Goal: Task Accomplishment & Management: Manage account settings

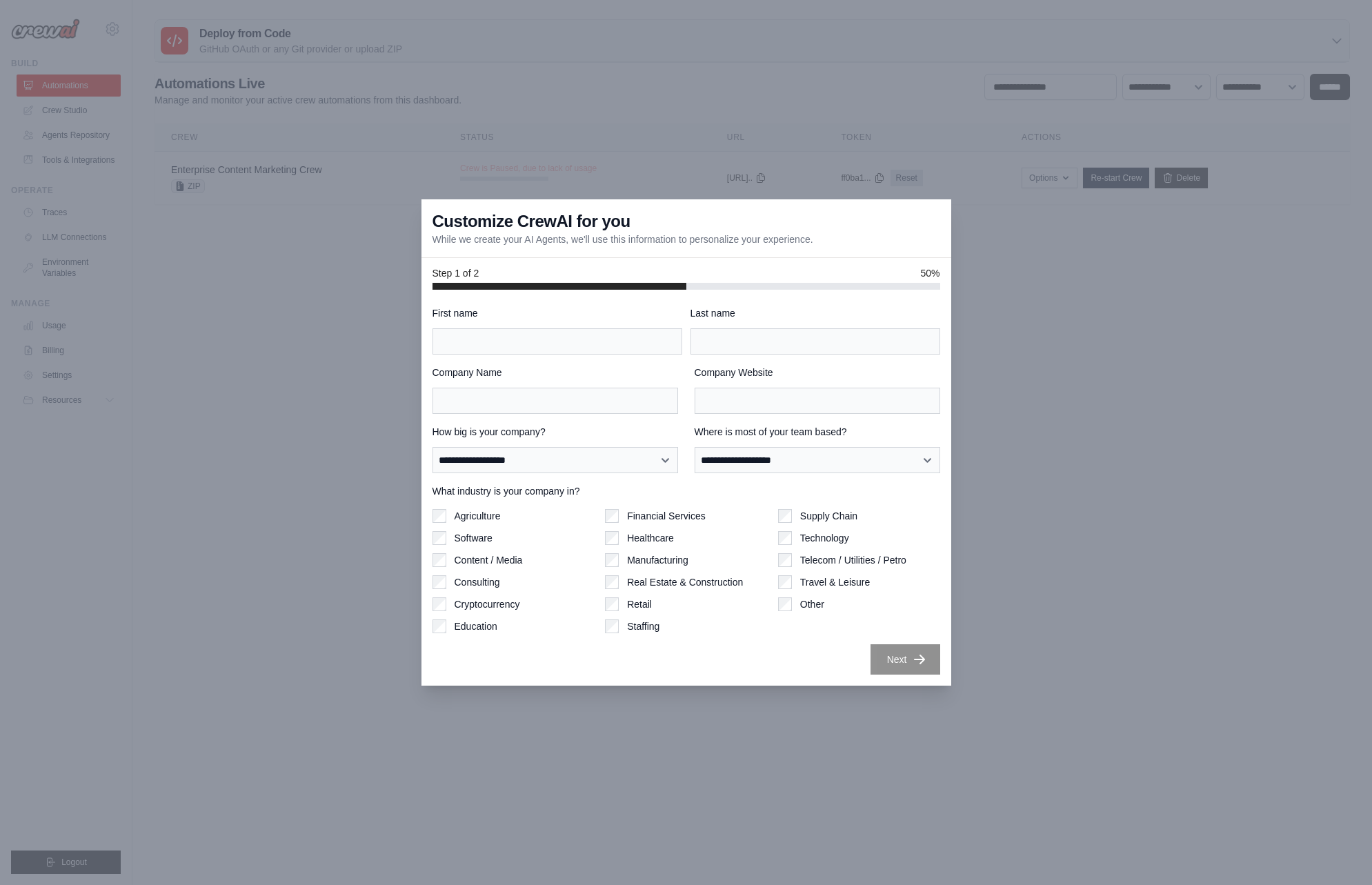
click at [1102, 292] on div at bounding box center [686, 442] width 1372 height 885
click at [856, 582] on label "Travel & Leisure" at bounding box center [835, 582] width 70 height 14
click at [495, 561] on label "Content / Media" at bounding box center [489, 560] width 68 height 14
click at [487, 629] on label "Education" at bounding box center [476, 626] width 43 height 14
type input "****"
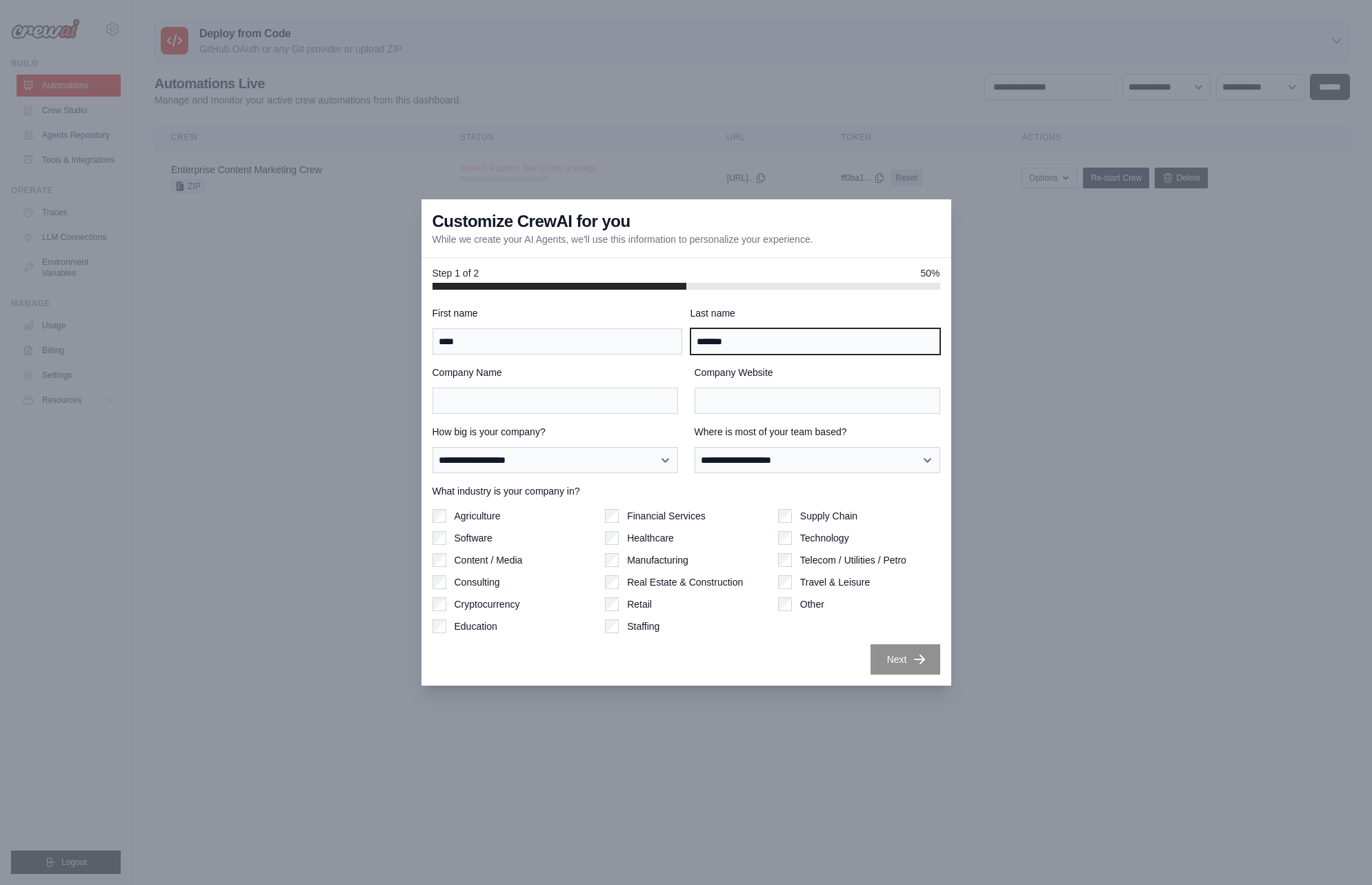
type input "*******"
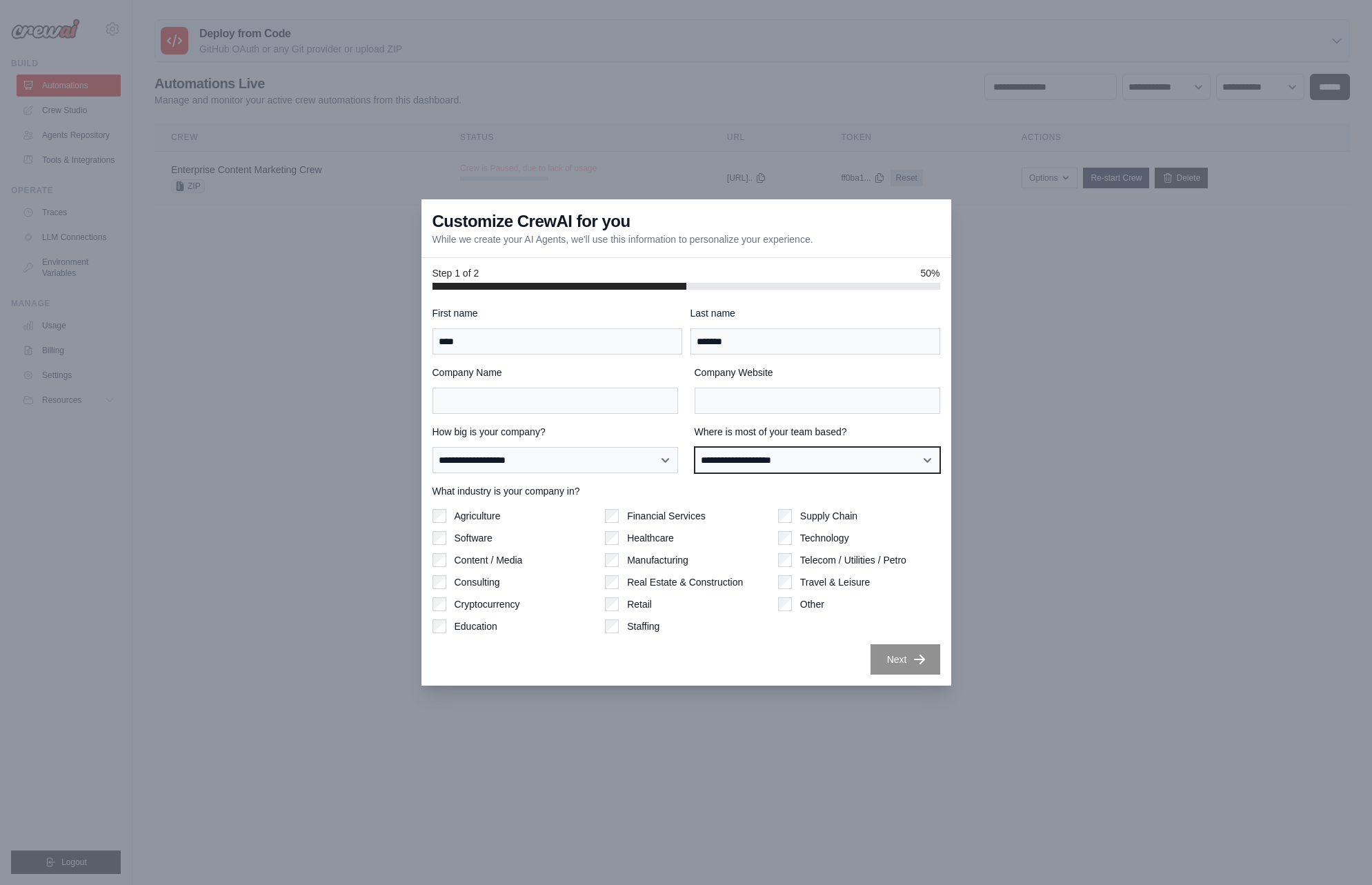
select select "******"
select select "**********"
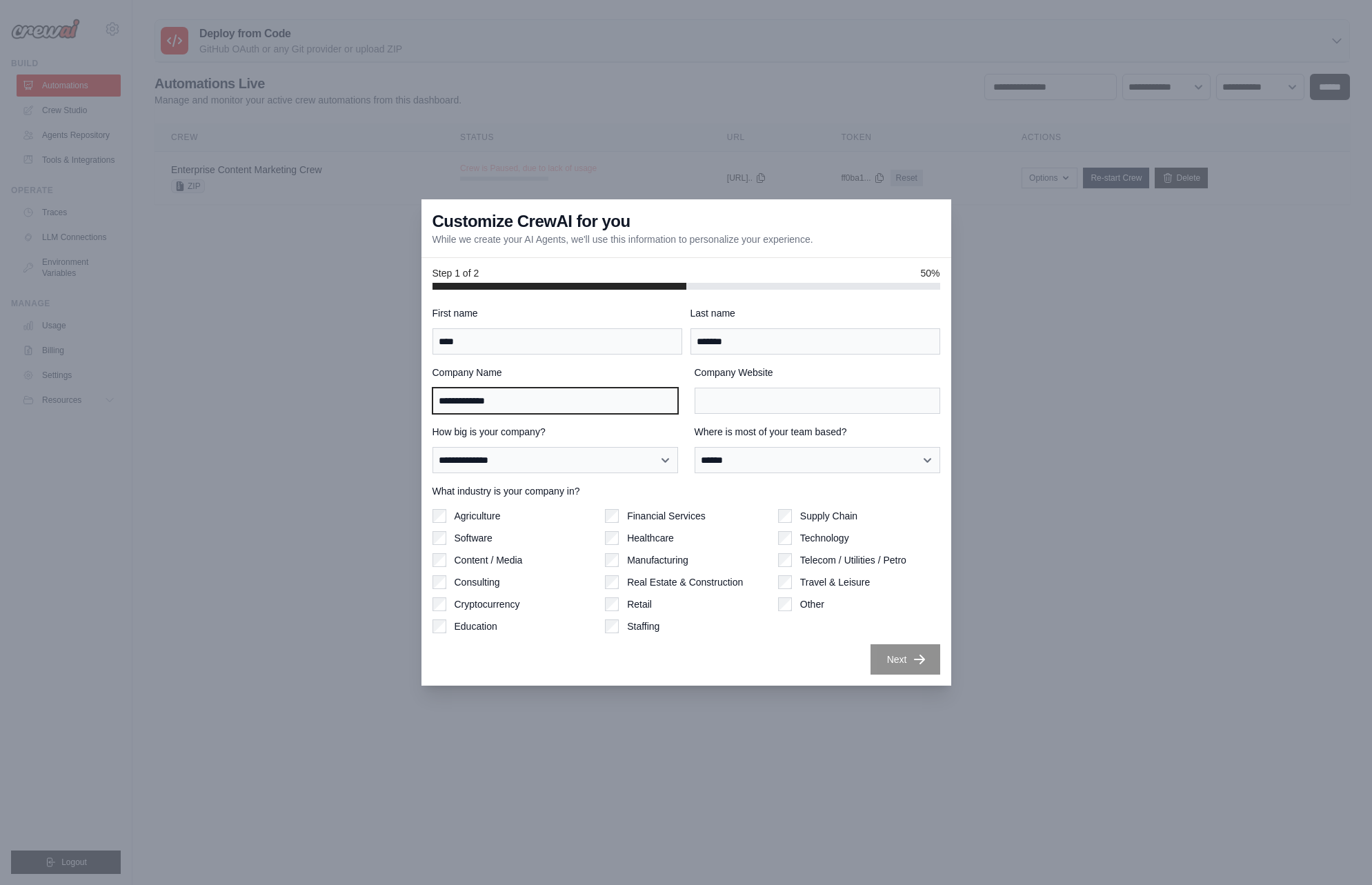
type input "**********"
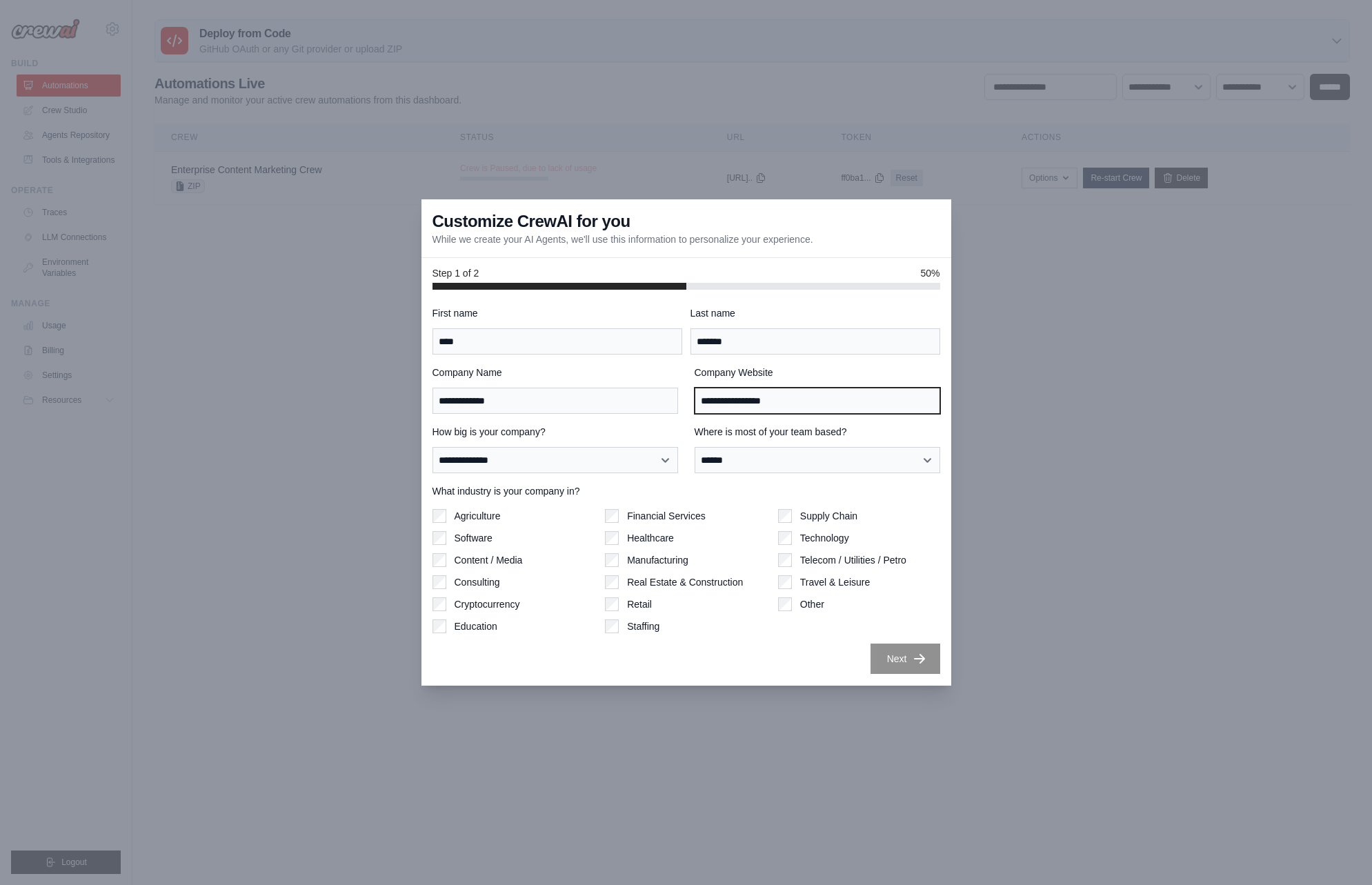
type input "**********"
click at [937, 666] on button "Next" at bounding box center [906, 658] width 70 height 30
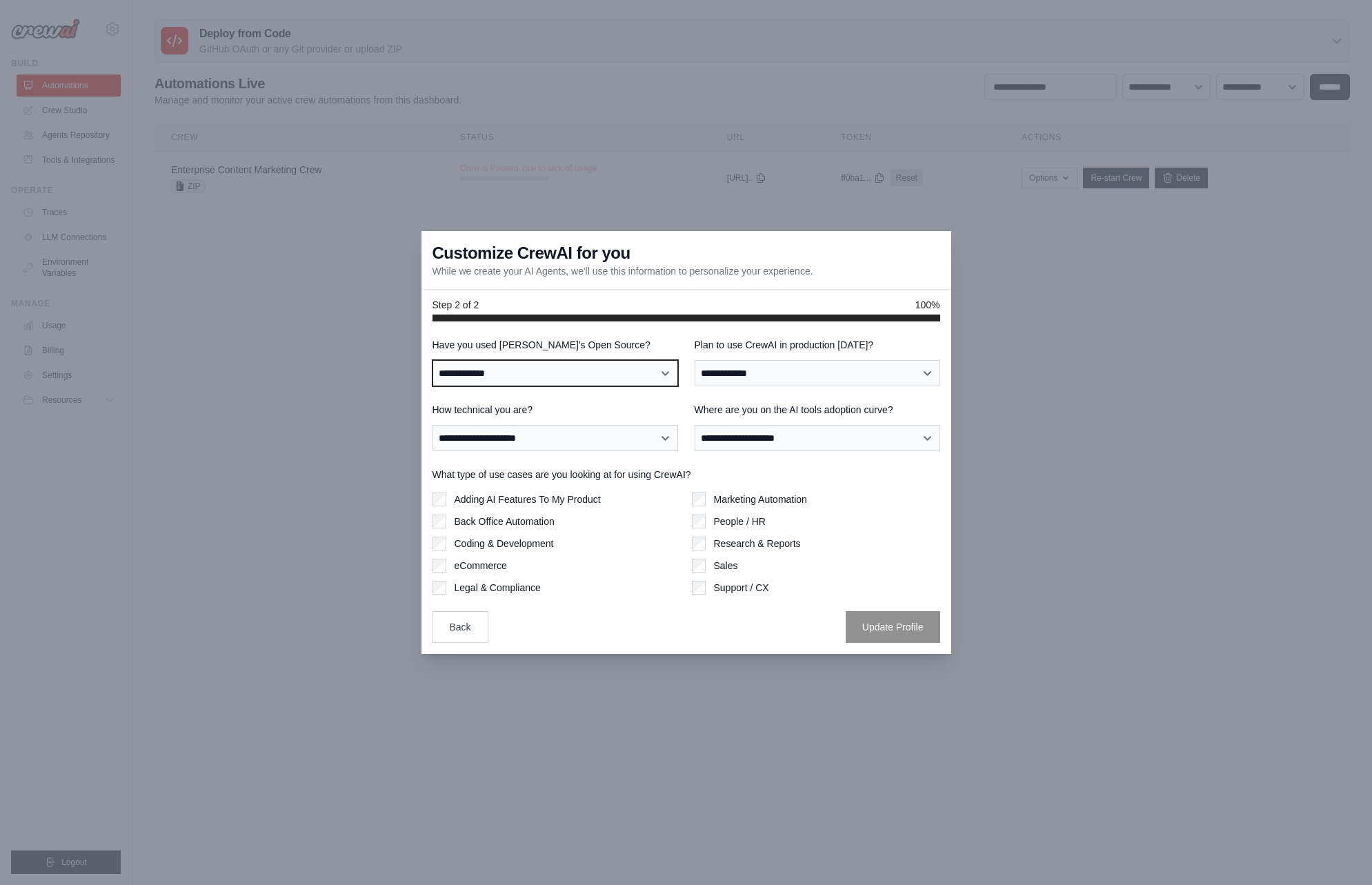
select select "**"
select select "**********"
click at [578, 501] on label "Adding AI Features To My Product" at bounding box center [528, 499] width 146 height 14
click at [756, 505] on label "Marketing Automation" at bounding box center [760, 499] width 93 height 14
select select "**********"
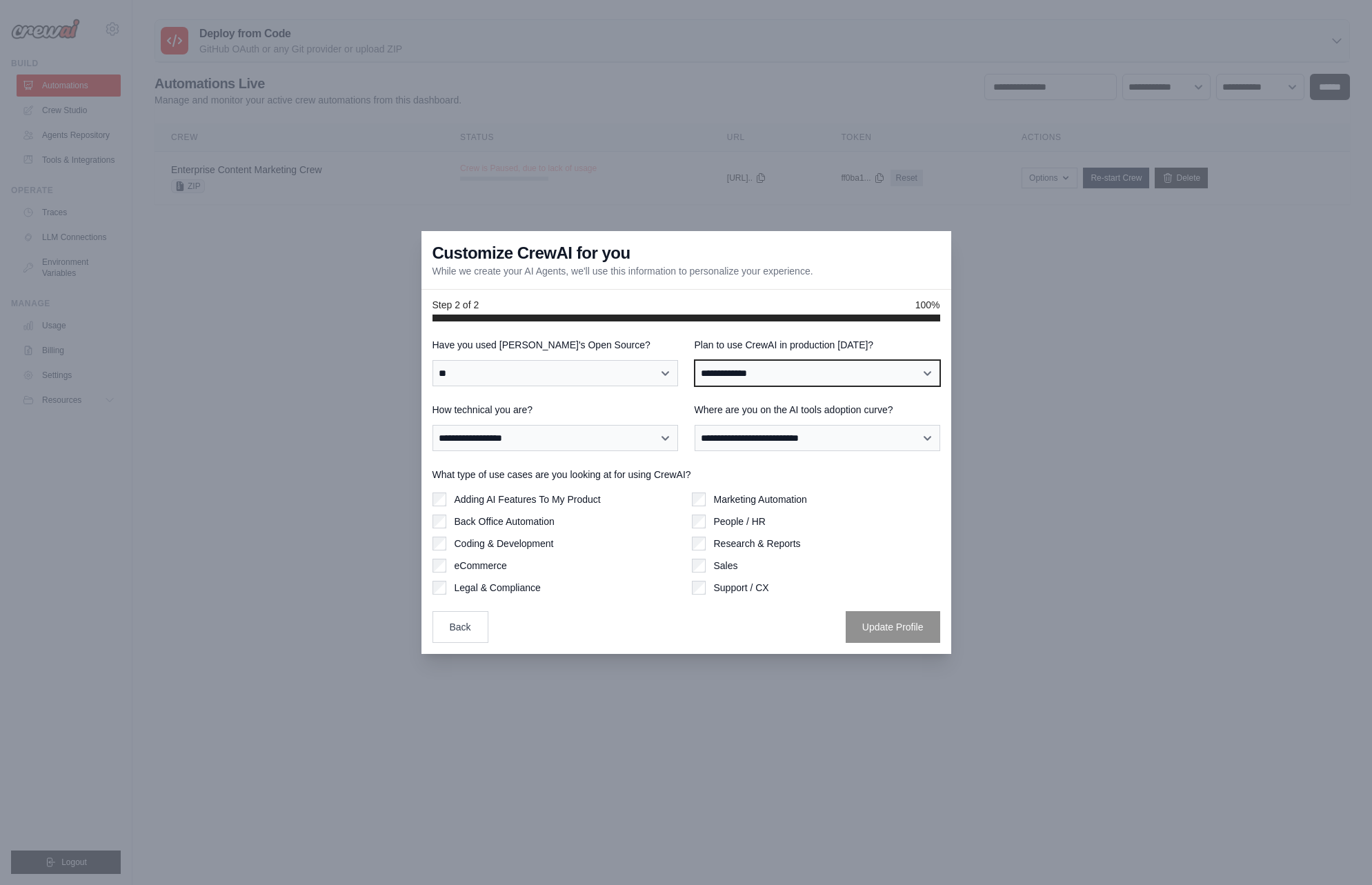
select select "*****"
click at [736, 546] on label "Research & Reports" at bounding box center [757, 544] width 87 height 14
click at [738, 590] on label "Support / CX" at bounding box center [742, 588] width 55 height 14
click at [889, 629] on button "Update Profile" at bounding box center [893, 626] width 94 height 32
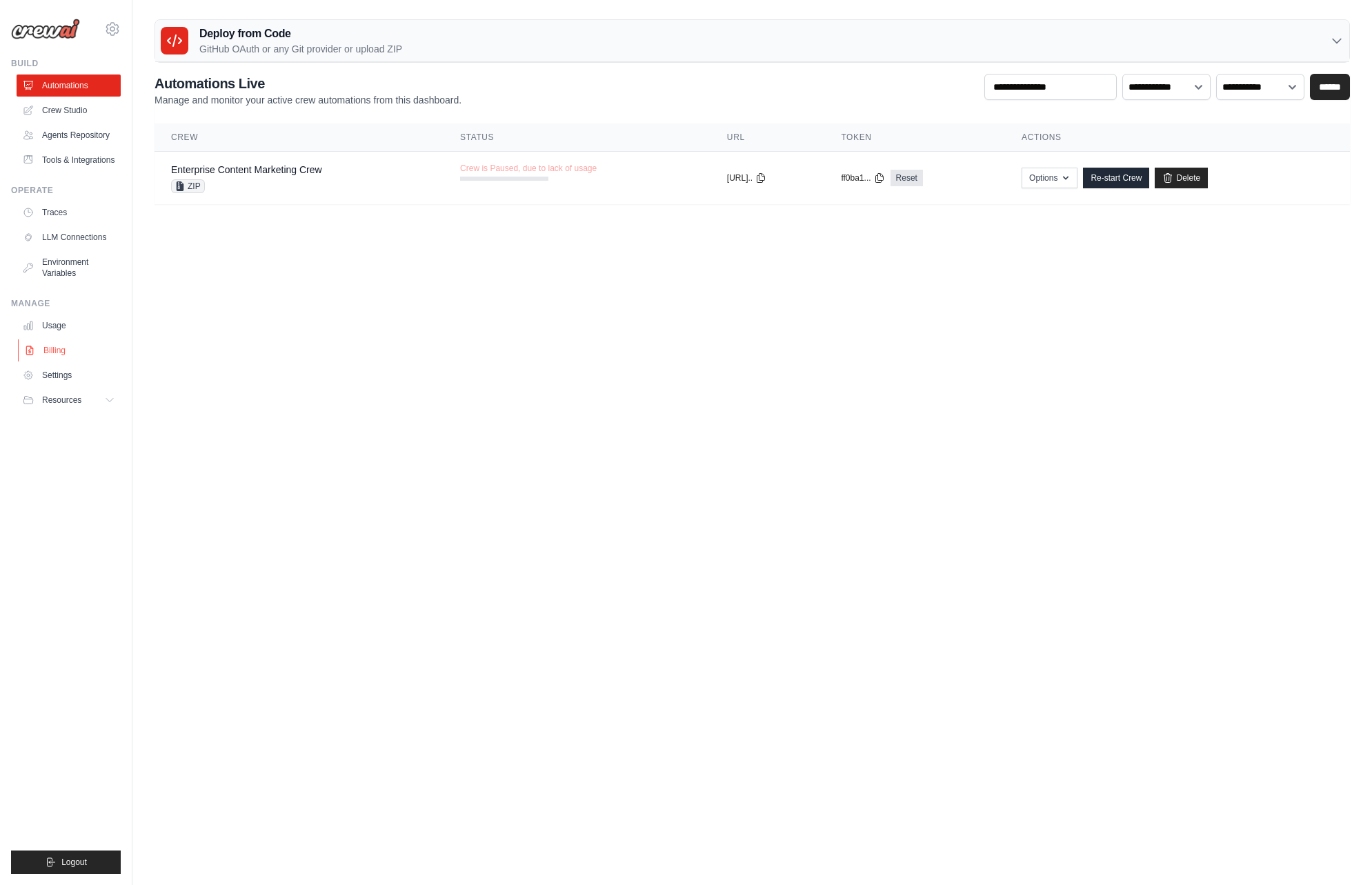
click at [56, 353] on link "Billing" at bounding box center [70, 350] width 104 height 22
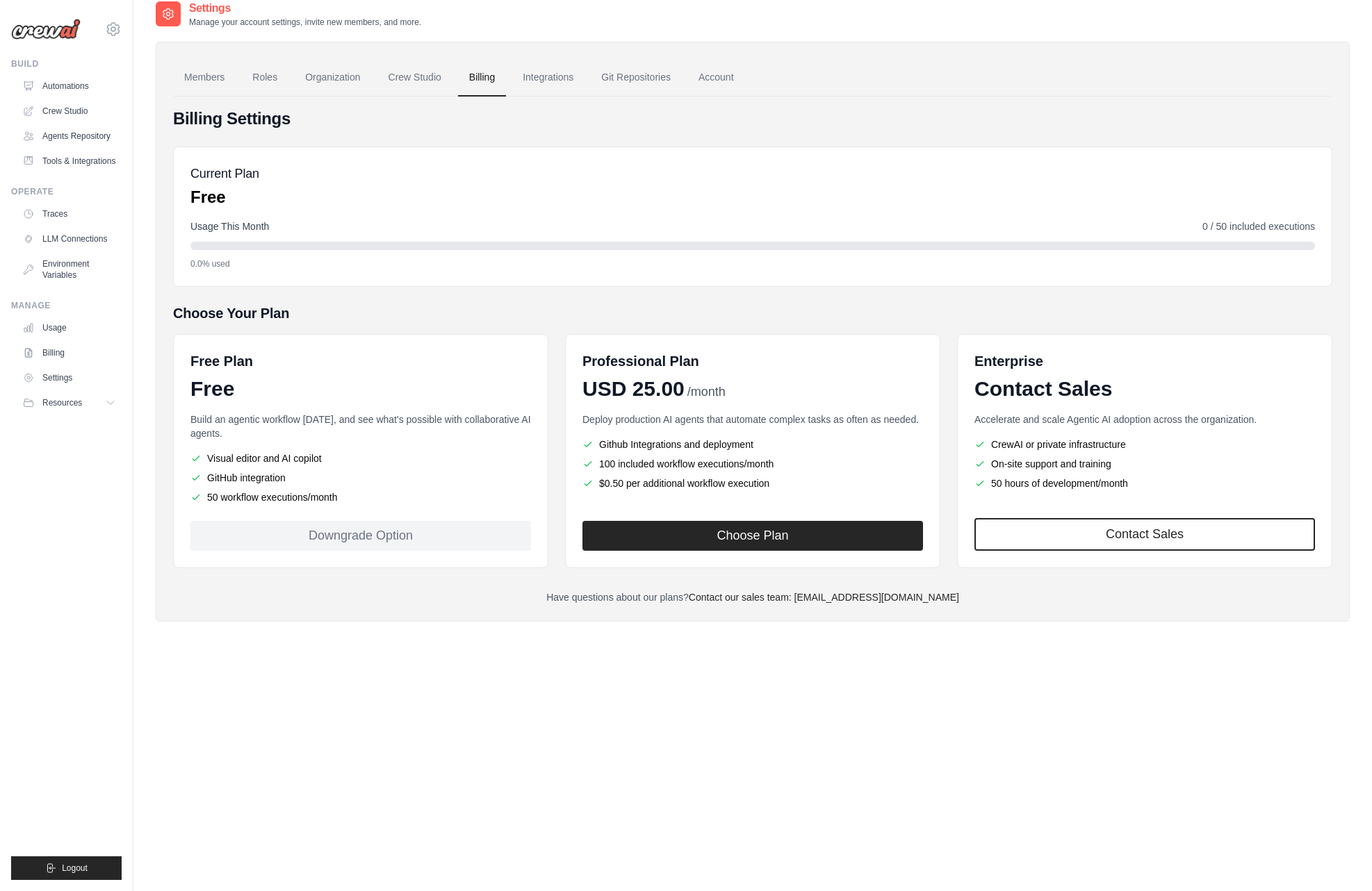
scroll to position [28, 0]
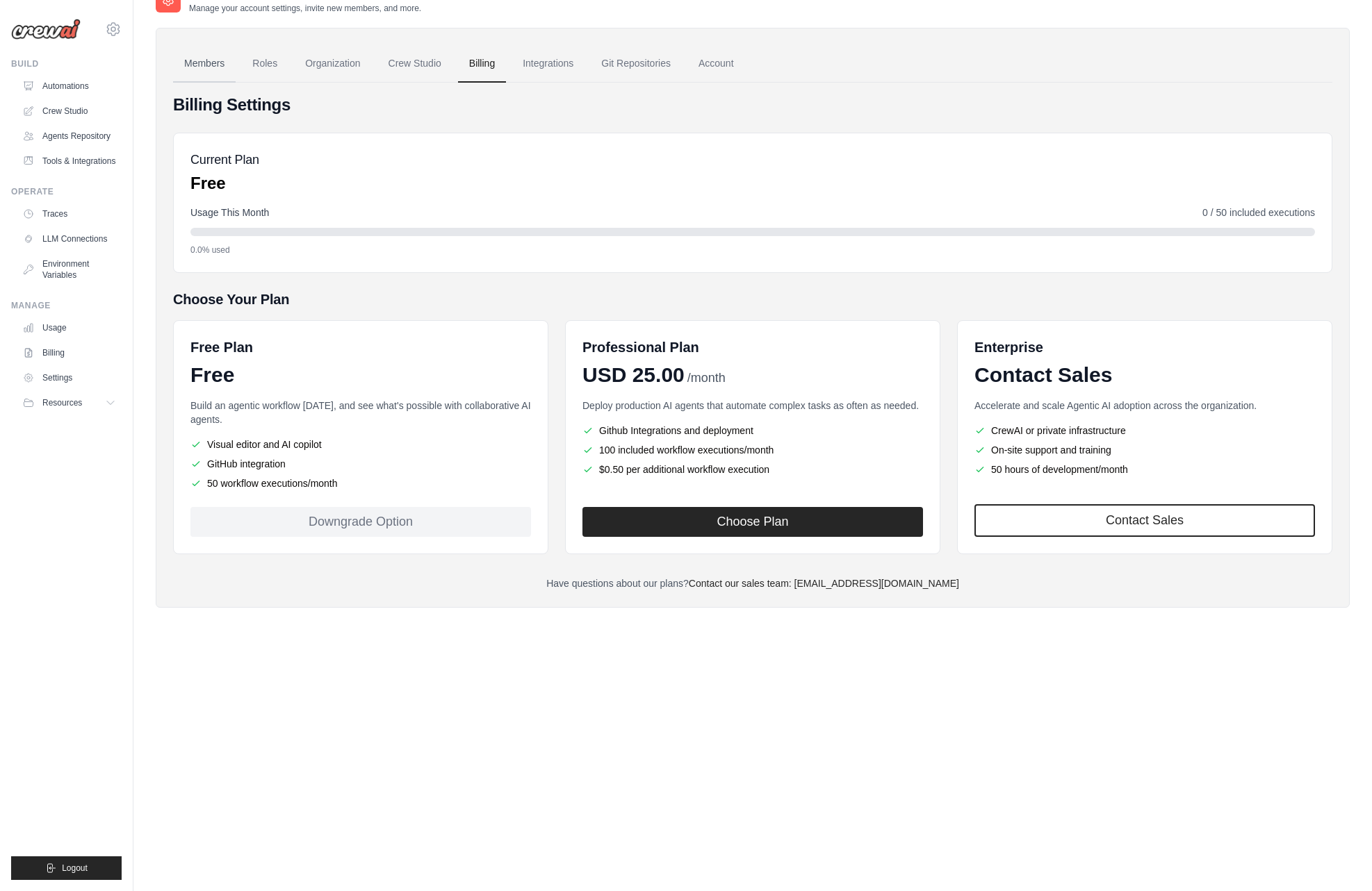
click at [217, 65] on link "Members" at bounding box center [204, 64] width 62 height 38
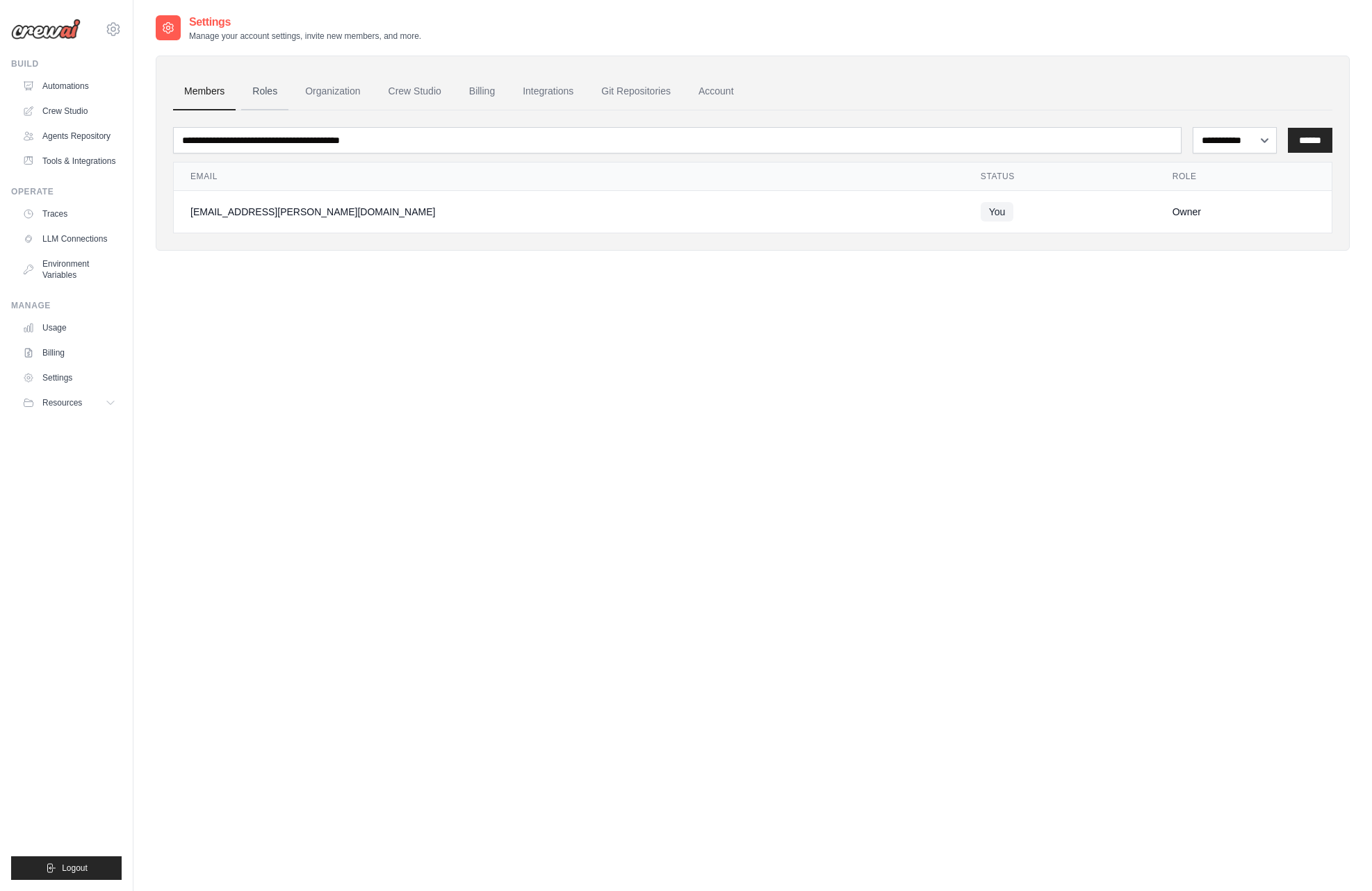
click at [273, 90] on link "Roles" at bounding box center [265, 92] width 47 height 38
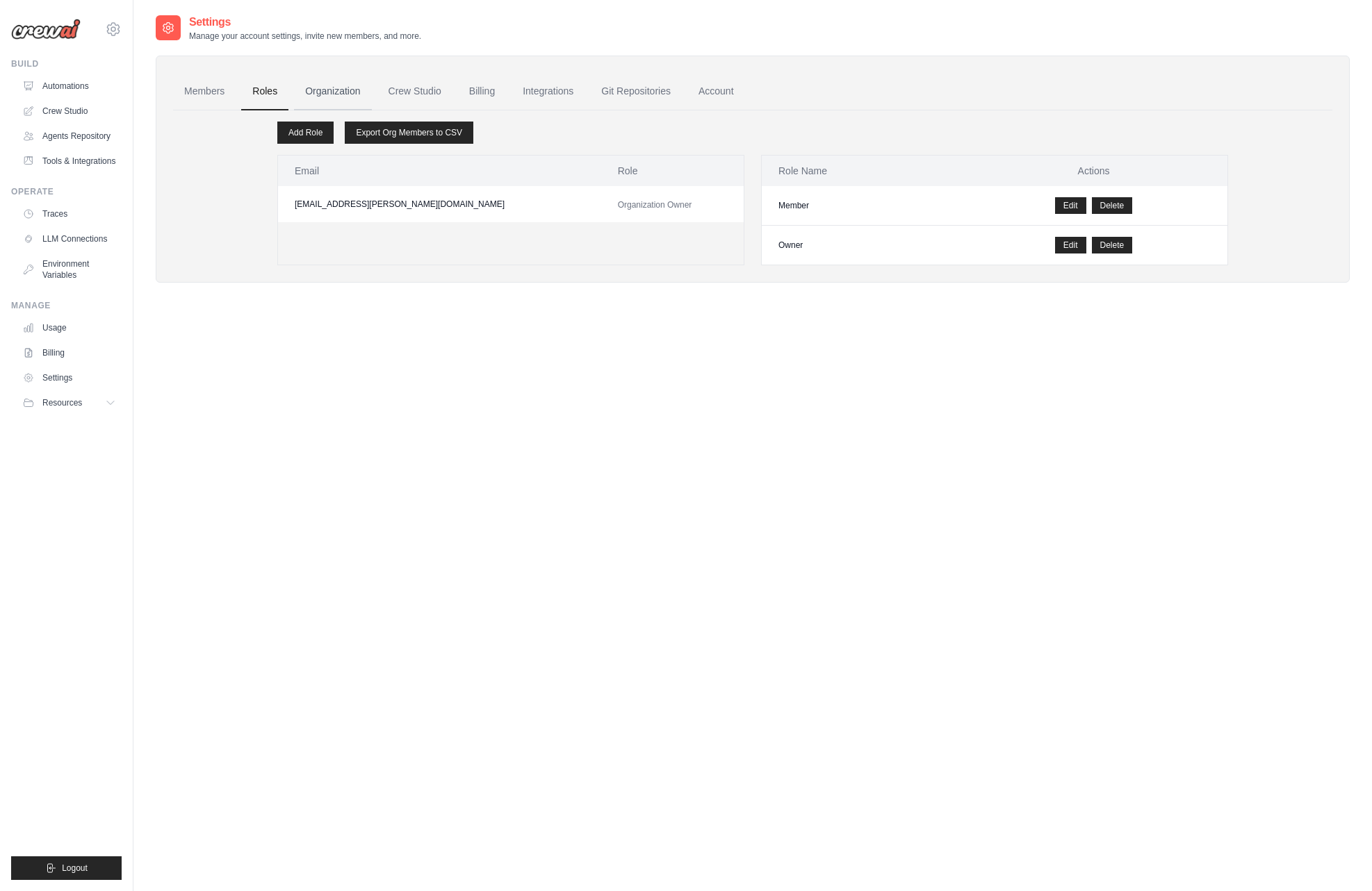
click at [334, 90] on link "Organization" at bounding box center [332, 92] width 77 height 38
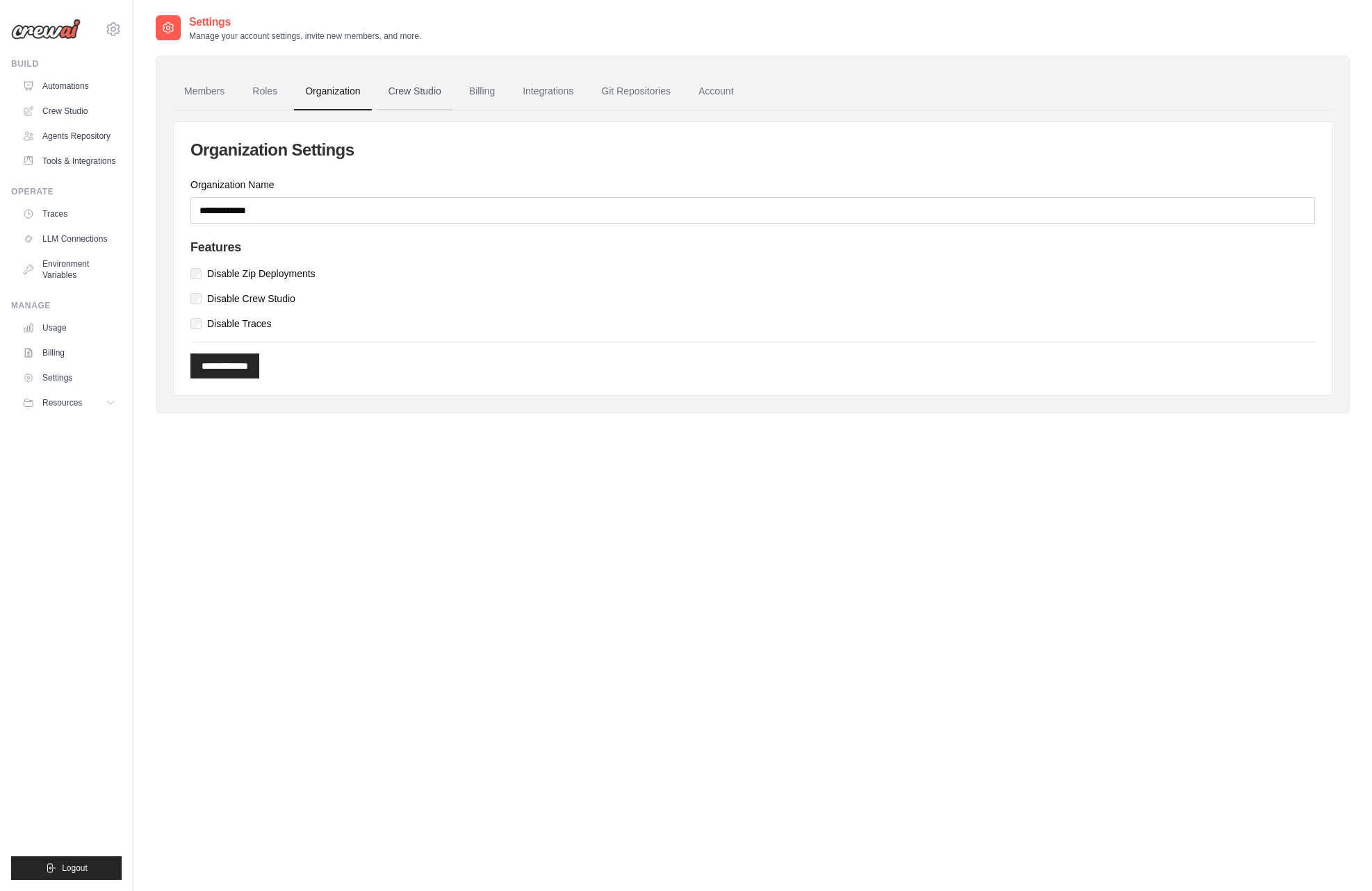
click at [409, 90] on link "Crew Studio" at bounding box center [415, 92] width 75 height 38
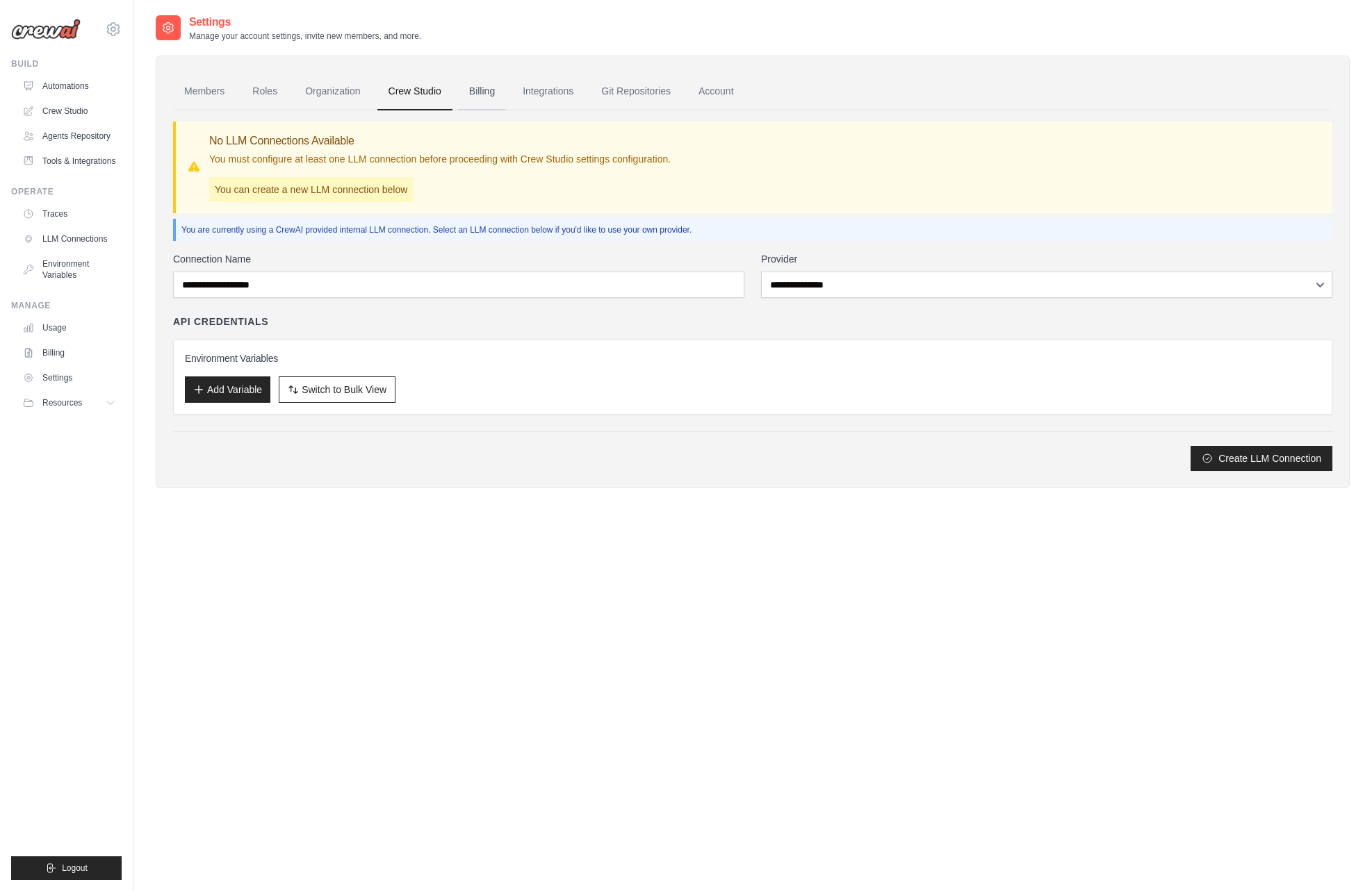
click at [492, 92] on link "Billing" at bounding box center [482, 92] width 48 height 38
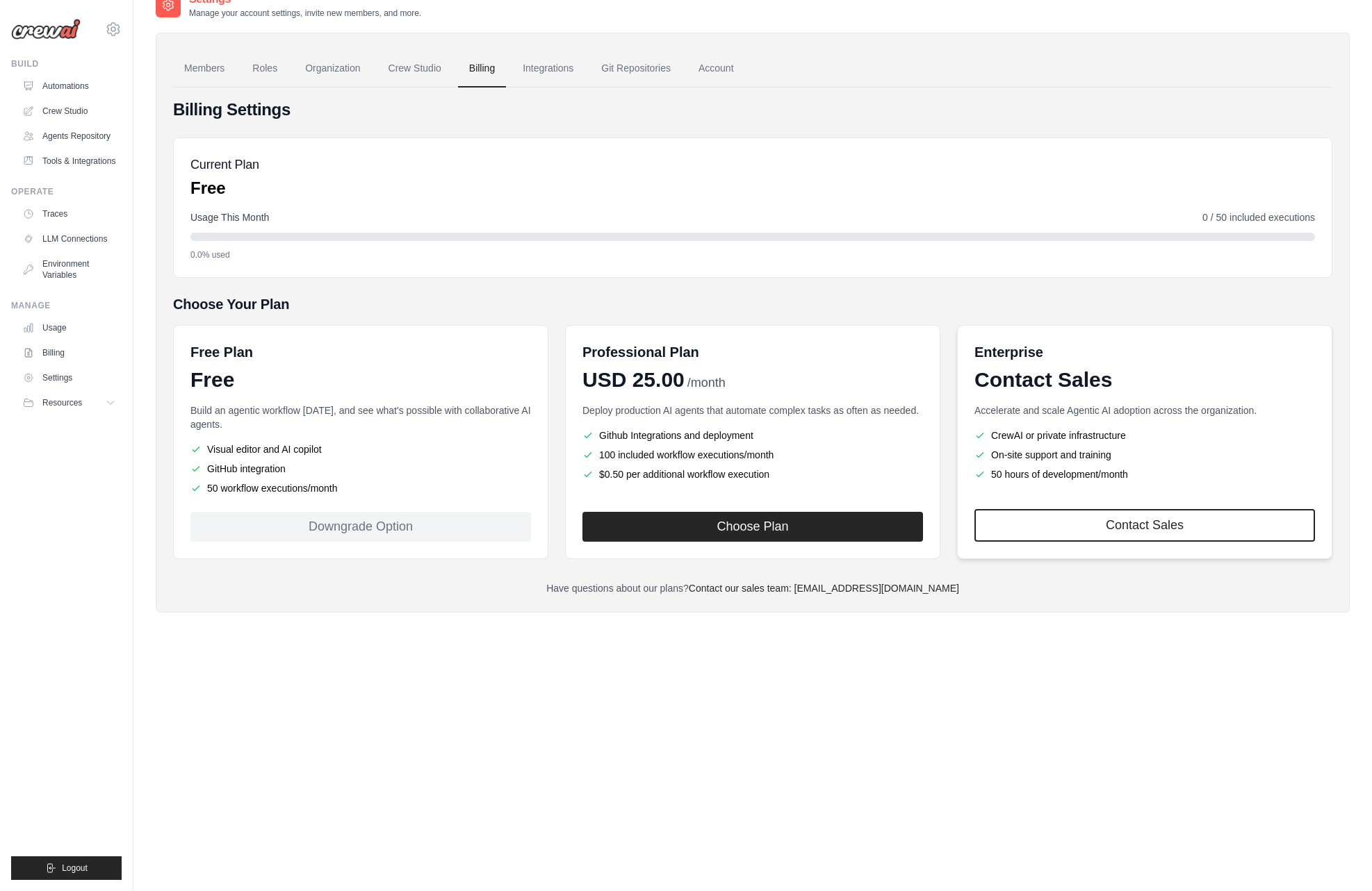
scroll to position [25, 0]
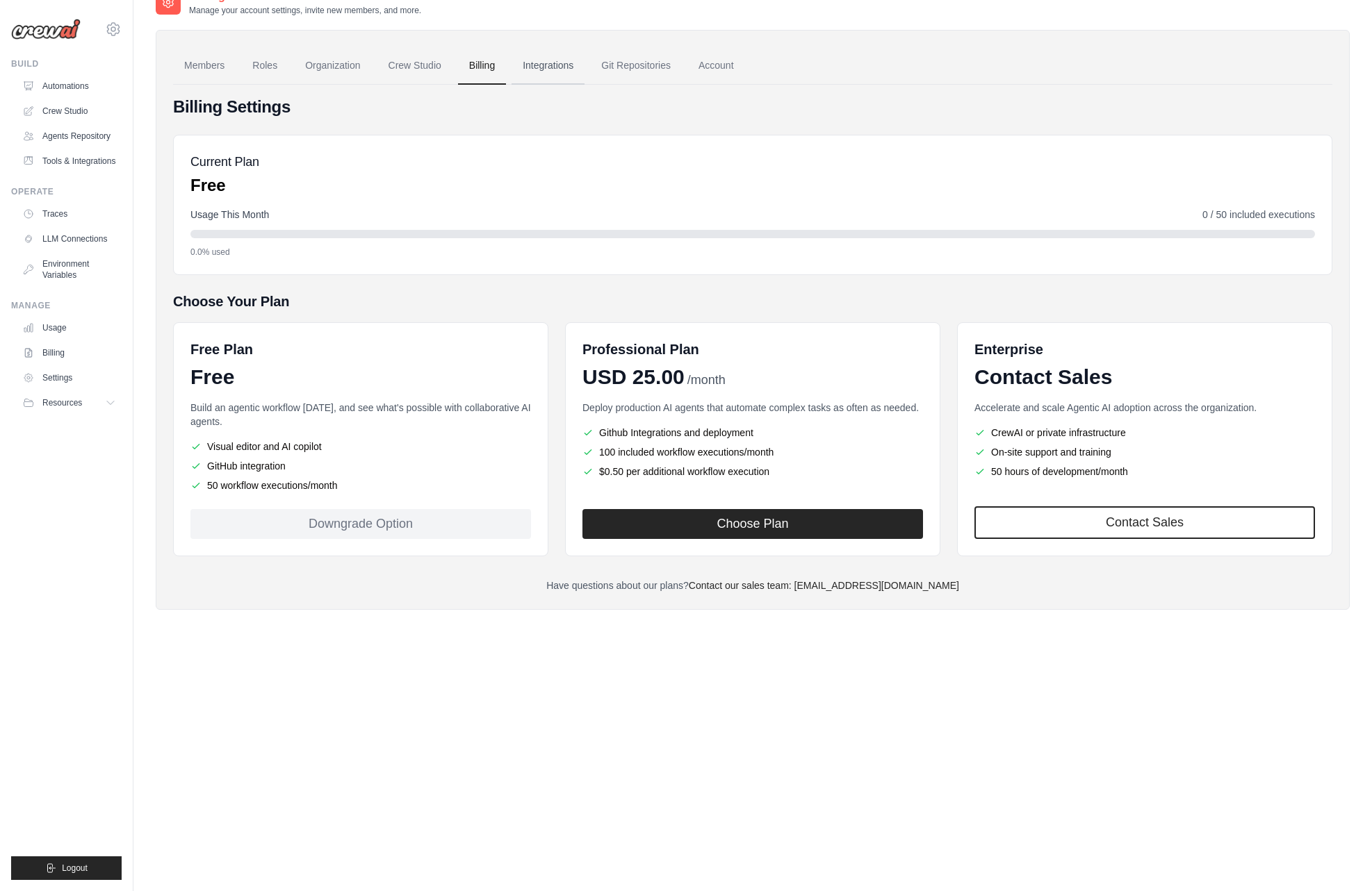
click at [557, 63] on link "Integrations" at bounding box center [548, 66] width 73 height 38
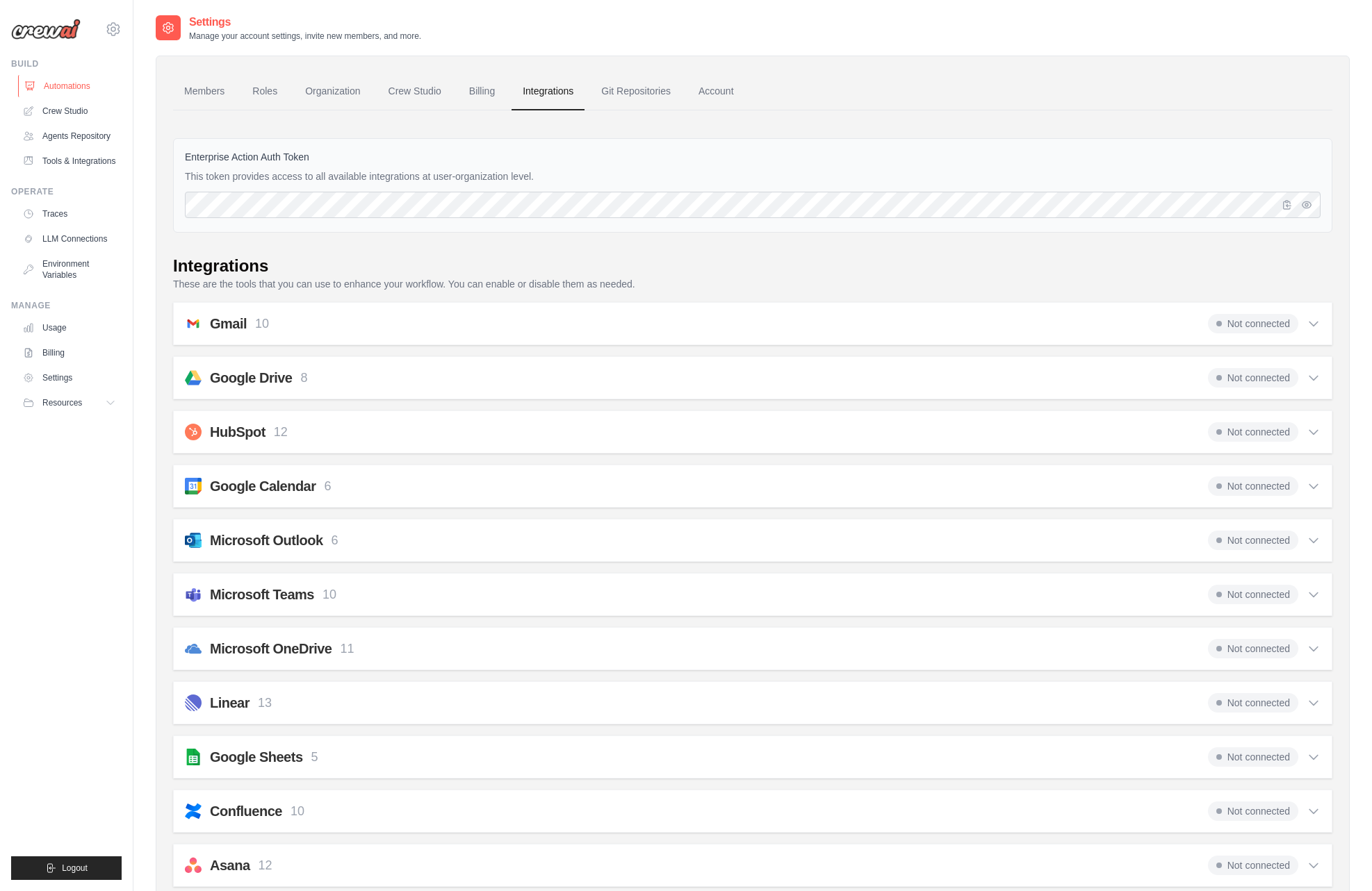
click at [72, 84] on link "Automations" at bounding box center [70, 86] width 105 height 22
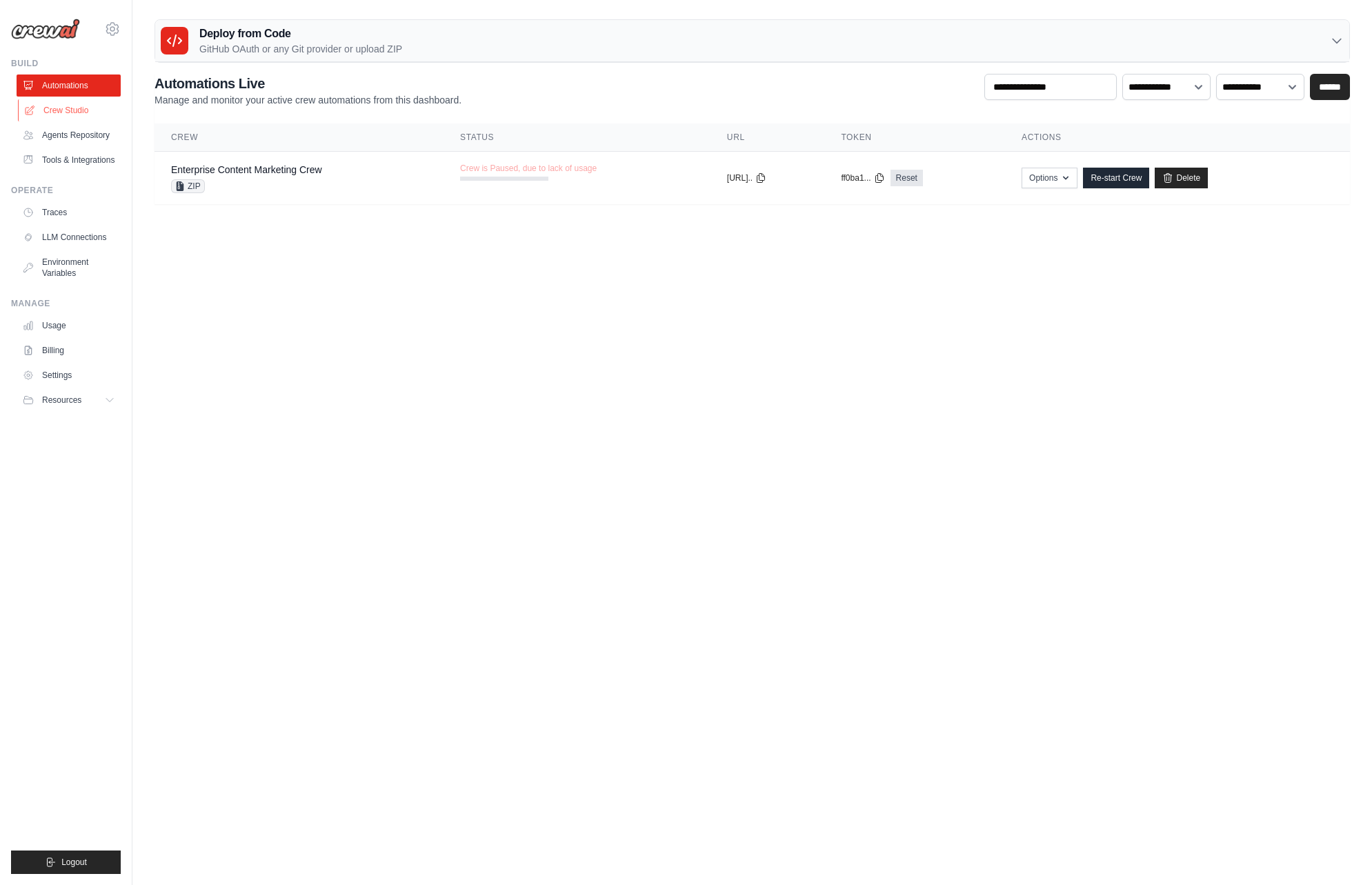
click at [67, 106] on link "Crew Studio" at bounding box center [70, 110] width 104 height 22
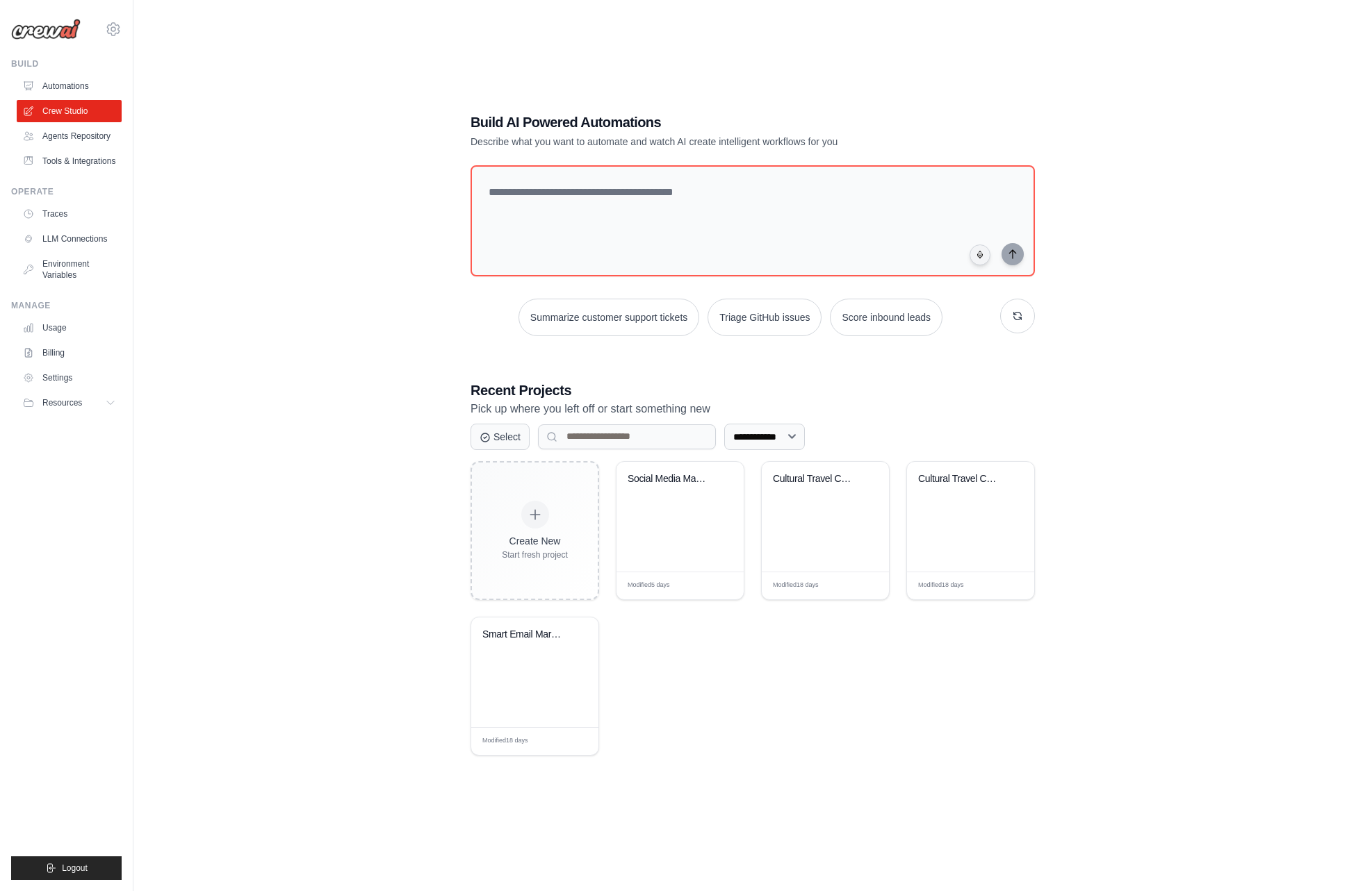
scroll to position [28, 0]
click at [928, 528] on div "Cultural Travel Companion - RAG & V..." at bounding box center [970, 515] width 127 height 110
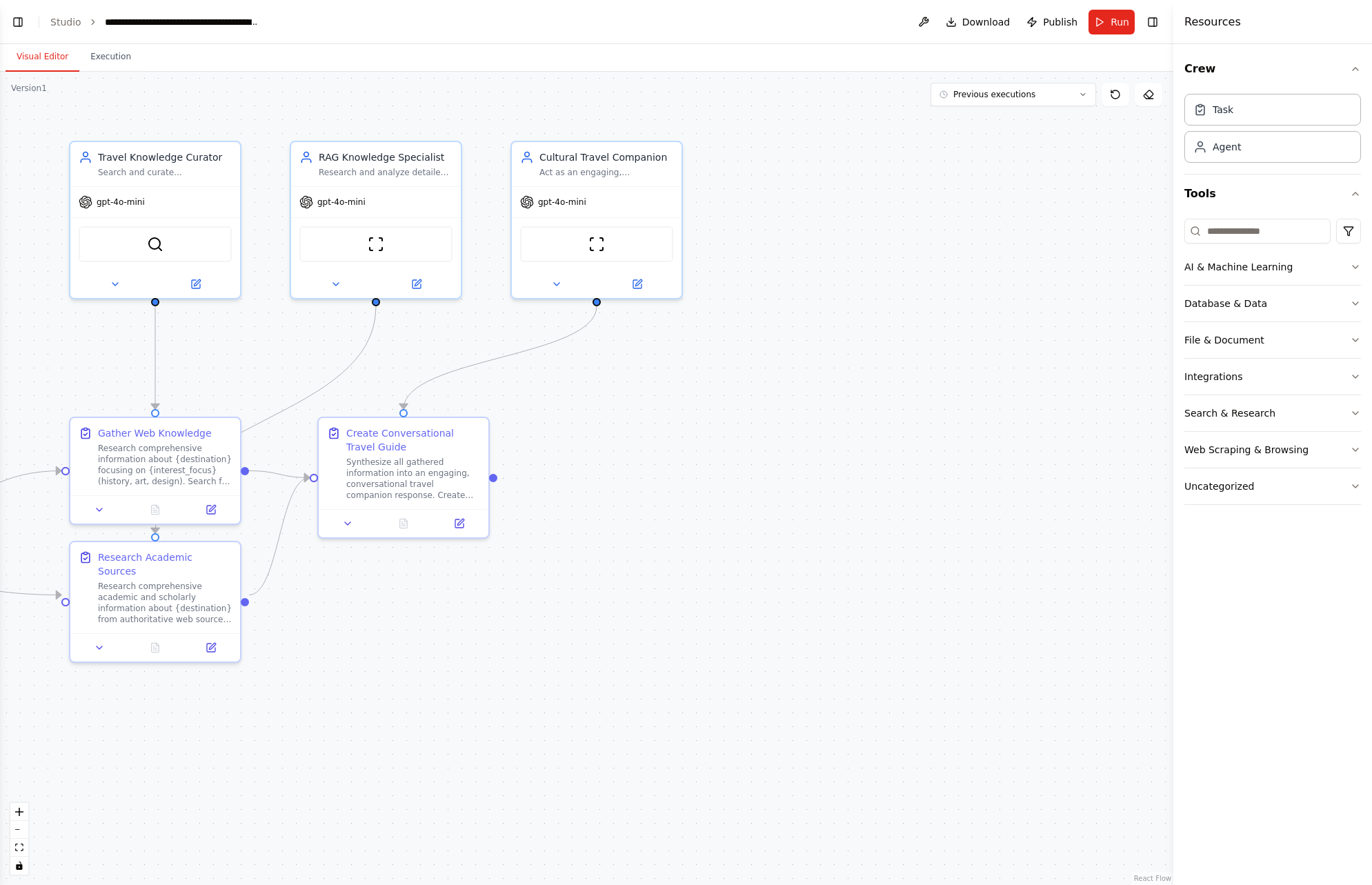
scroll to position [2591, 0]
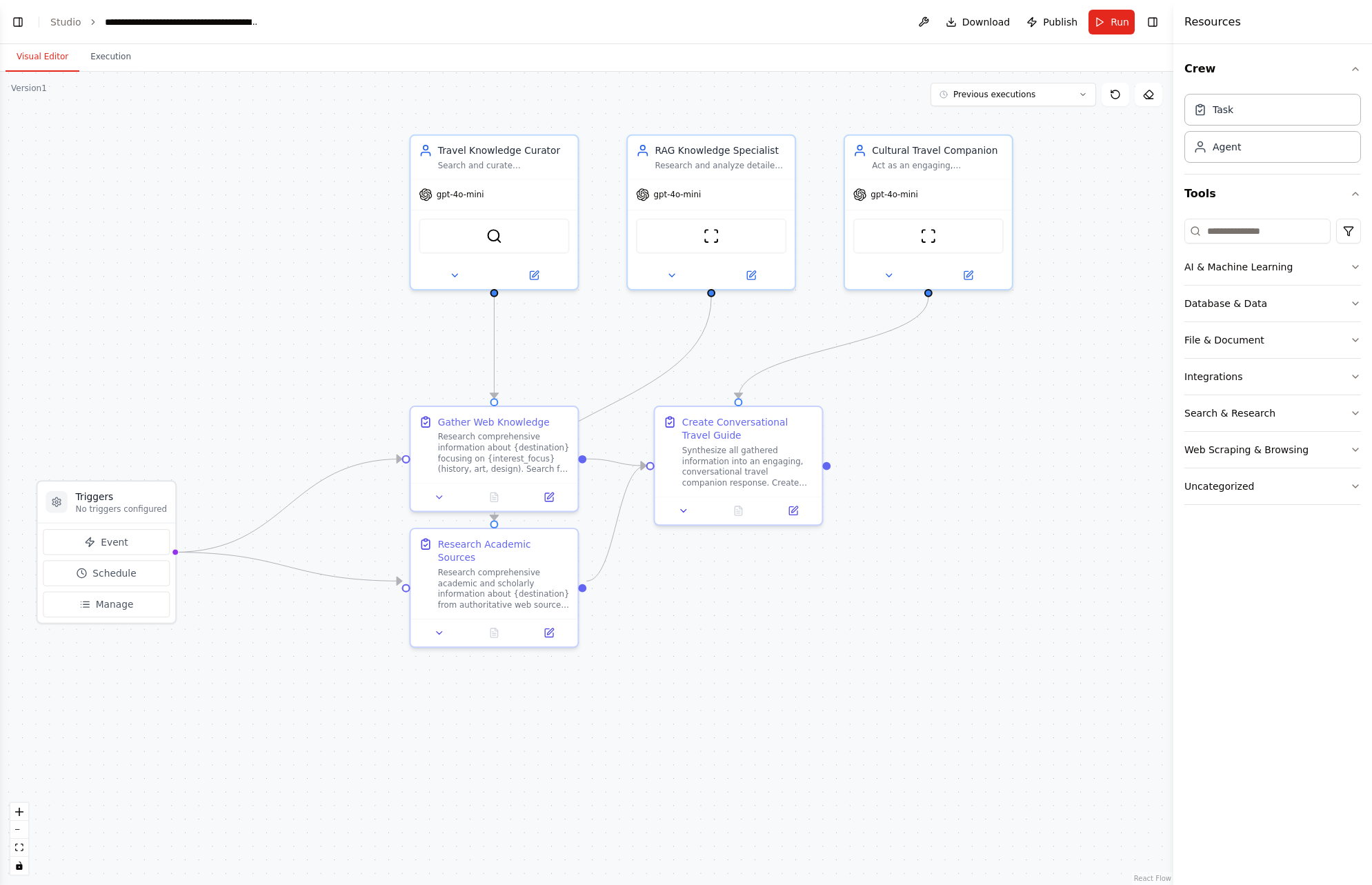
drag, startPoint x: 689, startPoint y: 394, endPoint x: 1013, endPoint y: 383, distance: 324.2
click at [1013, 383] on div ".deletable-edge-delete-btn { width: 20px; height: 20px; border: 0px solid #ffff…" at bounding box center [586, 478] width 1173 height 813
click at [1218, 306] on div "Database & Data" at bounding box center [1226, 303] width 83 height 14
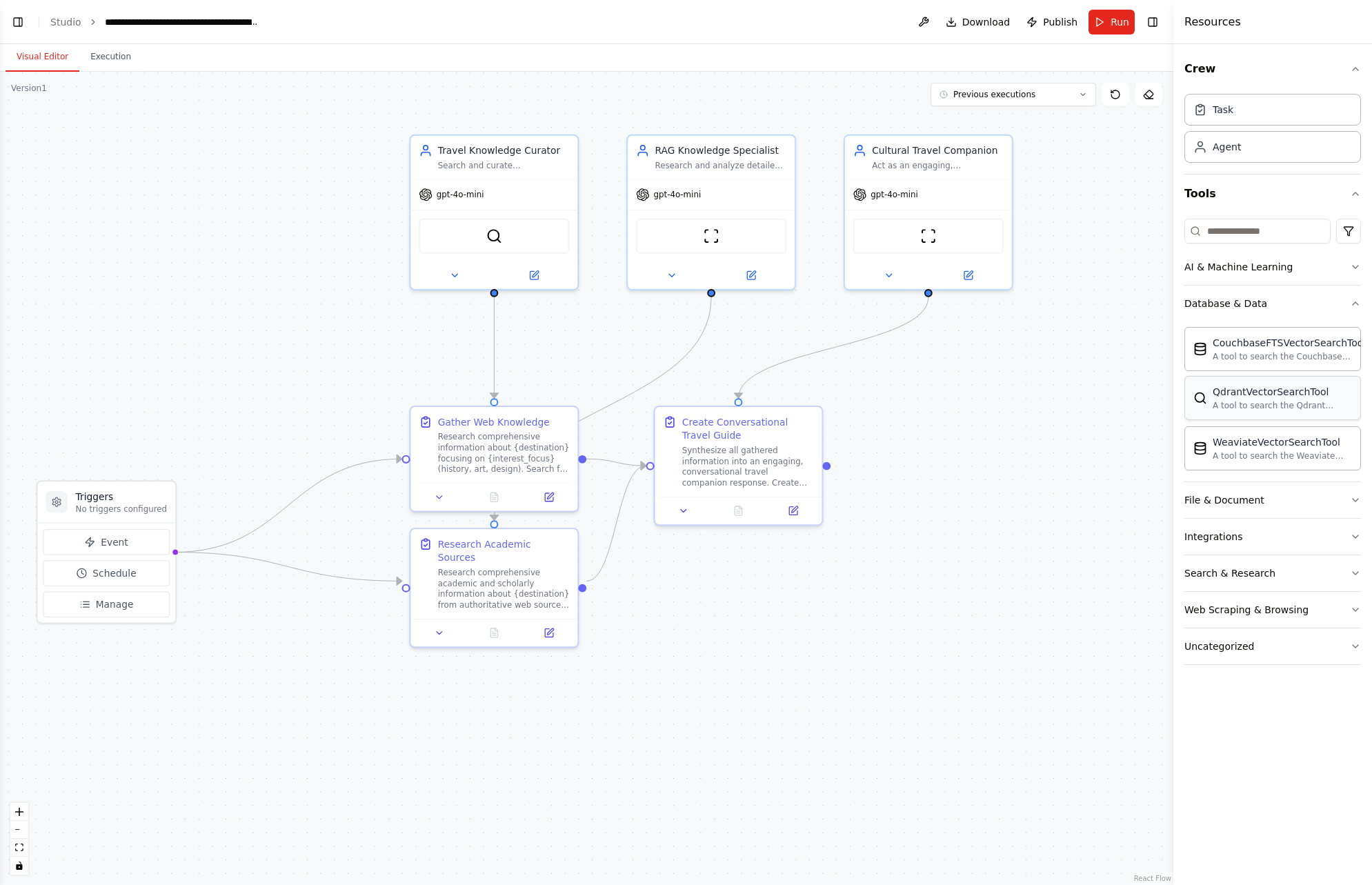
click at [1250, 407] on div "A tool to search the Qdrant database for relevant information on internal docum…" at bounding box center [1283, 406] width 140 height 11
click at [1278, 400] on div "A tool to search the Qdrant database for relevant information on internal docum…" at bounding box center [1283, 406] width 140 height 11
drag, startPoint x: 1278, startPoint y: 400, endPoint x: 1076, endPoint y: 386, distance: 202.5
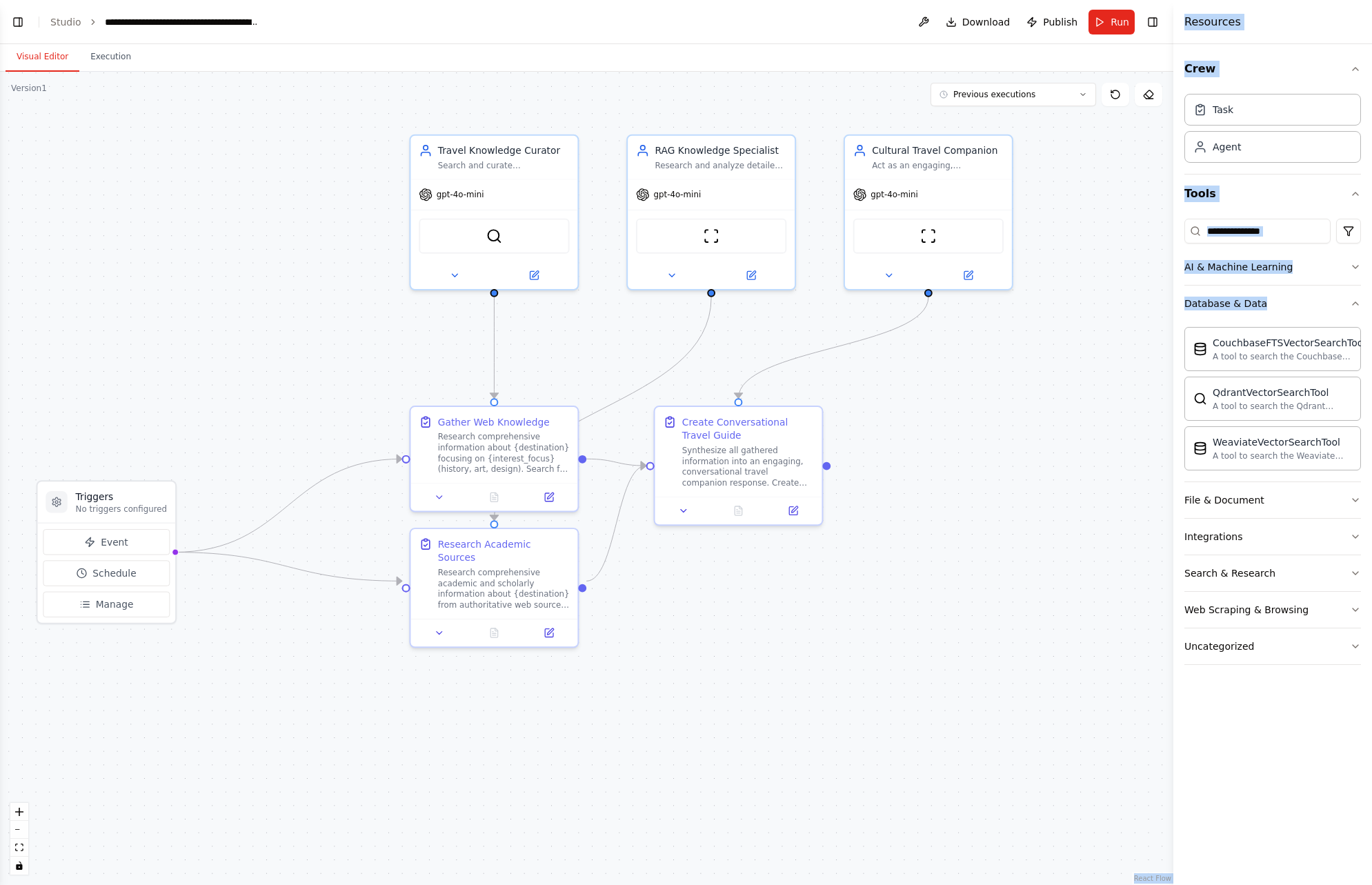
click at [1076, 386] on div "Build a crew that uses RAG and other sources like websites that conversates wit…" at bounding box center [686, 442] width 1372 height 885
click at [1269, 455] on div "A tool to search the Weaviate database for relevant information on internal doc…" at bounding box center [1283, 456] width 140 height 11
click at [1355, 304] on icon "button" at bounding box center [1356, 304] width 11 height 11
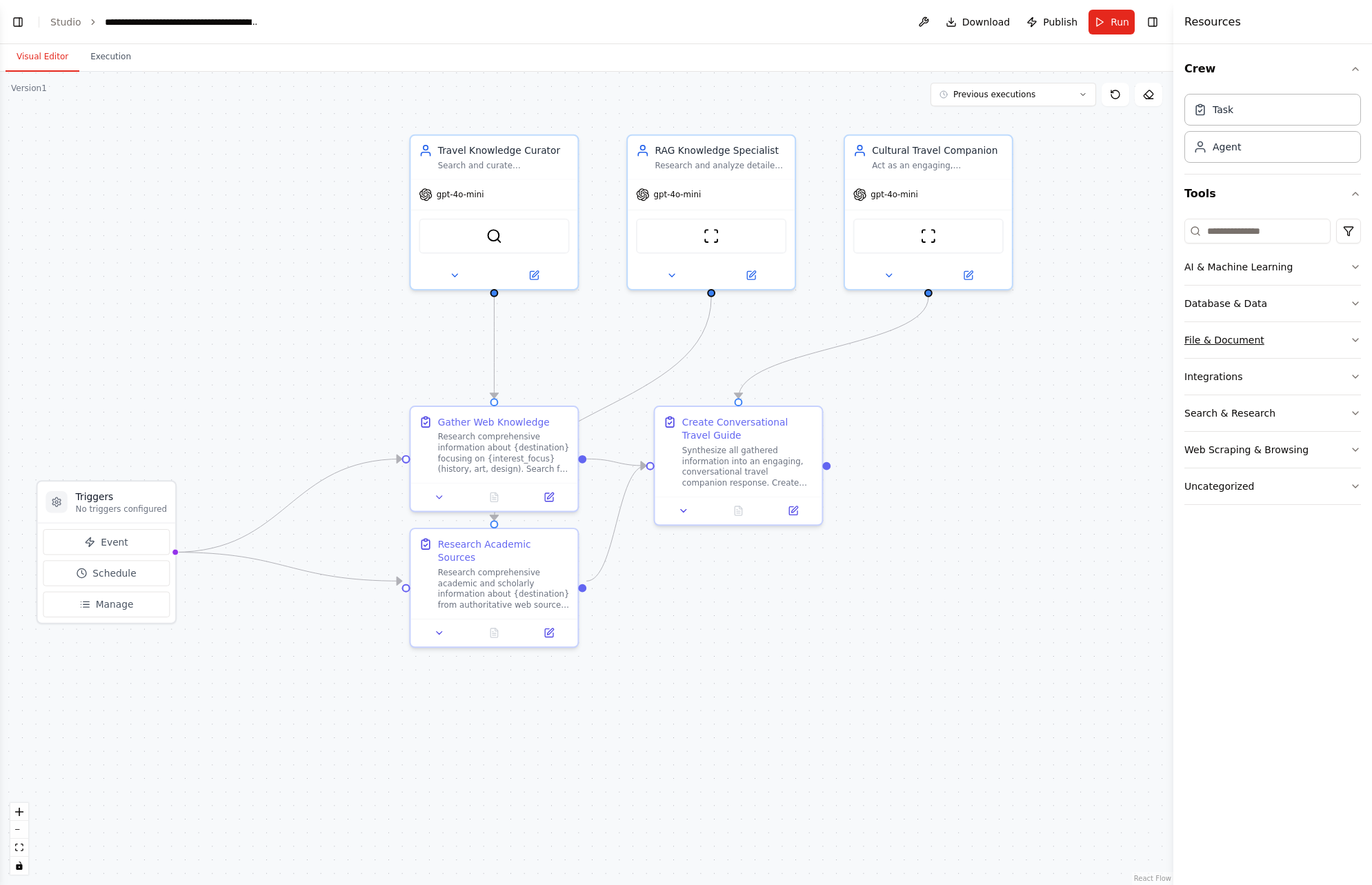
click at [1355, 335] on icon "button" at bounding box center [1356, 341] width 11 height 11
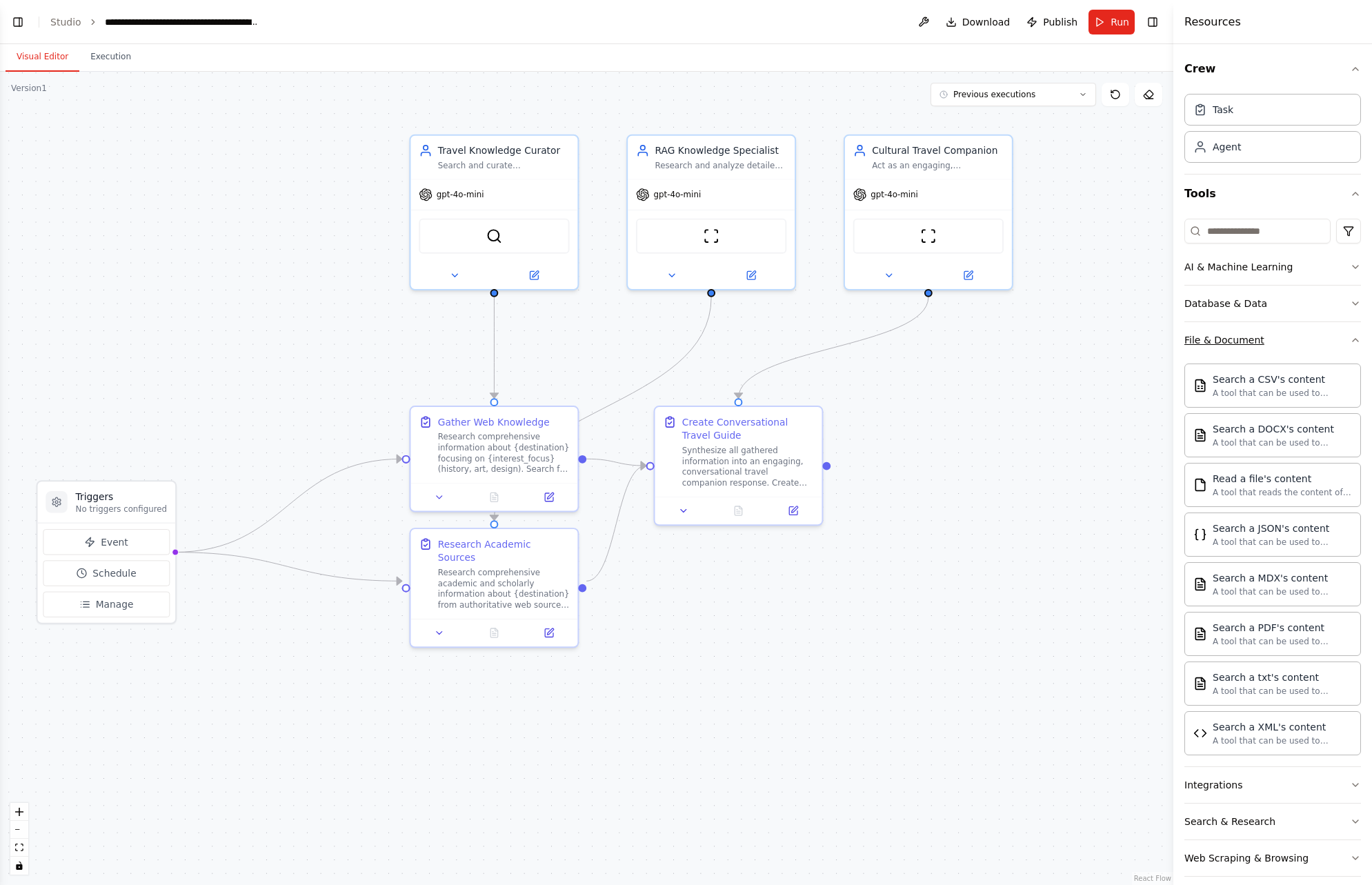
click at [1350, 343] on icon "button" at bounding box center [1356, 341] width 11 height 11
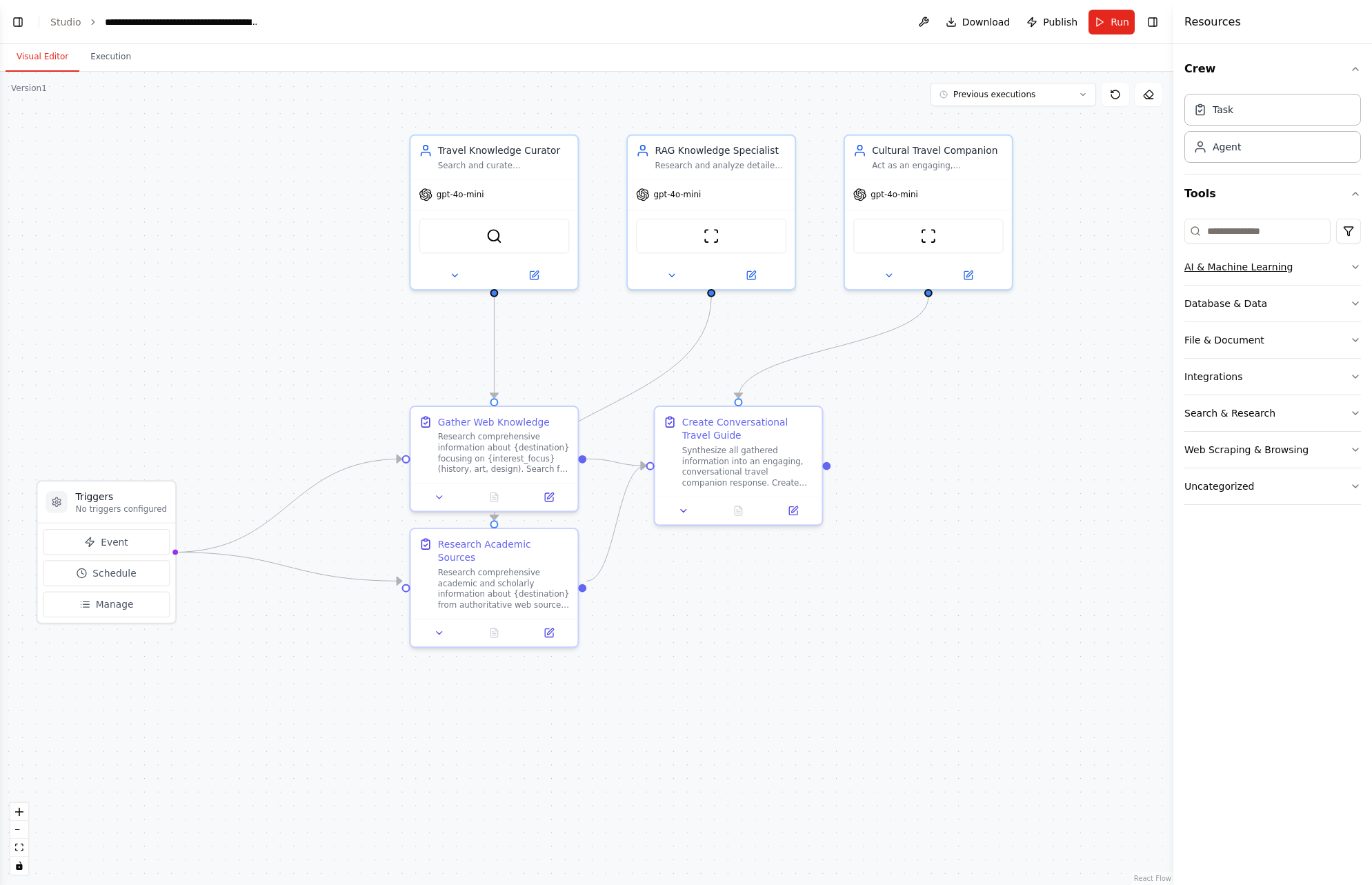
click at [1273, 265] on div "AI & Machine Learning" at bounding box center [1238, 267] width 108 height 14
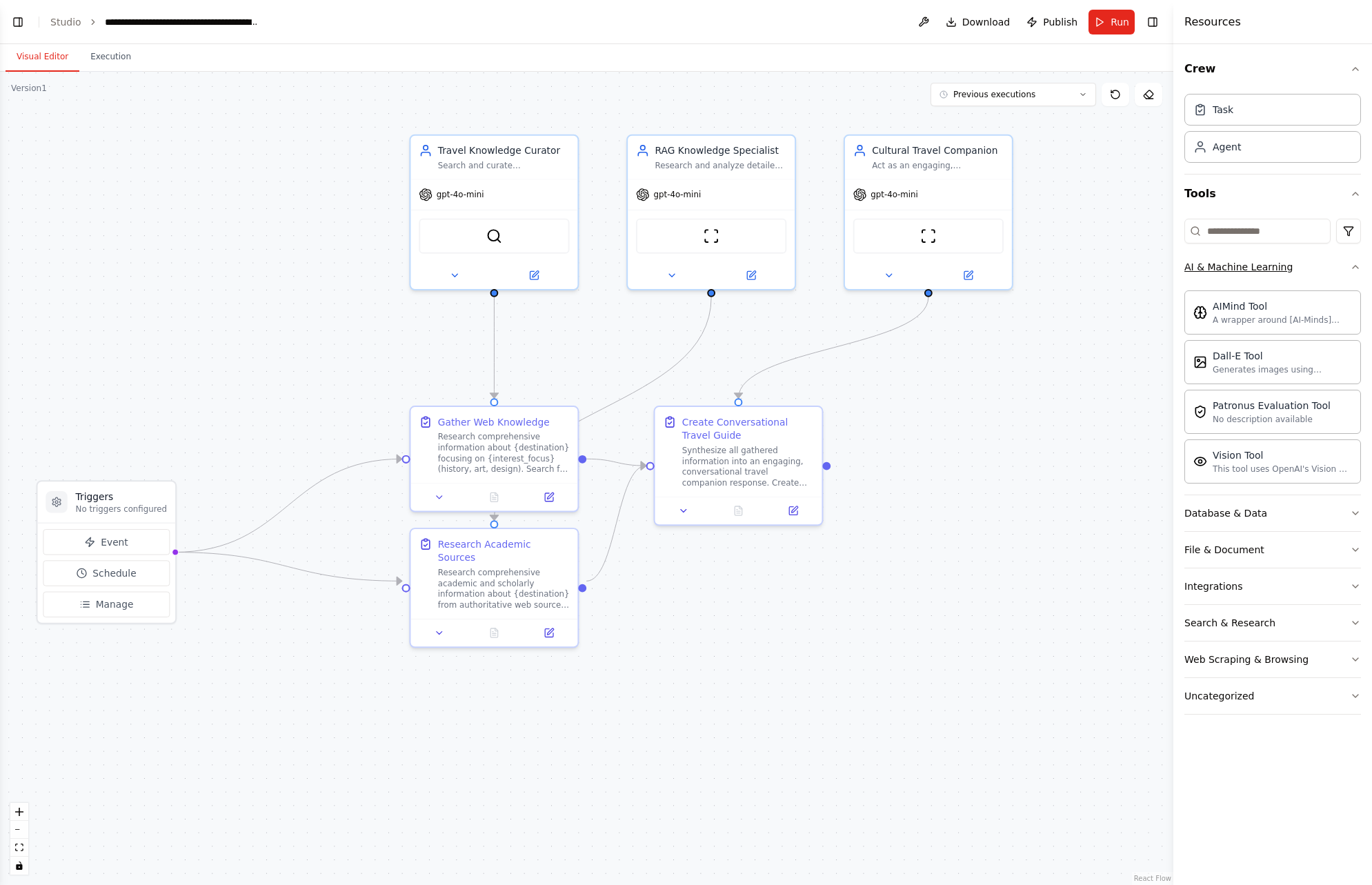
click at [1354, 271] on icon "button" at bounding box center [1356, 267] width 11 height 11
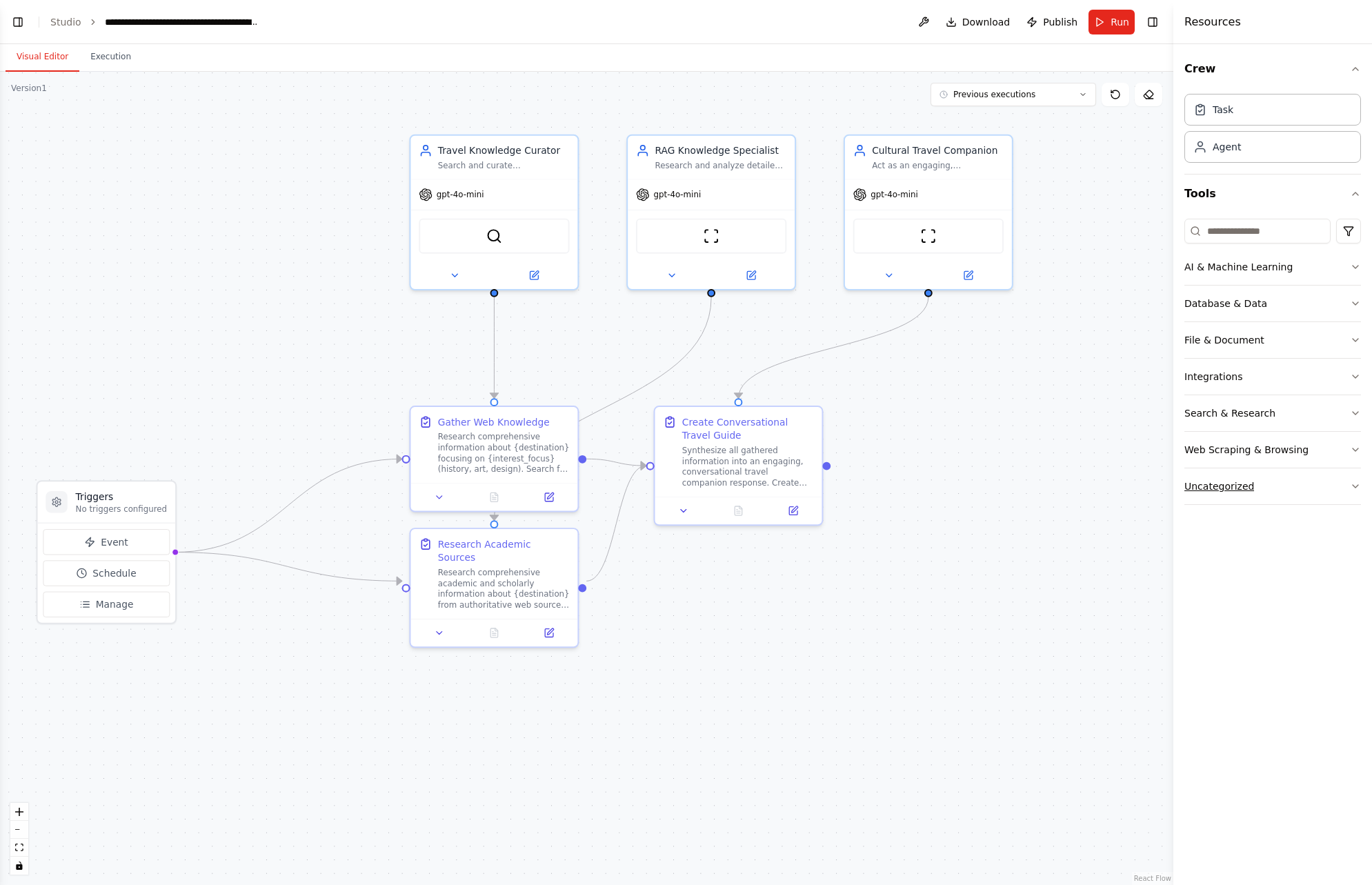
click at [1353, 484] on icon "button" at bounding box center [1356, 487] width 11 height 11
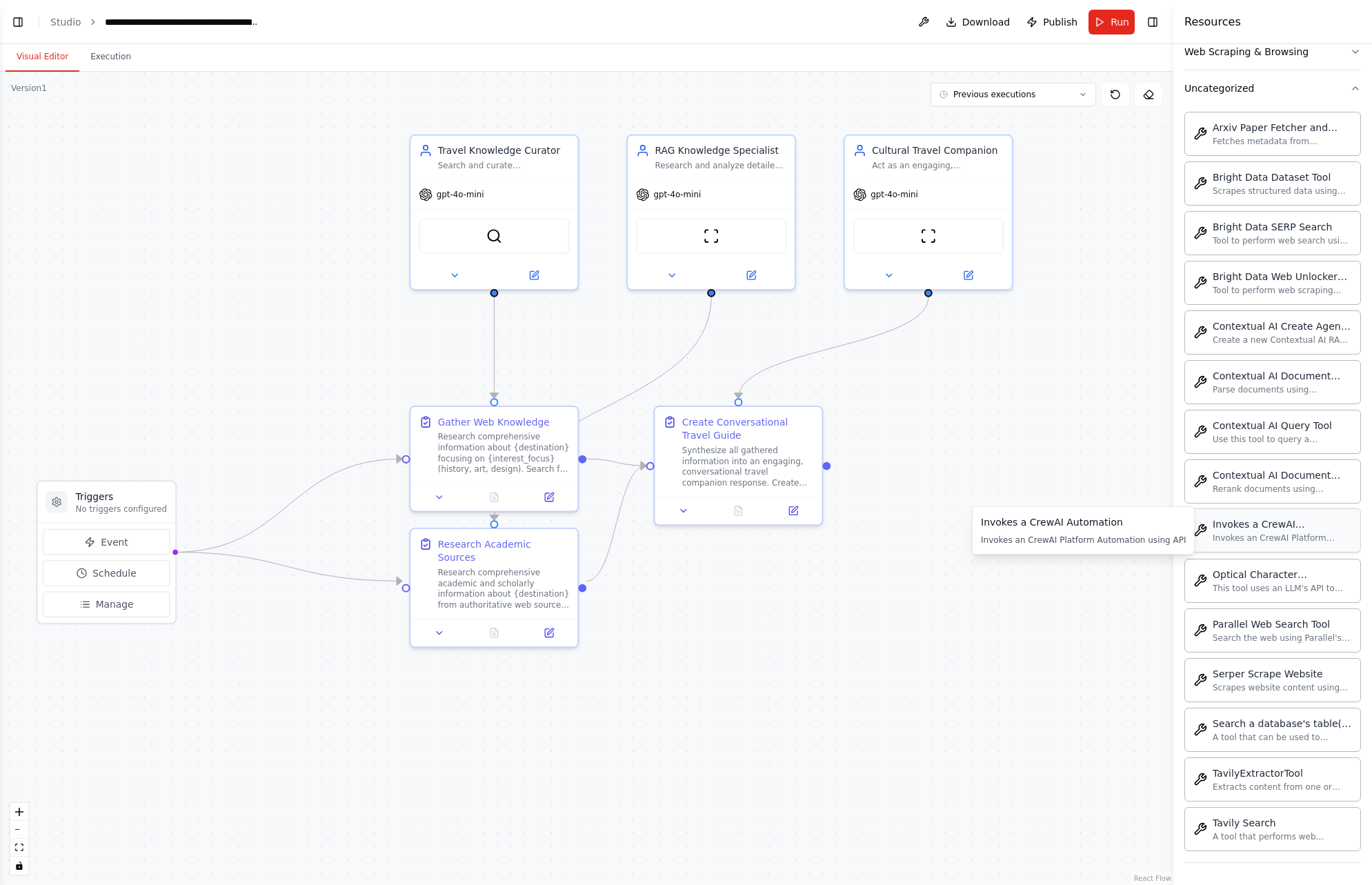
scroll to position [0, 0]
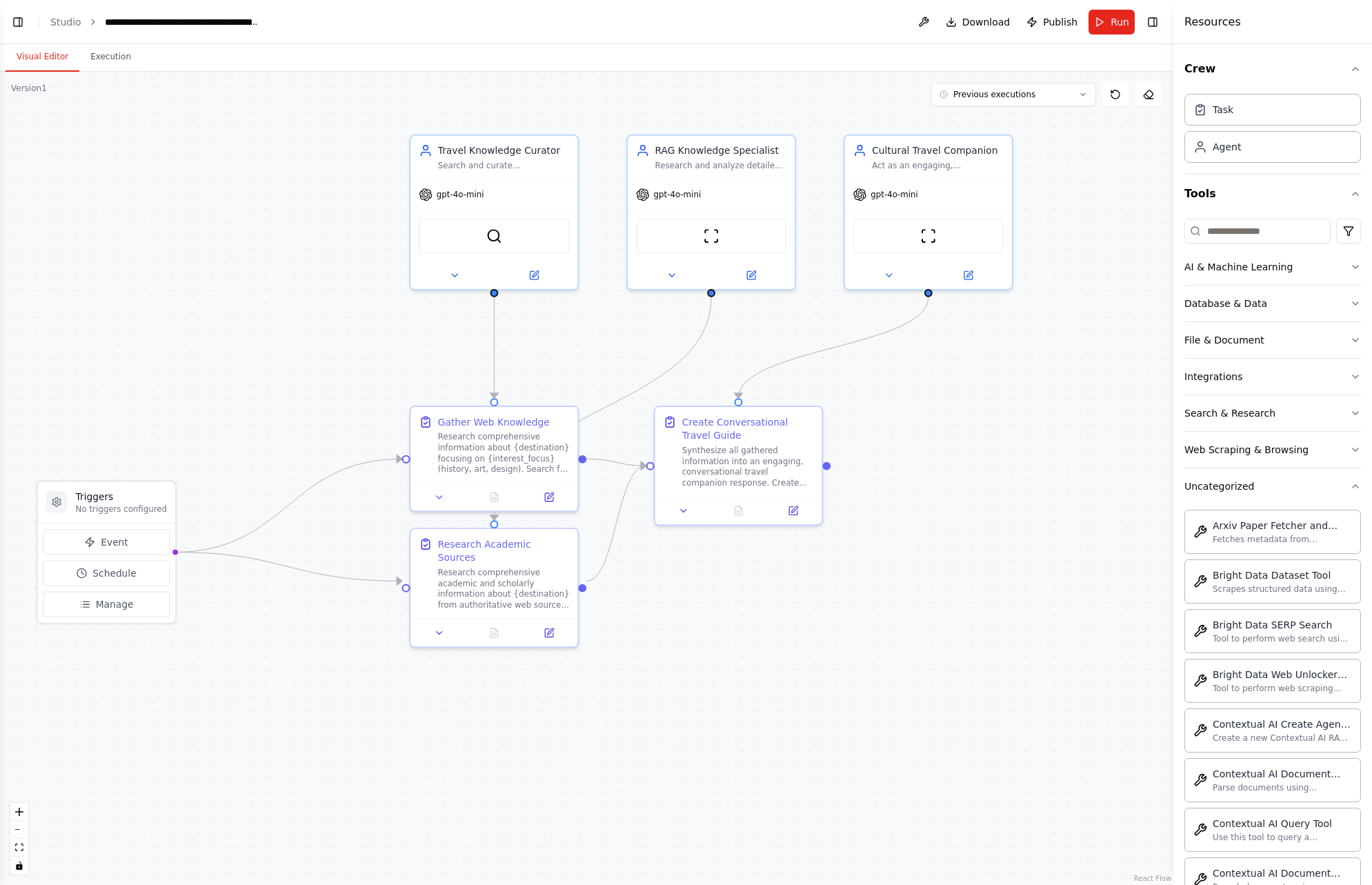
click at [1353, 486] on div "Crew Task Agent Tools AI & Machine Learning Database & Data File & Document Int…" at bounding box center [1272, 464] width 199 height 841
click at [1350, 484] on icon "button" at bounding box center [1356, 487] width 11 height 11
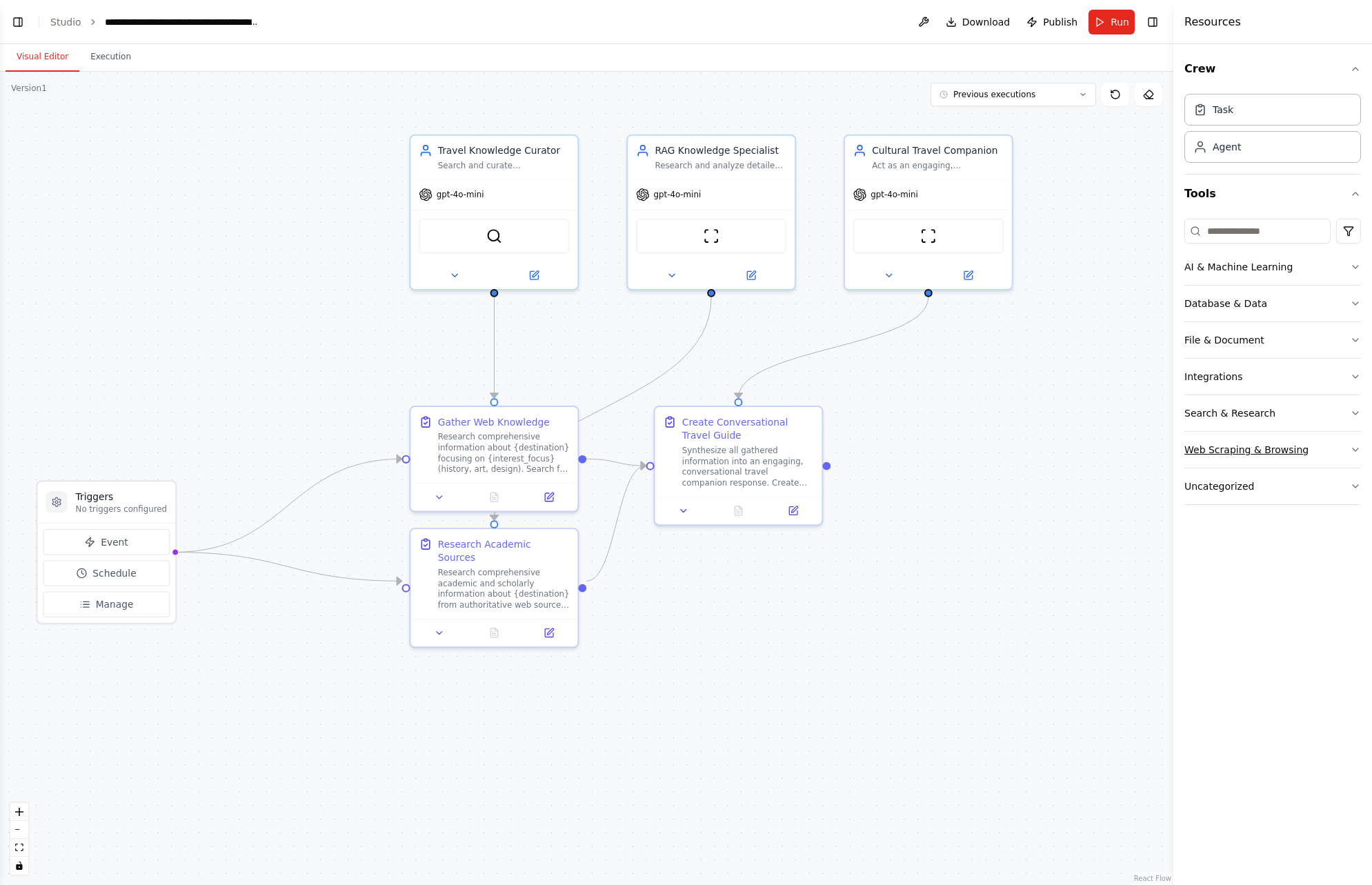
click at [1353, 453] on icon "button" at bounding box center [1356, 450] width 11 height 11
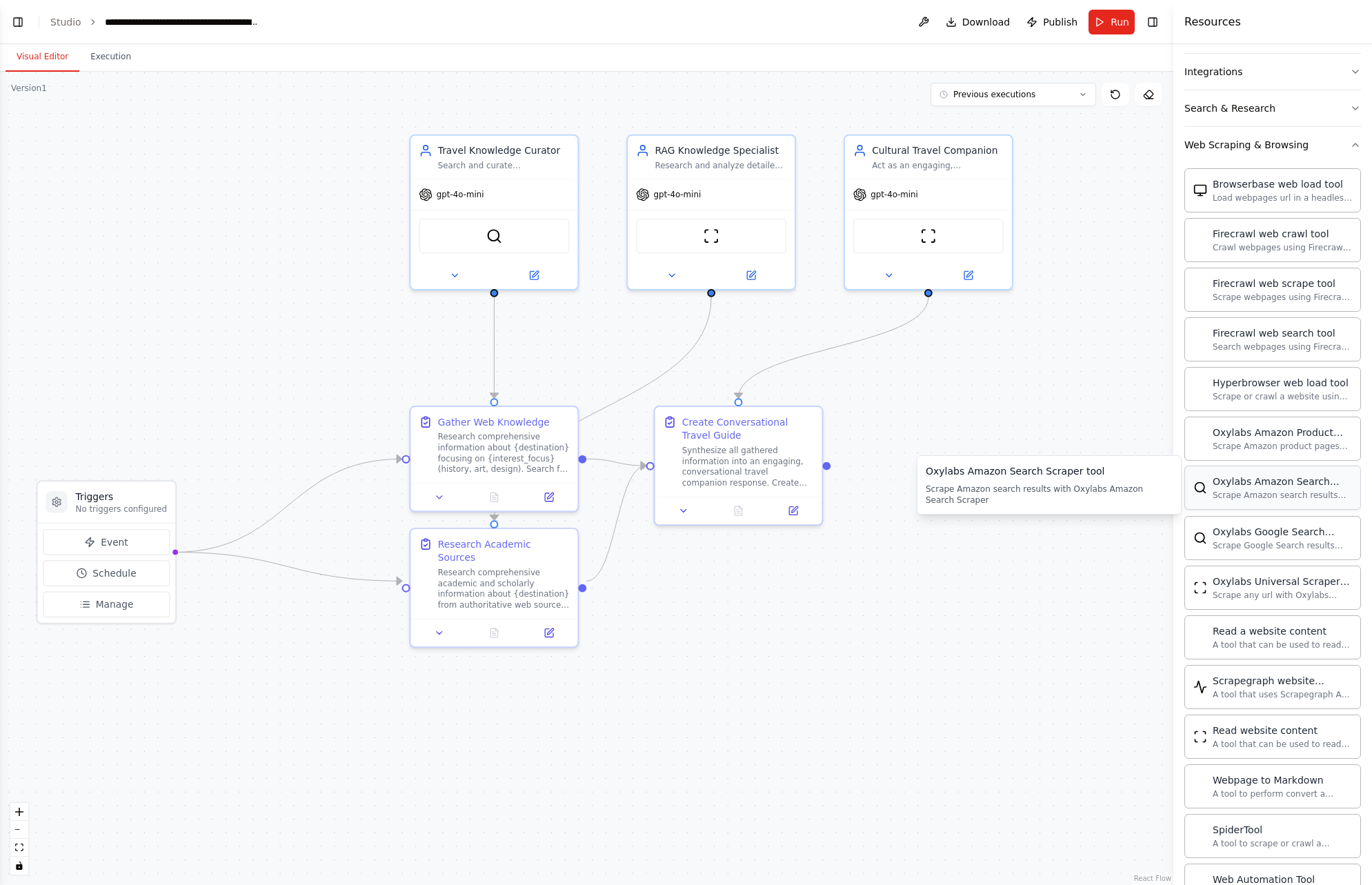
scroll to position [398, 0]
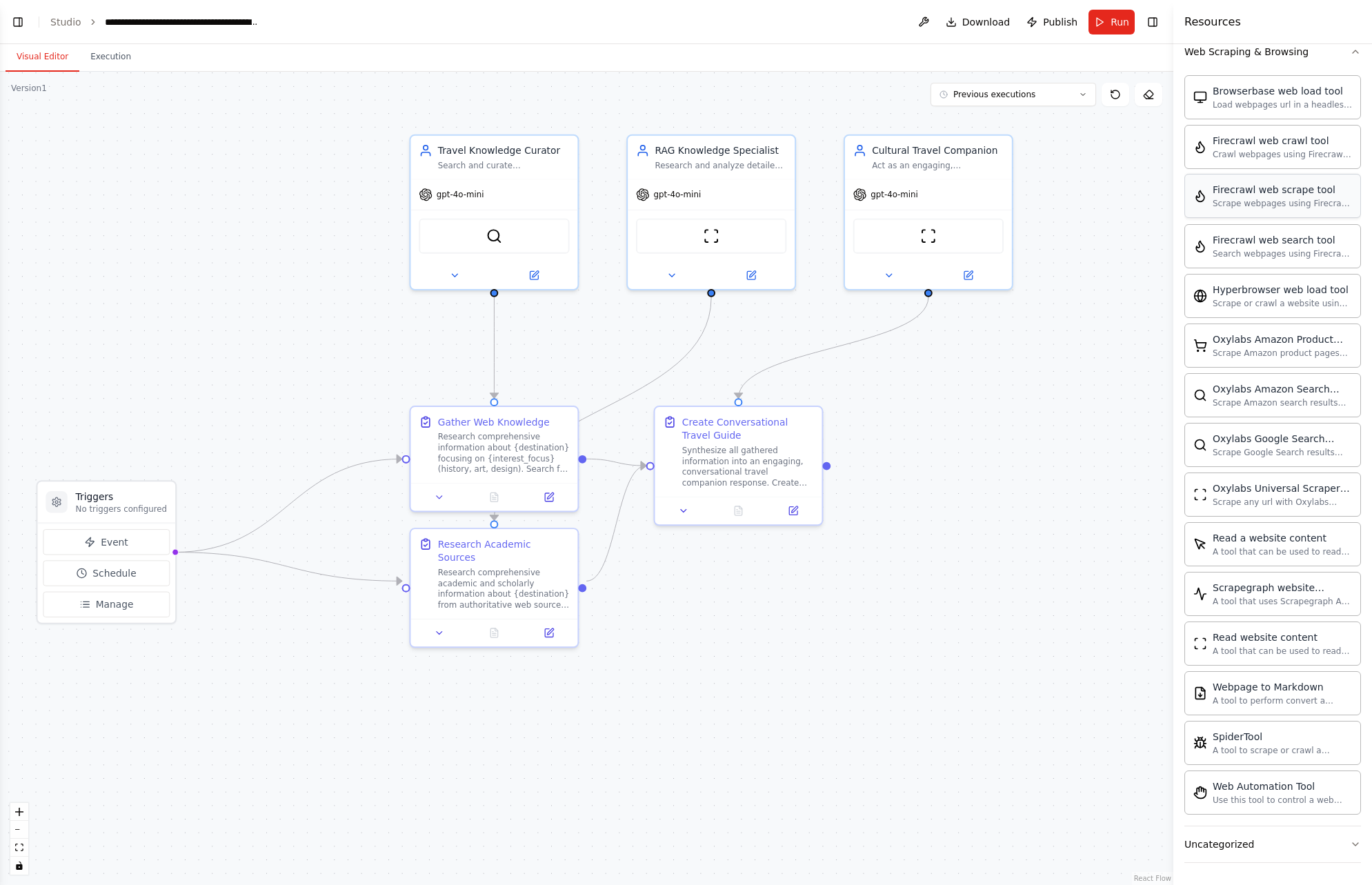
click at [1255, 198] on div "Scrape webpages using Firecrawl and return the contents" at bounding box center [1283, 204] width 140 height 11
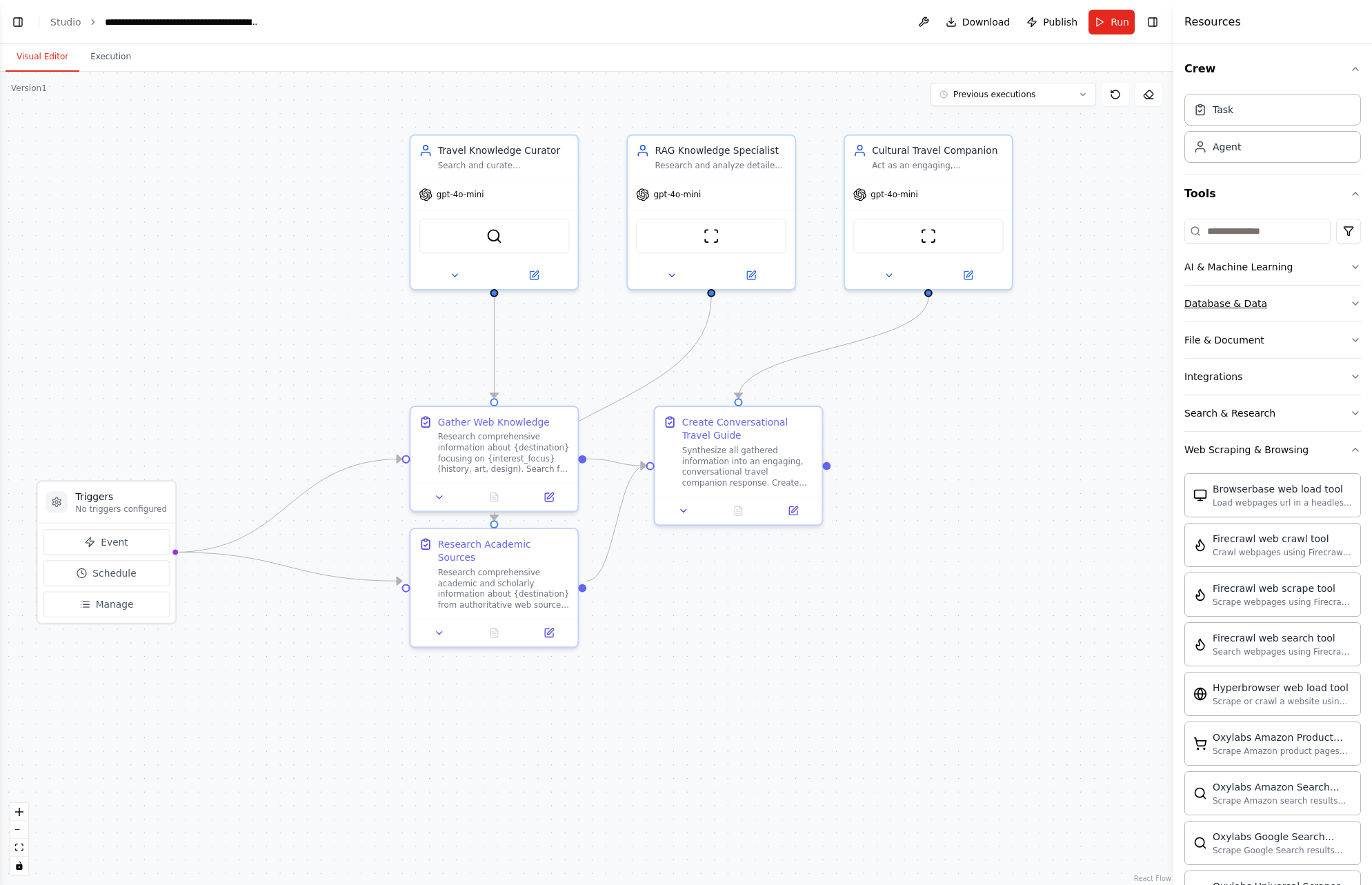
click at [1350, 306] on icon "button" at bounding box center [1356, 304] width 11 height 11
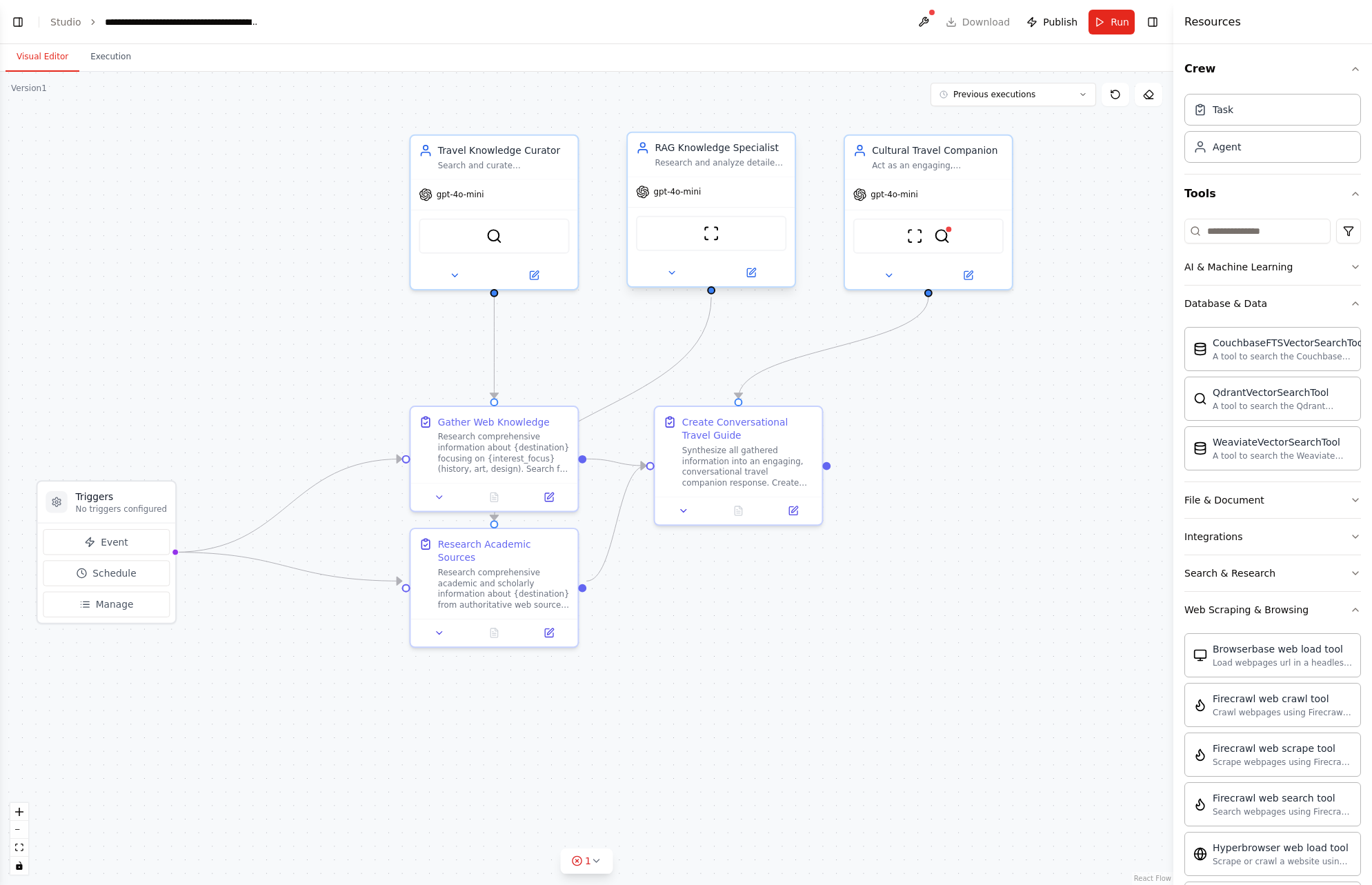
click at [730, 163] on div "Research and analyze detailed information about {destination} from multiple web…" at bounding box center [721, 163] width 132 height 11
click at [671, 270] on icon at bounding box center [672, 273] width 11 height 11
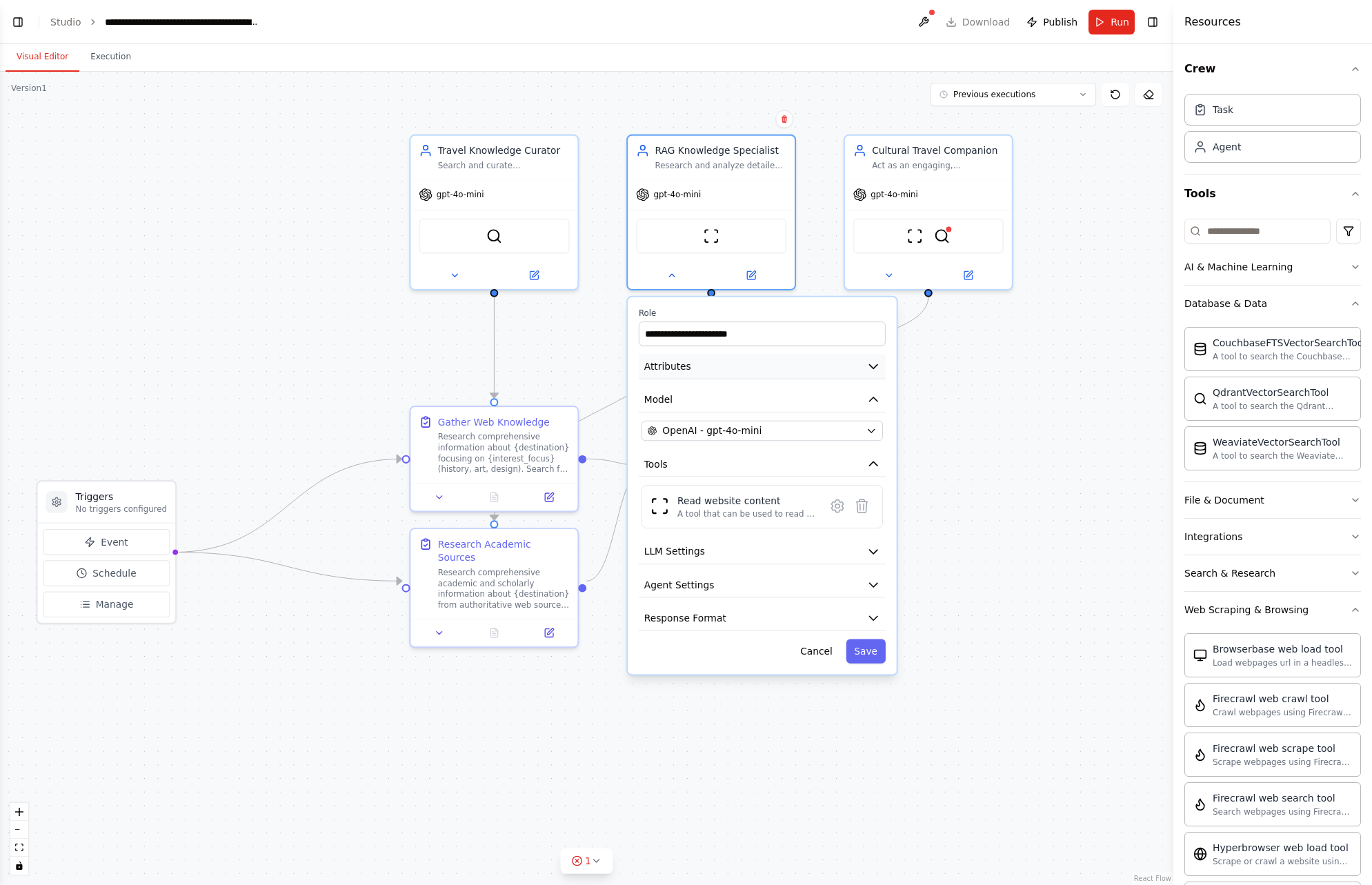
click at [877, 370] on icon "button" at bounding box center [872, 366] width 14 height 14
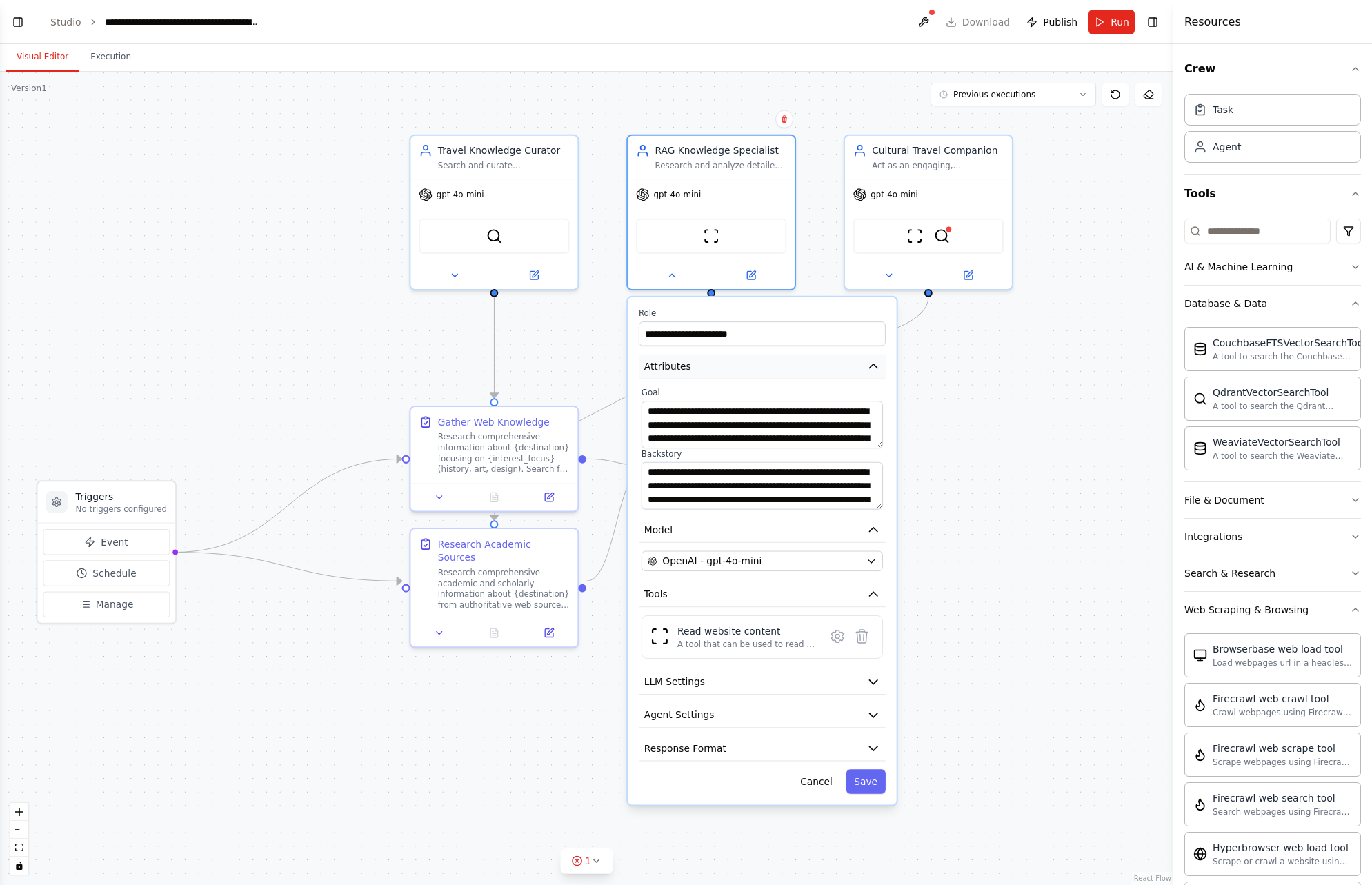
click at [877, 370] on icon "button" at bounding box center [872, 366] width 14 height 14
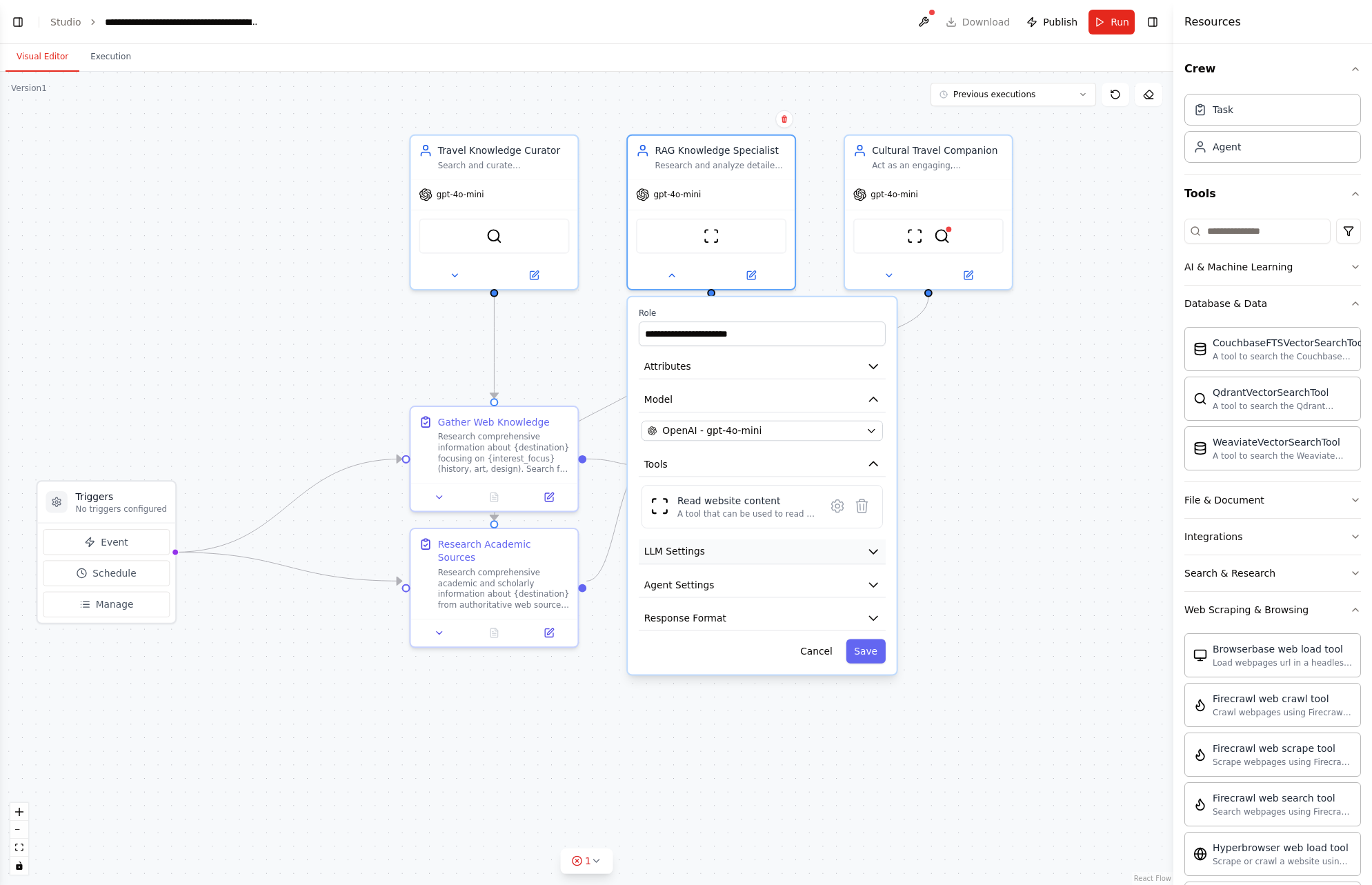
click at [875, 552] on icon "button" at bounding box center [872, 552] width 7 height 4
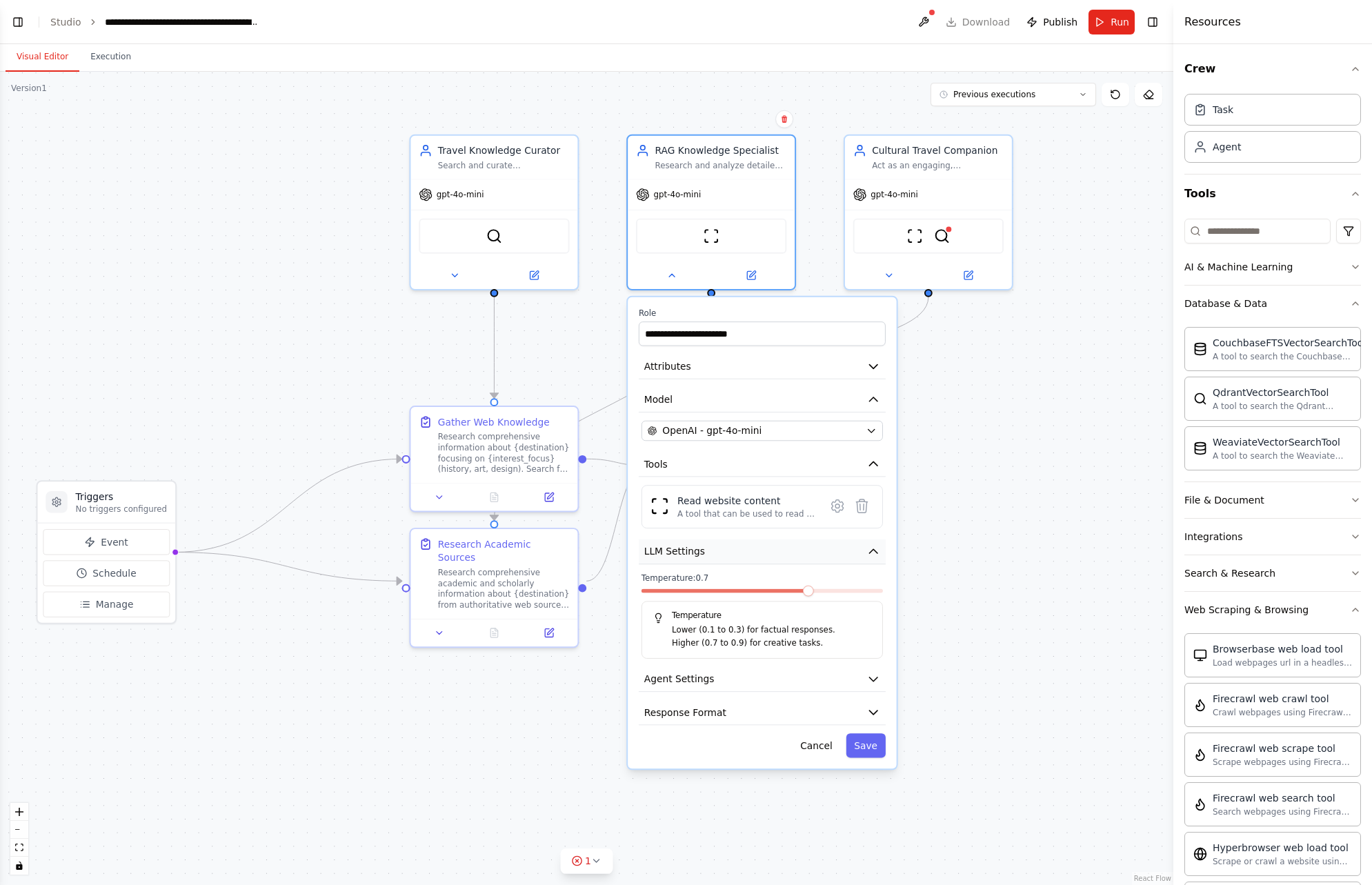
click at [876, 552] on icon "button" at bounding box center [872, 551] width 7 height 4
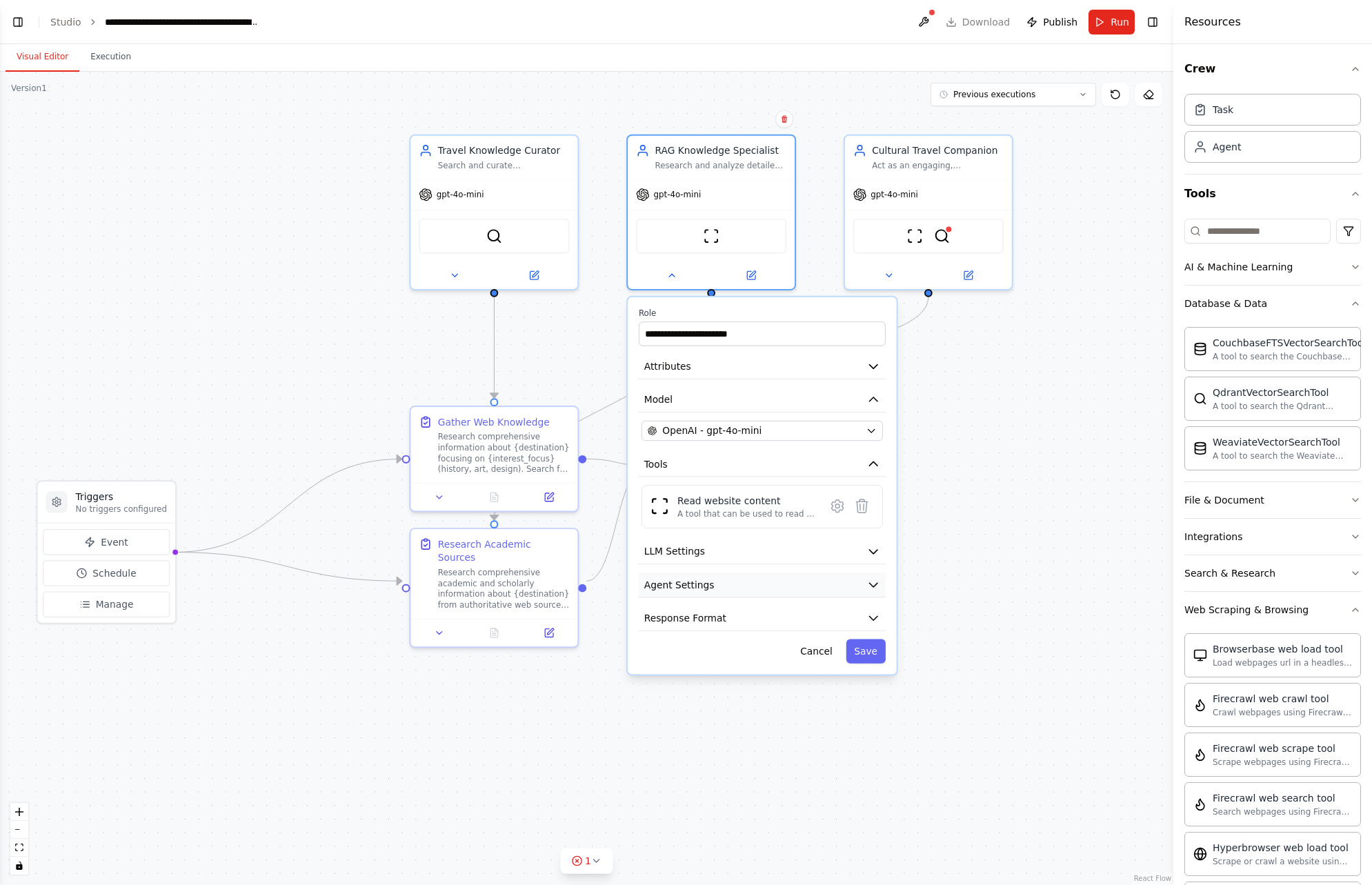
click at [875, 582] on icon "button" at bounding box center [872, 585] width 14 height 14
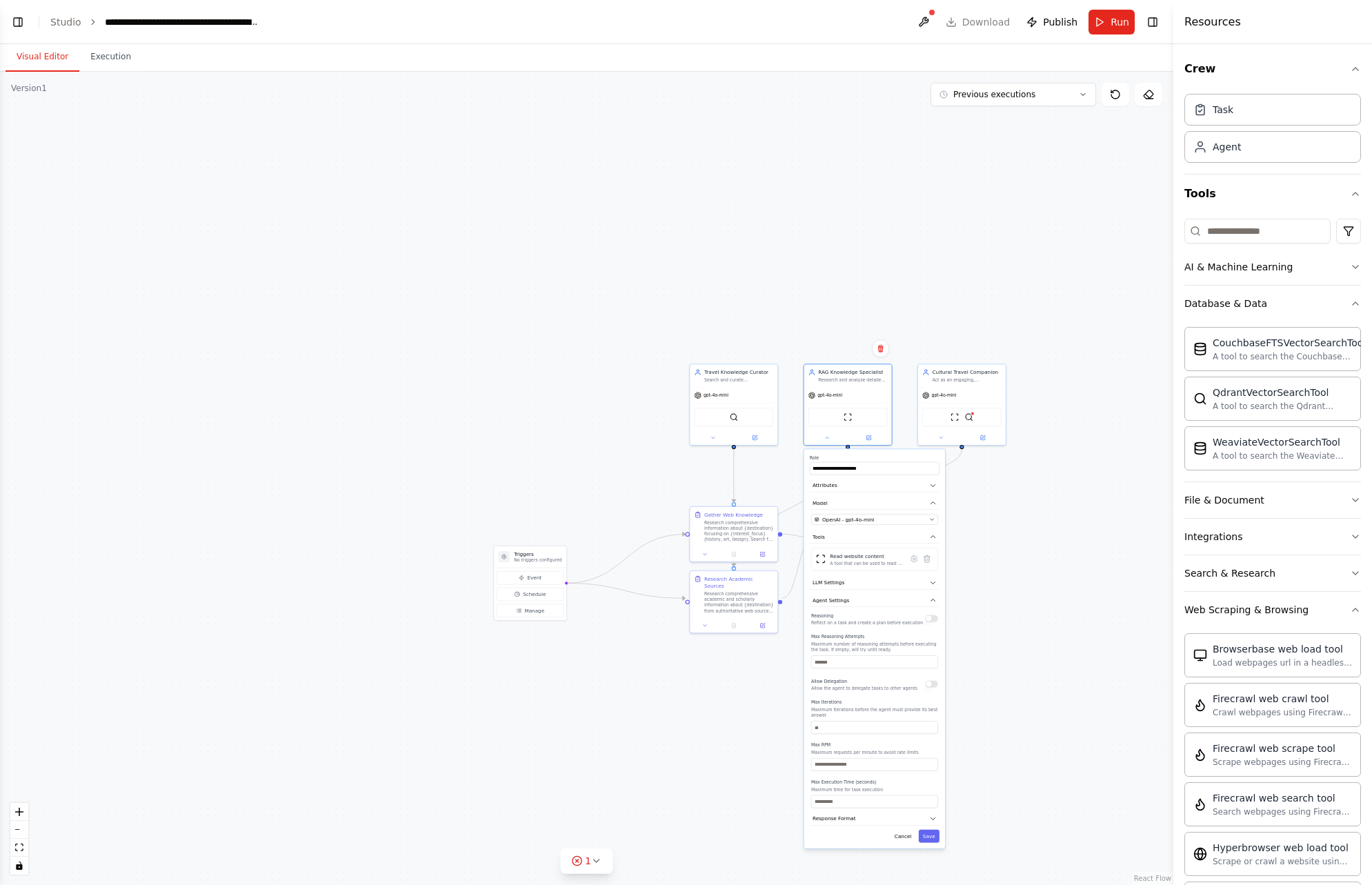
click at [935, 607] on div "**********" at bounding box center [875, 649] width 141 height 399
click at [936, 601] on icon "button" at bounding box center [933, 600] width 6 height 7
click at [935, 617] on icon "button" at bounding box center [933, 618] width 6 height 7
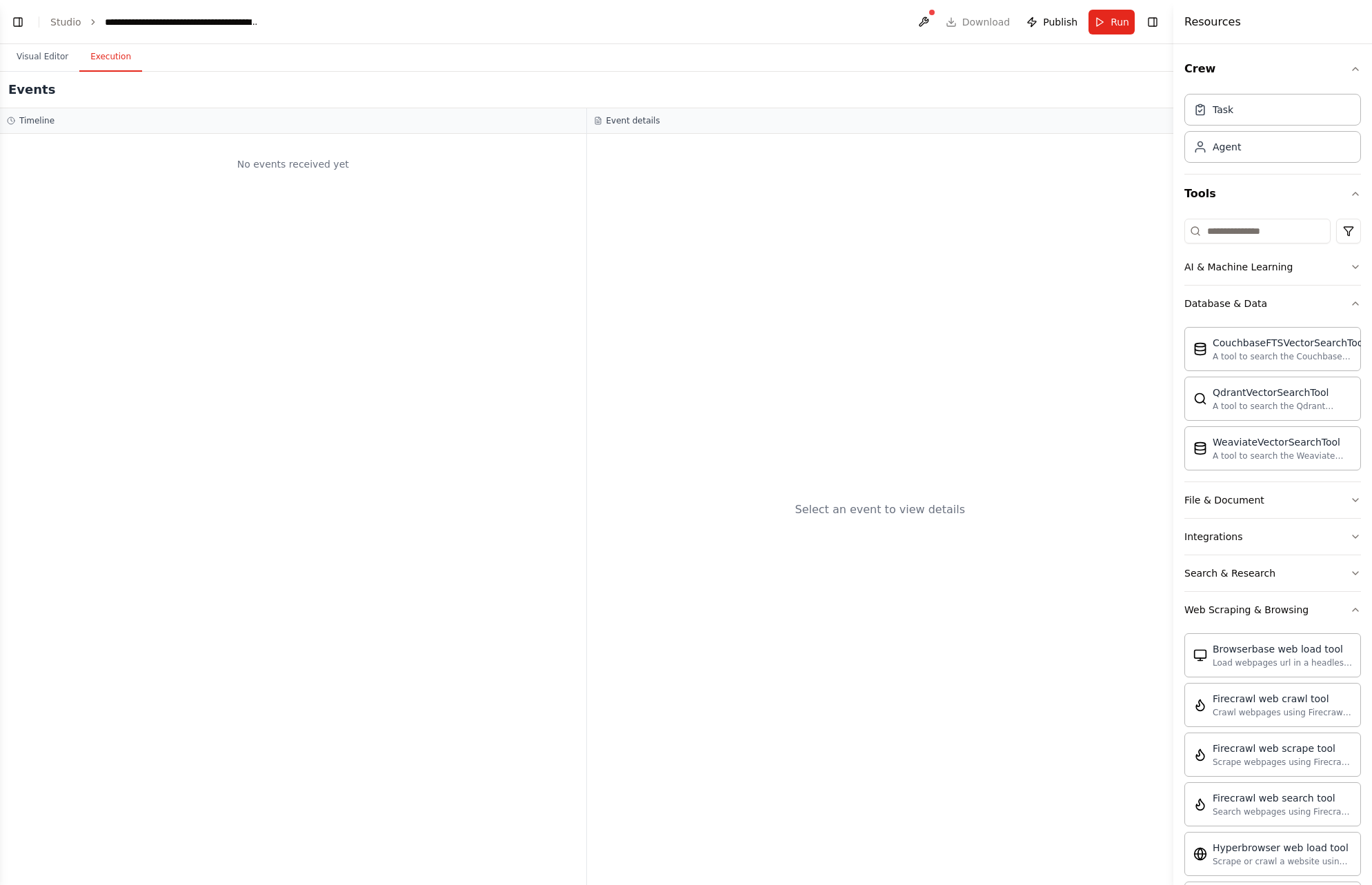
click at [128, 54] on button "Execution" at bounding box center [110, 58] width 63 height 29
click at [63, 54] on button "Visual Editor" at bounding box center [42, 58] width 74 height 29
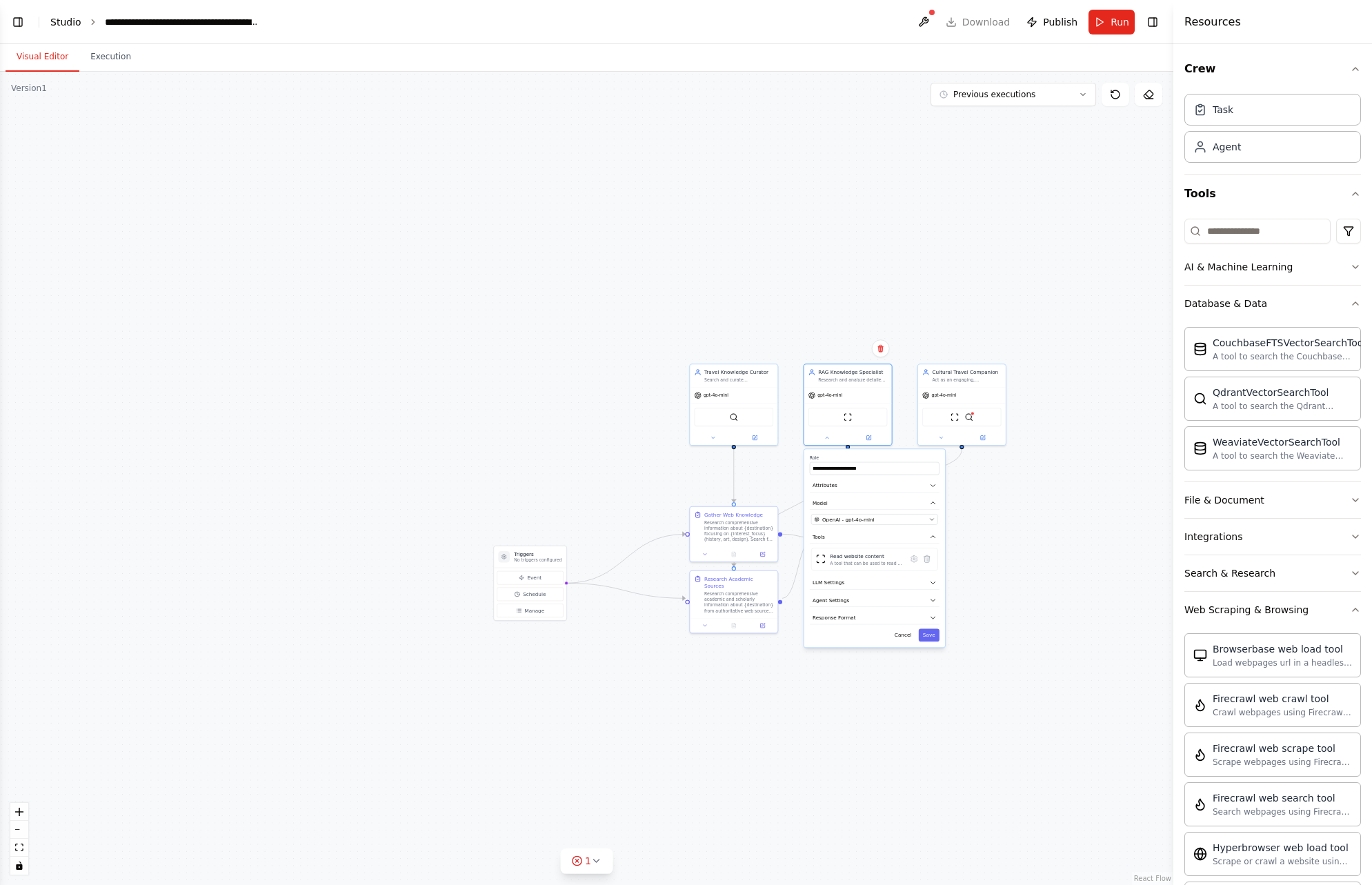
click at [71, 21] on link "Studio" at bounding box center [66, 22] width 31 height 11
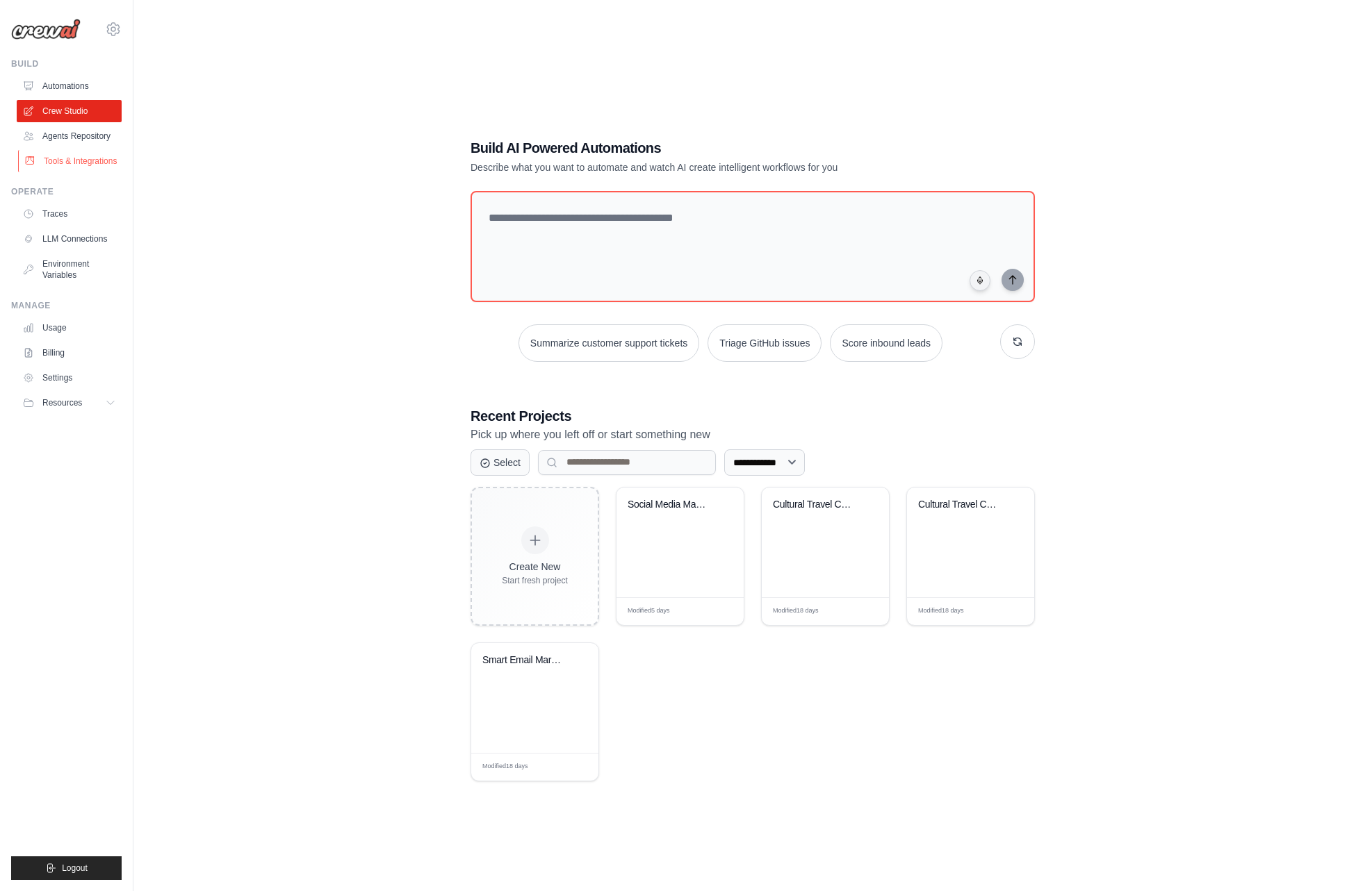
click at [89, 163] on link "Tools & Integrations" at bounding box center [70, 160] width 105 height 22
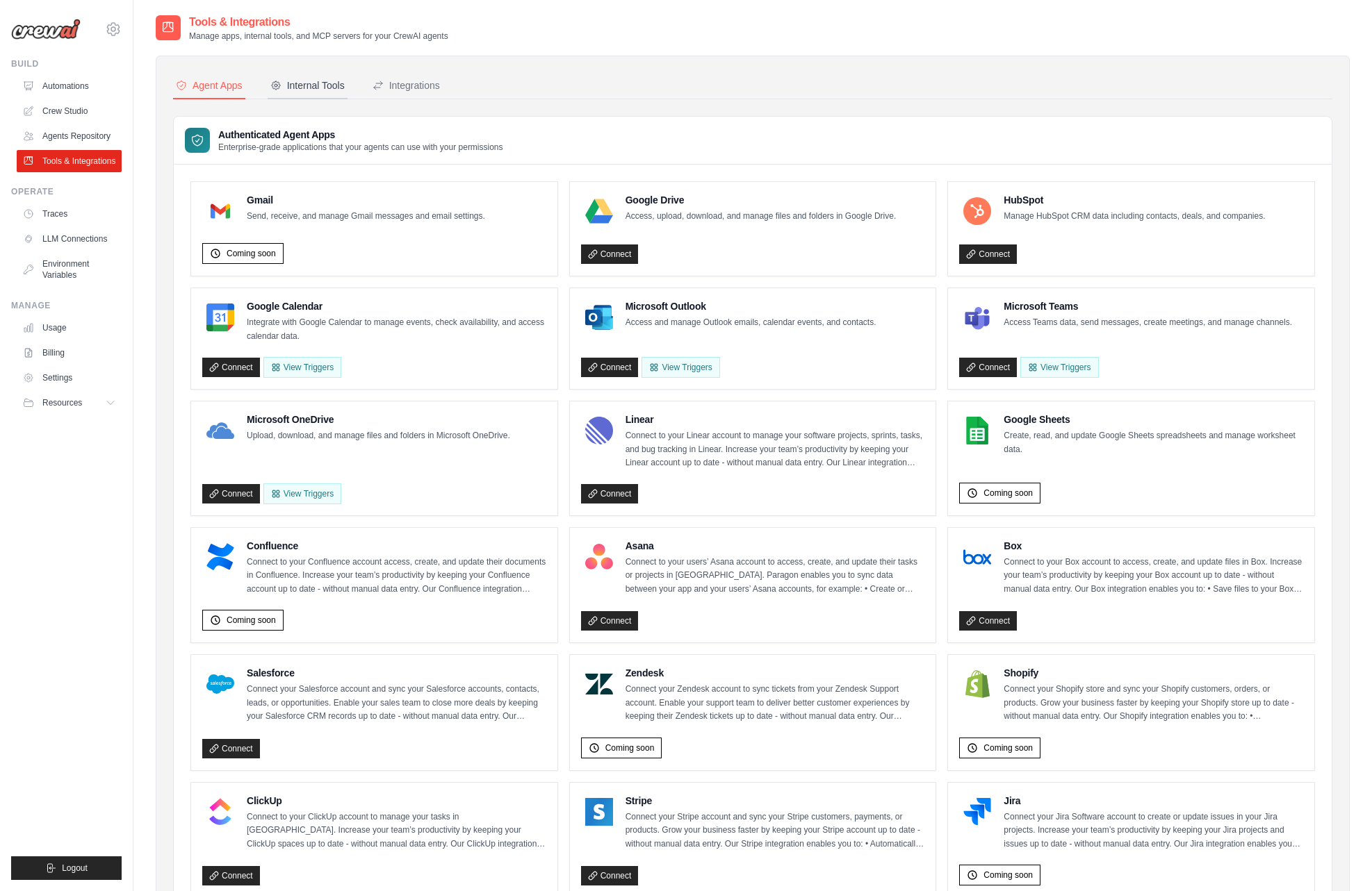
click at [332, 78] on button "Internal Tools" at bounding box center [308, 86] width 80 height 26
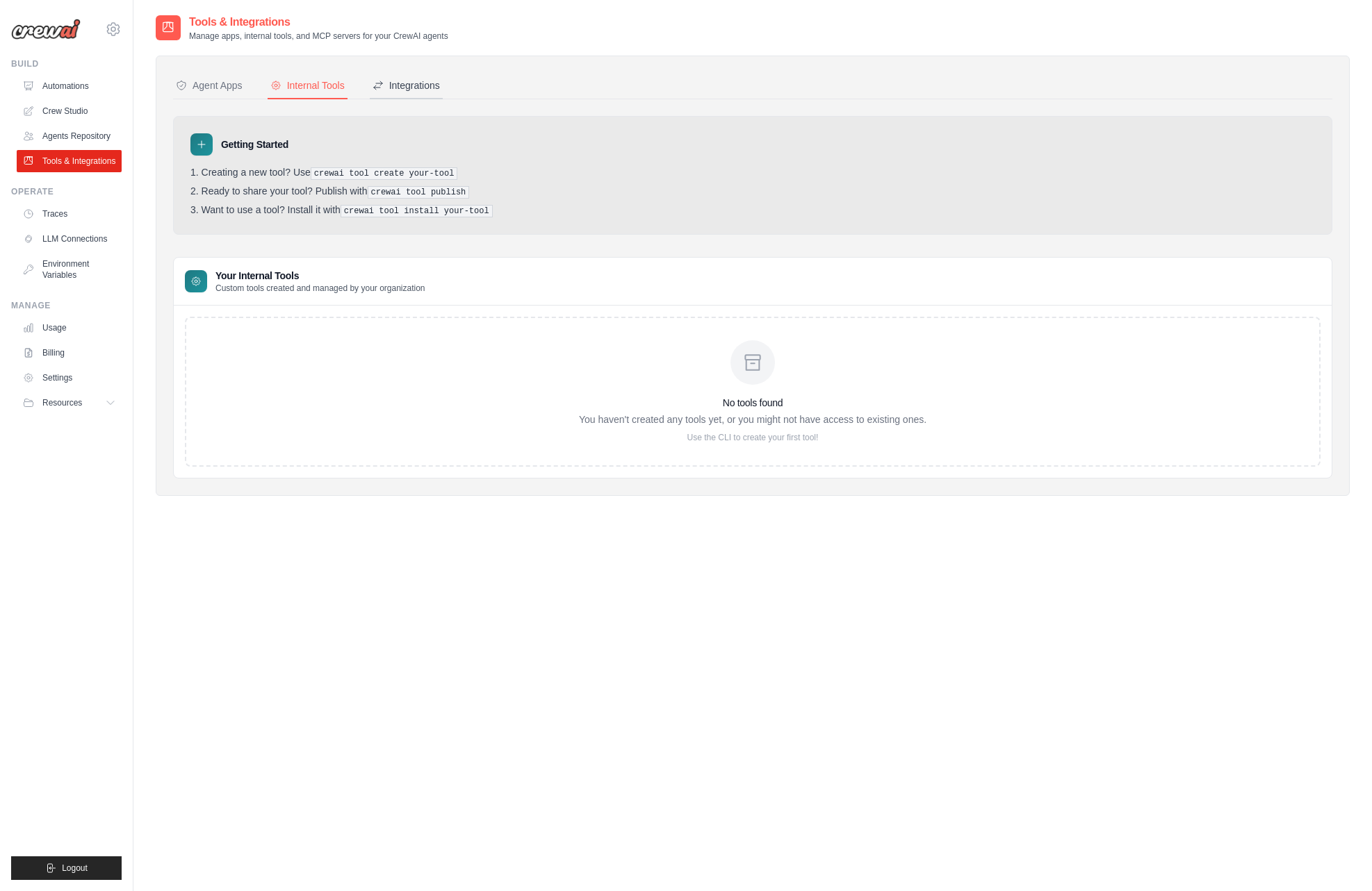
click at [392, 87] on div "Integrations" at bounding box center [406, 85] width 67 height 14
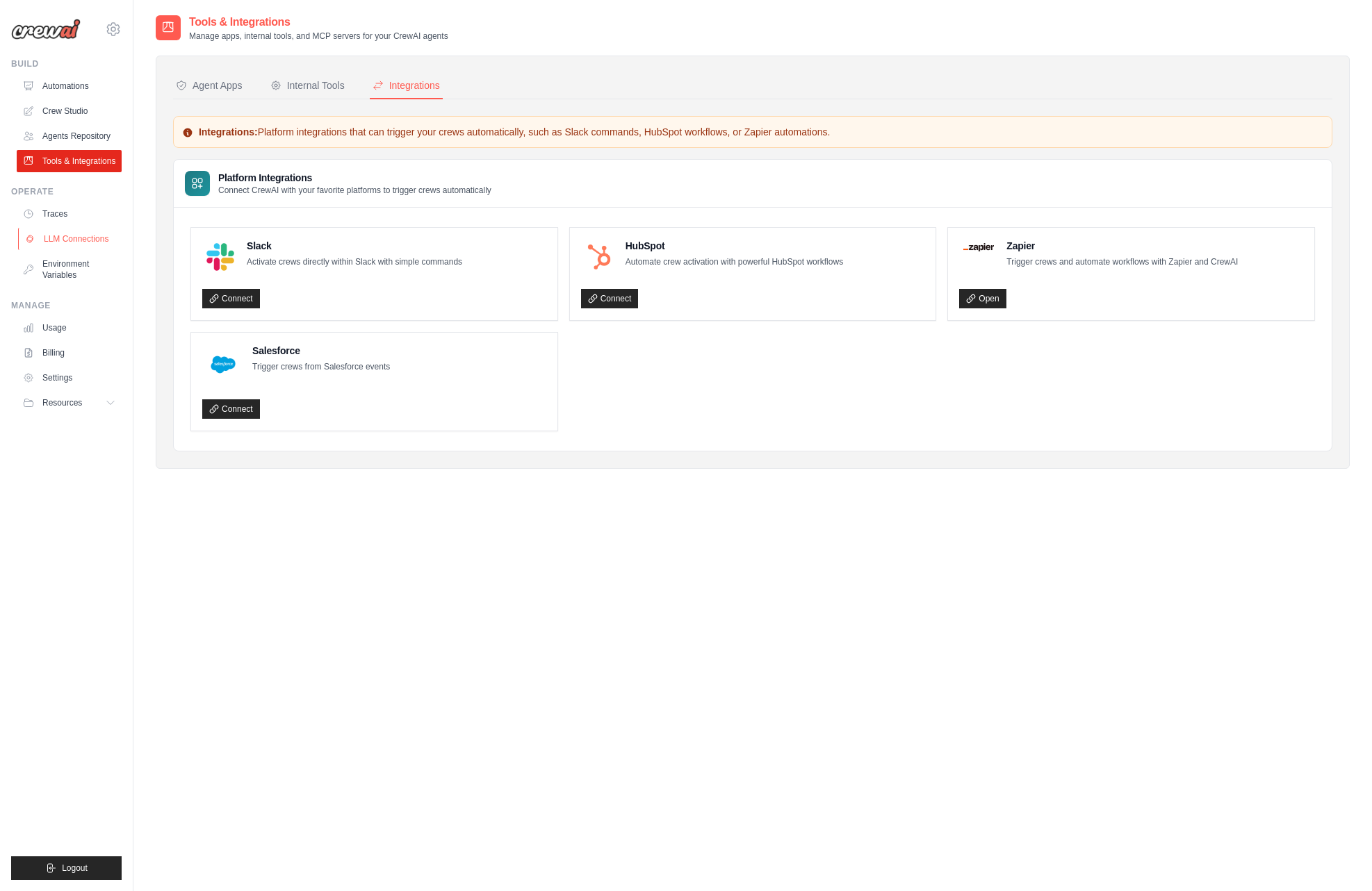
click at [69, 237] on link "LLM Connections" at bounding box center [70, 239] width 105 height 22
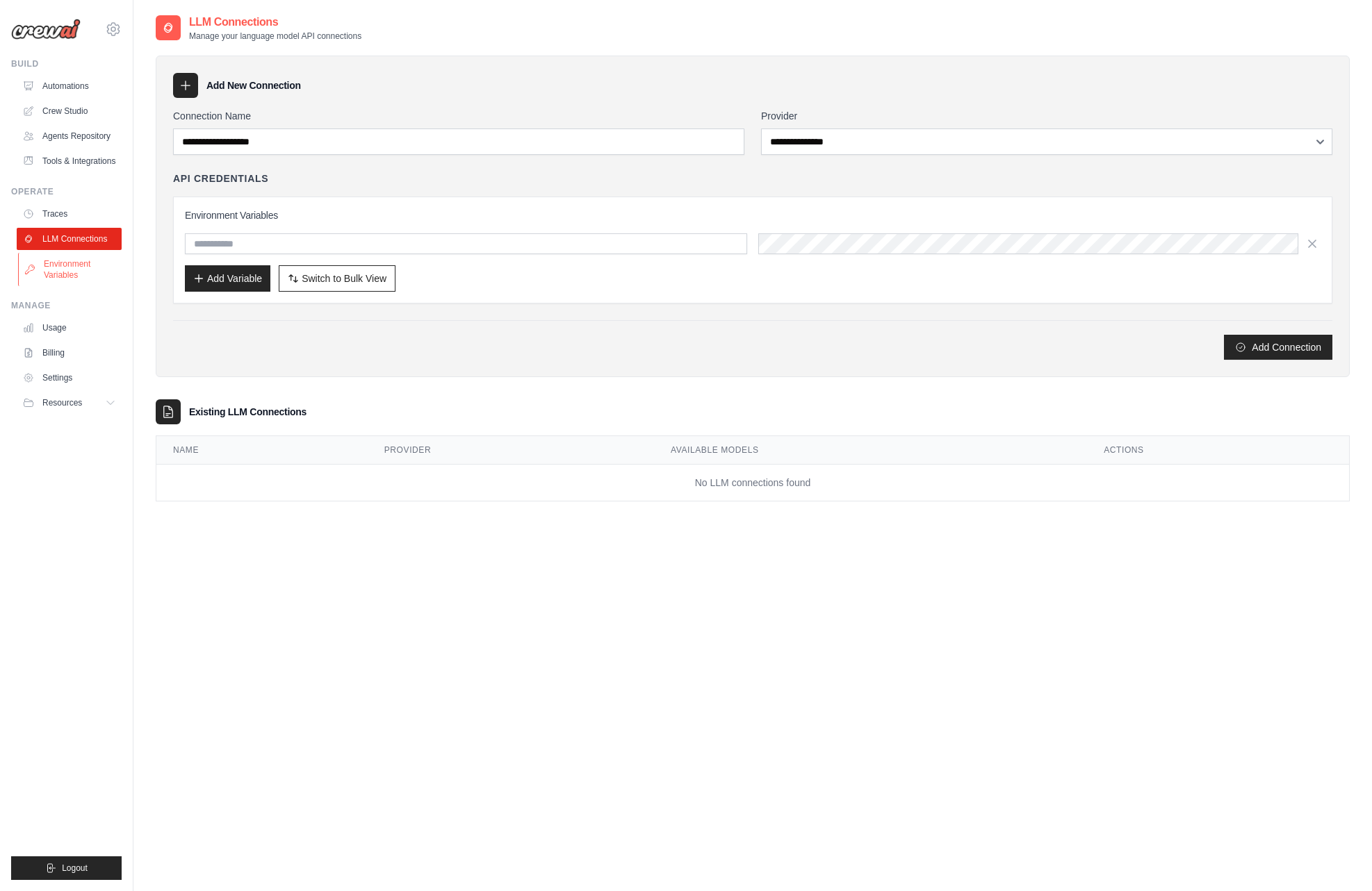
click at [64, 267] on link "Environment Variables" at bounding box center [70, 269] width 105 height 34
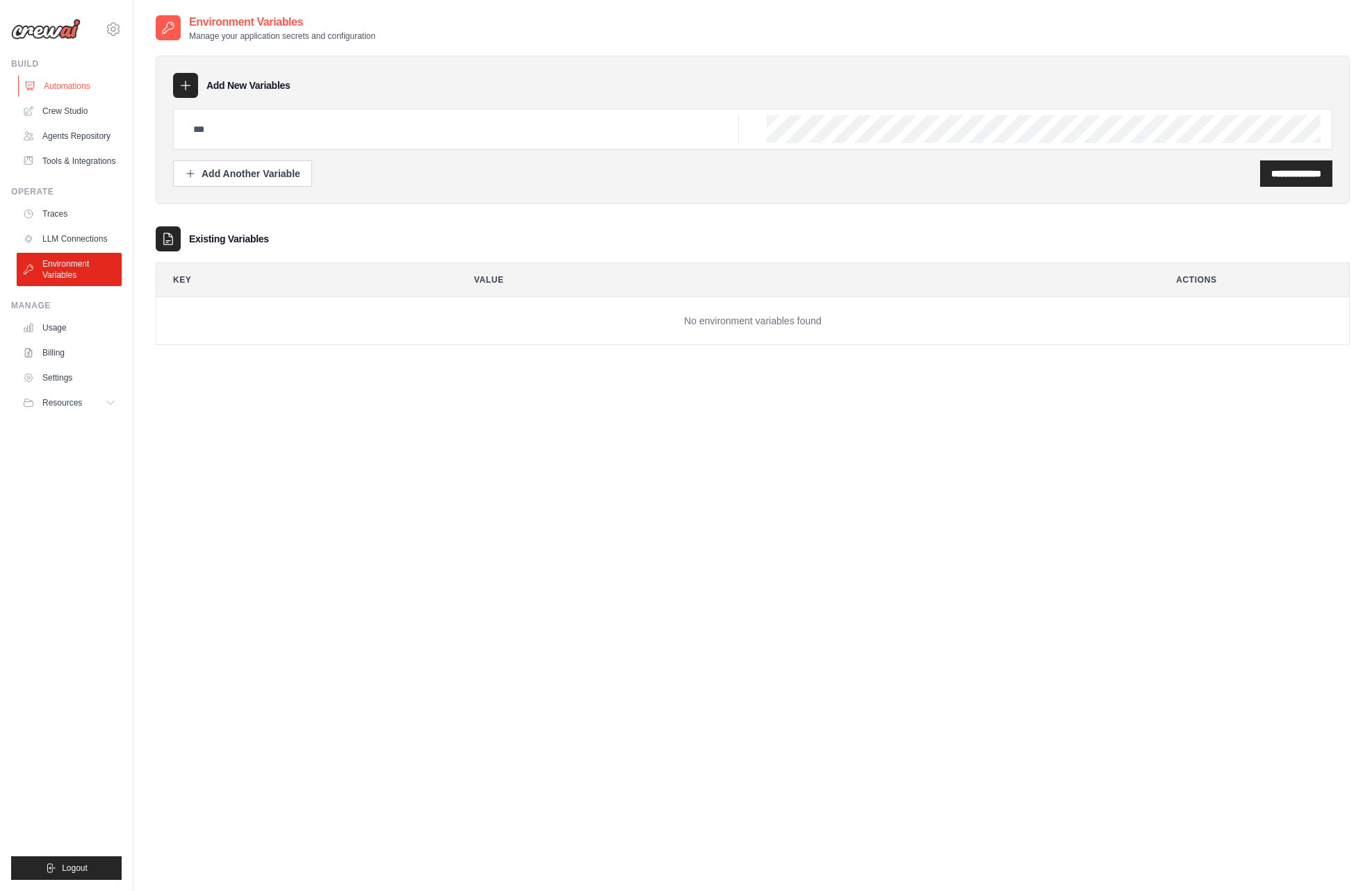
click at [65, 92] on link "Automations" at bounding box center [70, 86] width 105 height 22
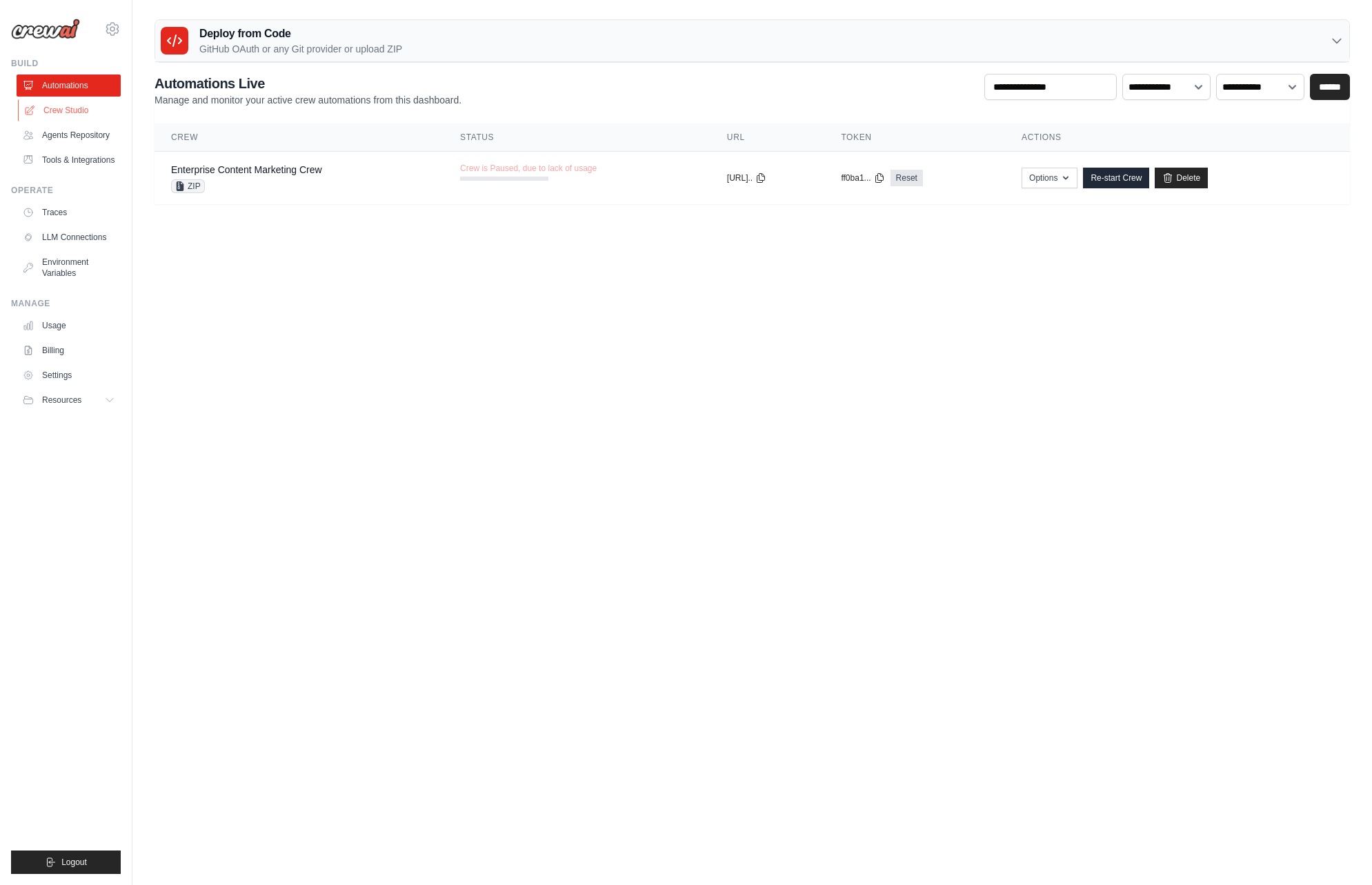
click at [61, 111] on link "Crew Studio" at bounding box center [70, 110] width 104 height 22
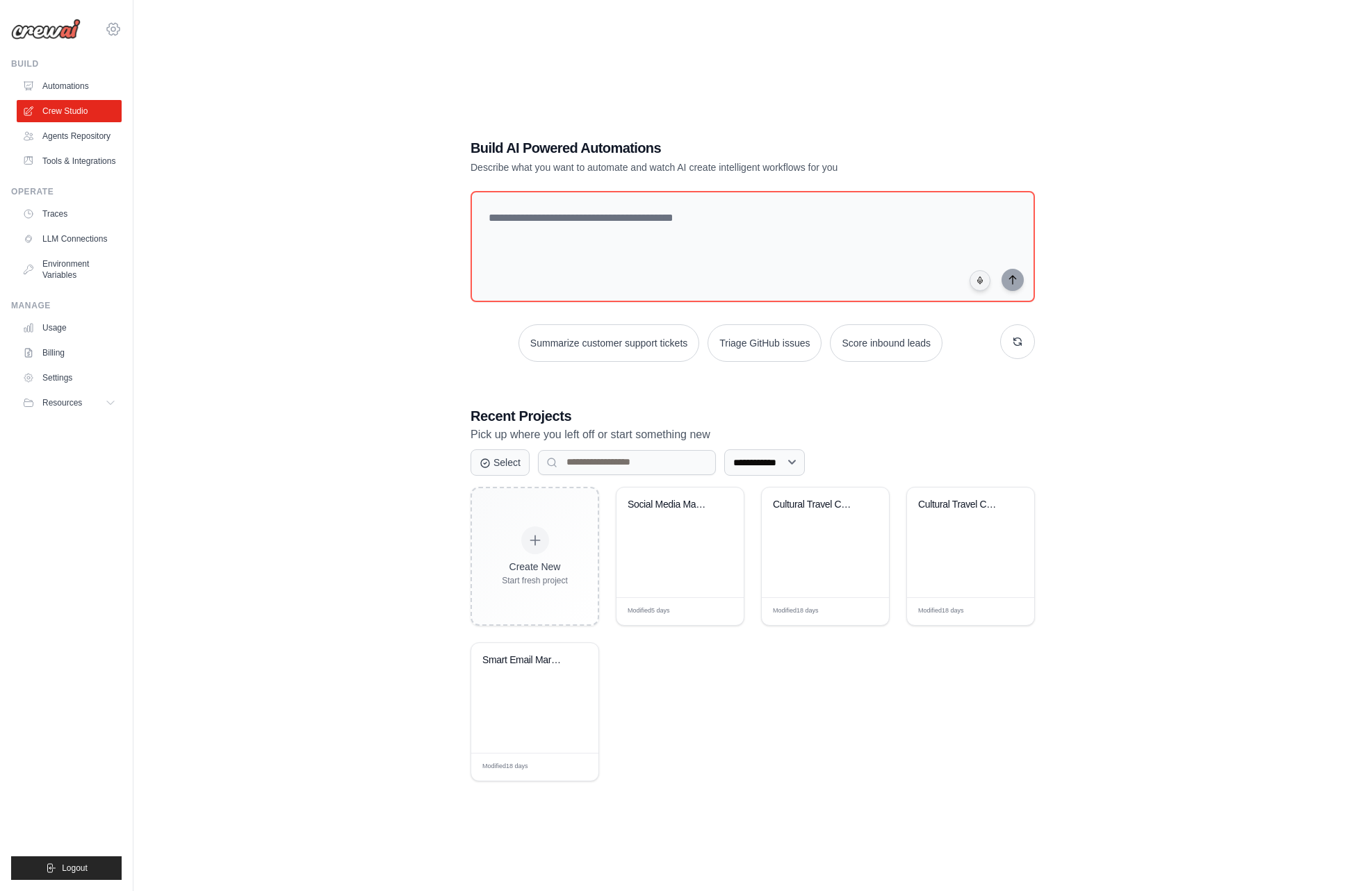
click at [111, 29] on icon at bounding box center [113, 29] width 4 height 4
click at [152, 85] on span "Settings" at bounding box center [174, 86] width 110 height 14
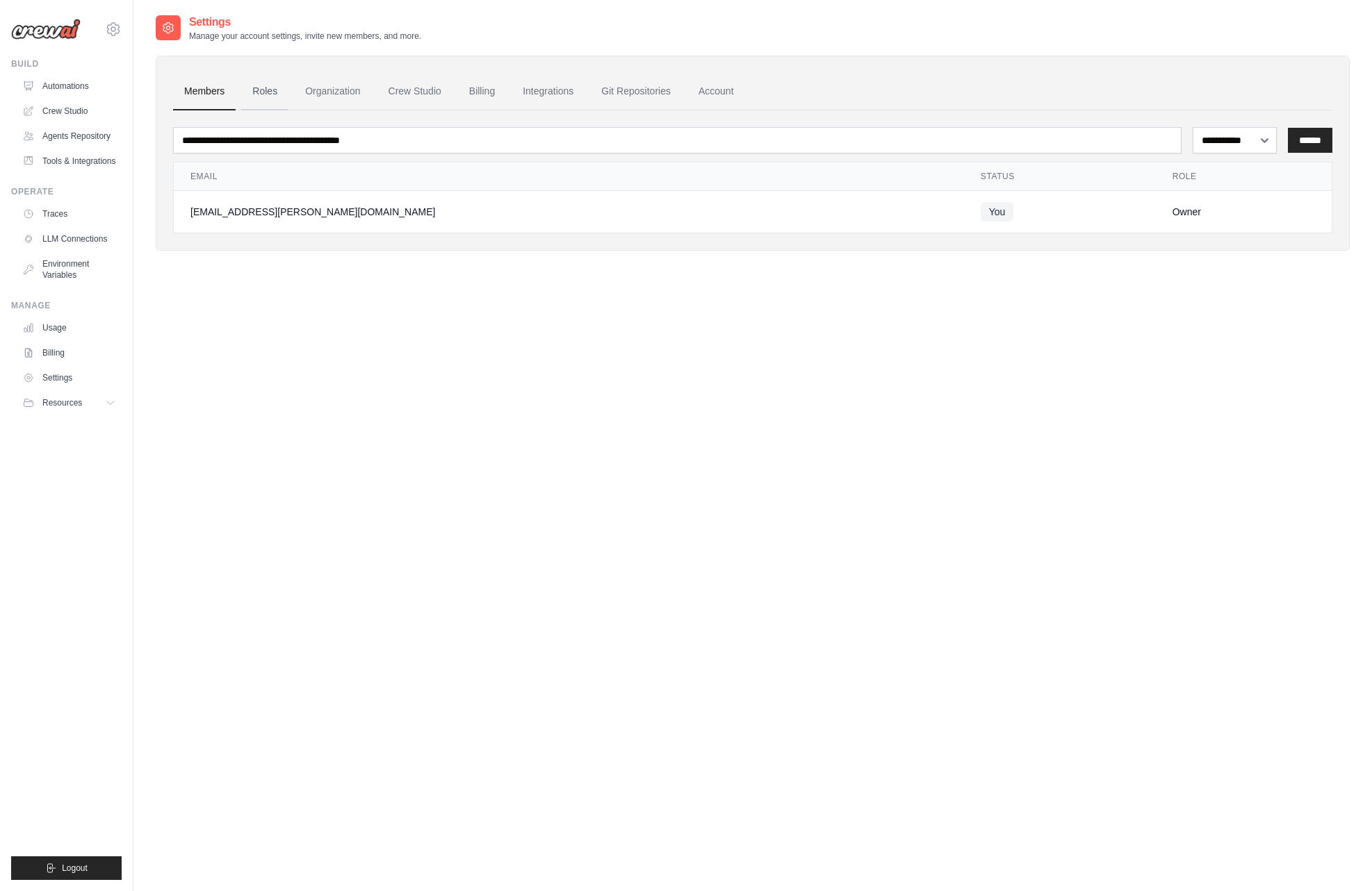
click at [264, 91] on link "Roles" at bounding box center [265, 92] width 47 height 38
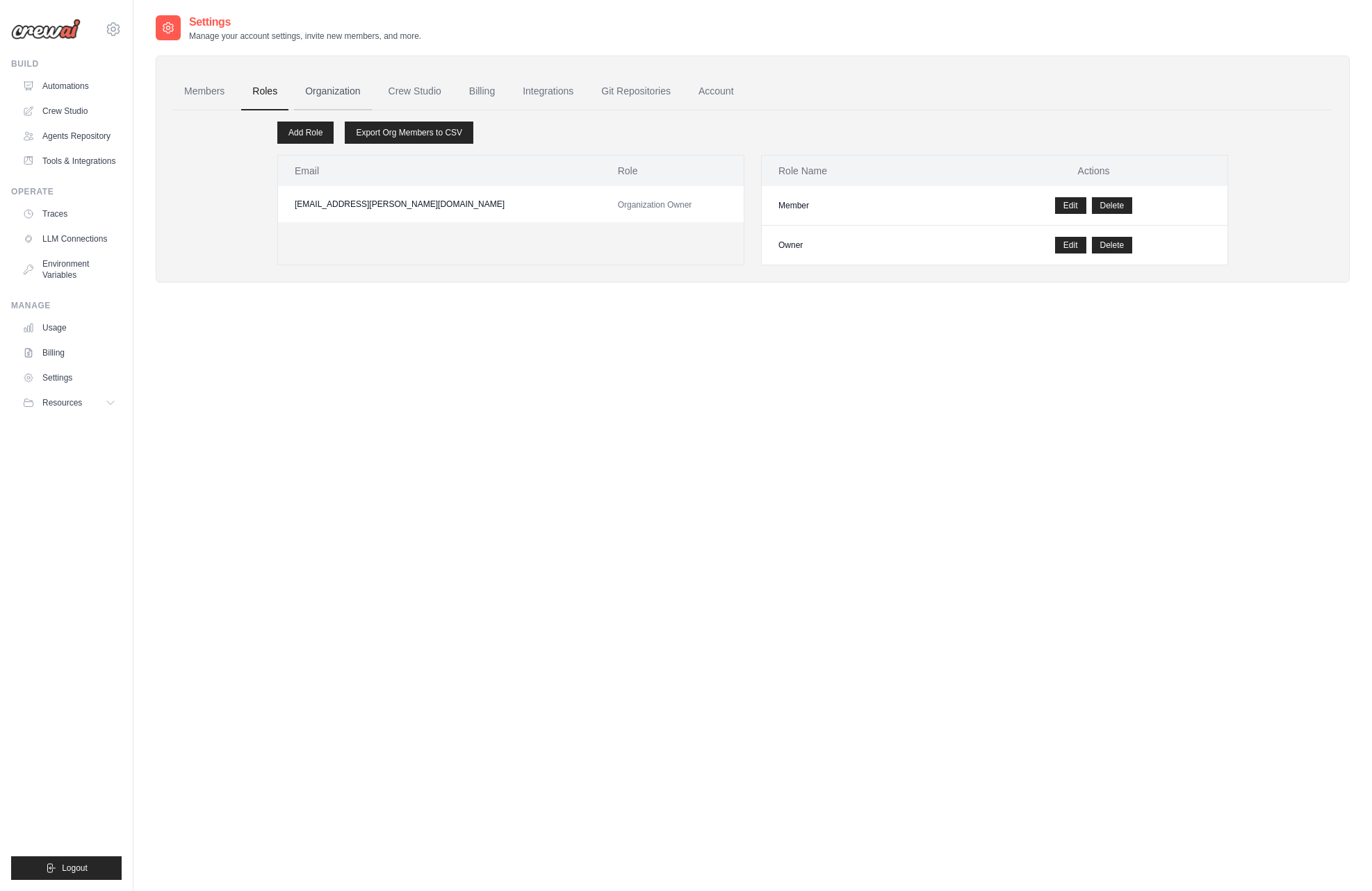
click at [339, 99] on link "Organization" at bounding box center [332, 92] width 77 height 38
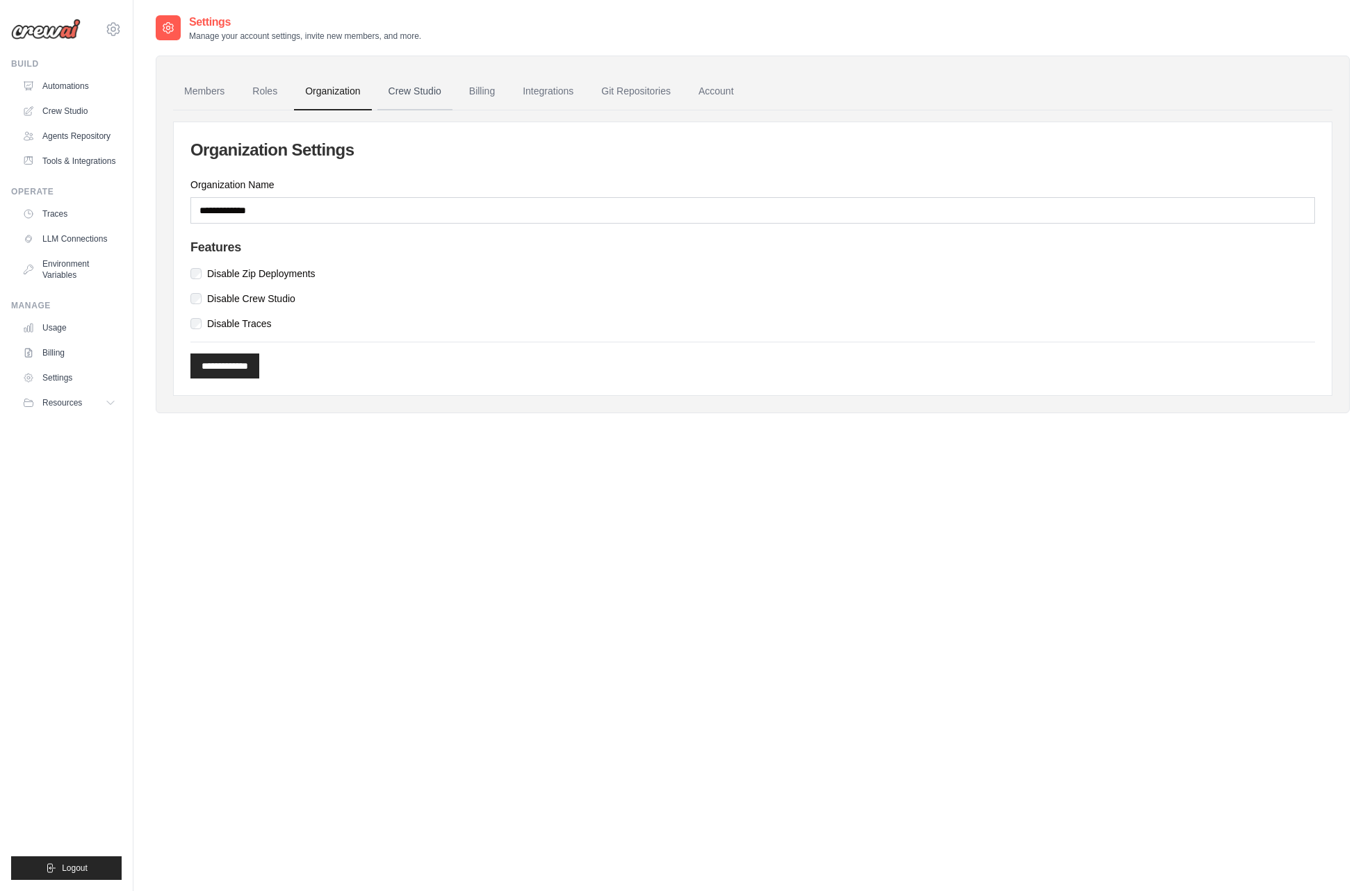
click at [406, 86] on link "Crew Studio" at bounding box center [415, 92] width 75 height 38
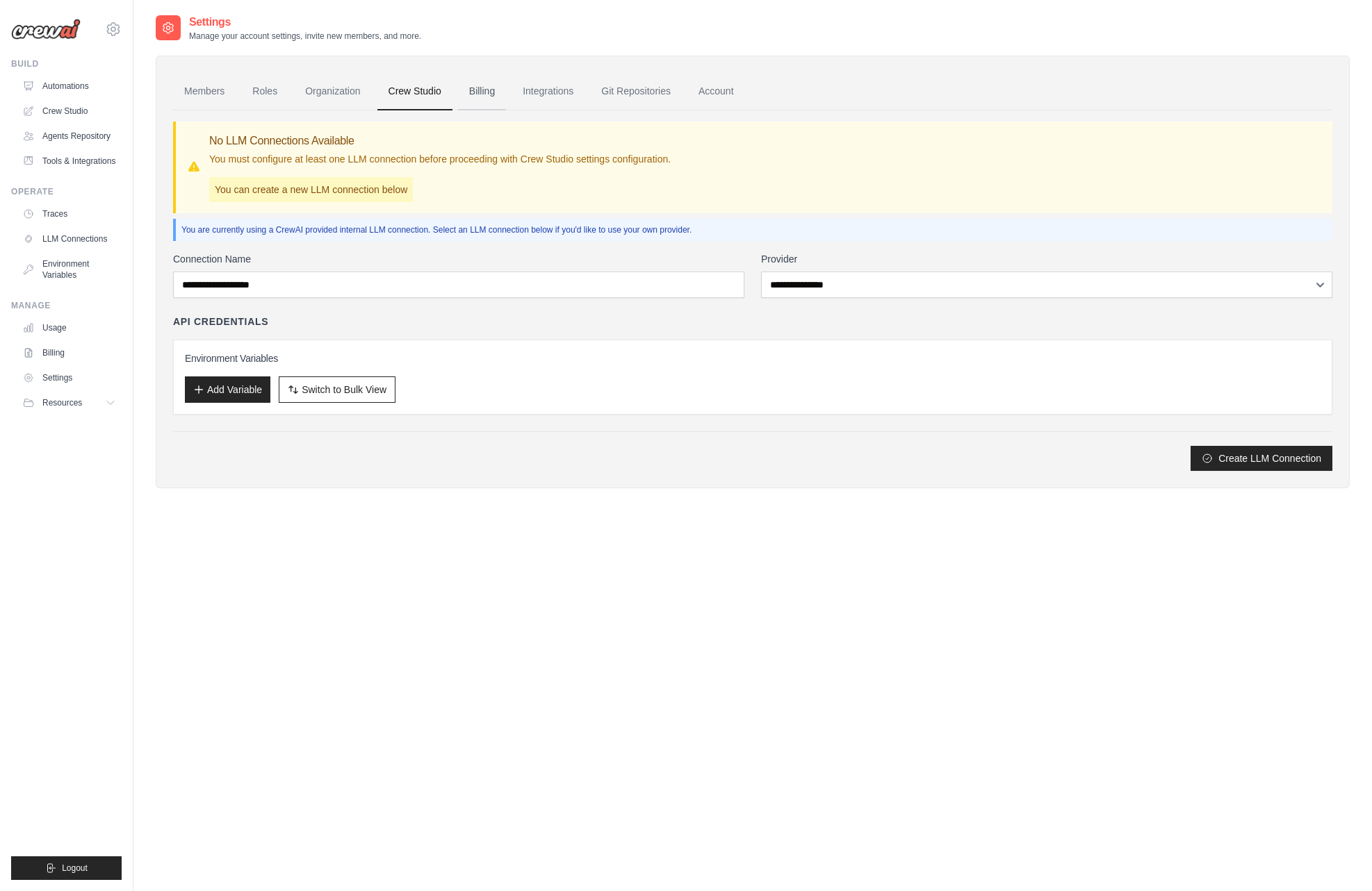
click at [490, 91] on link "Billing" at bounding box center [482, 92] width 48 height 38
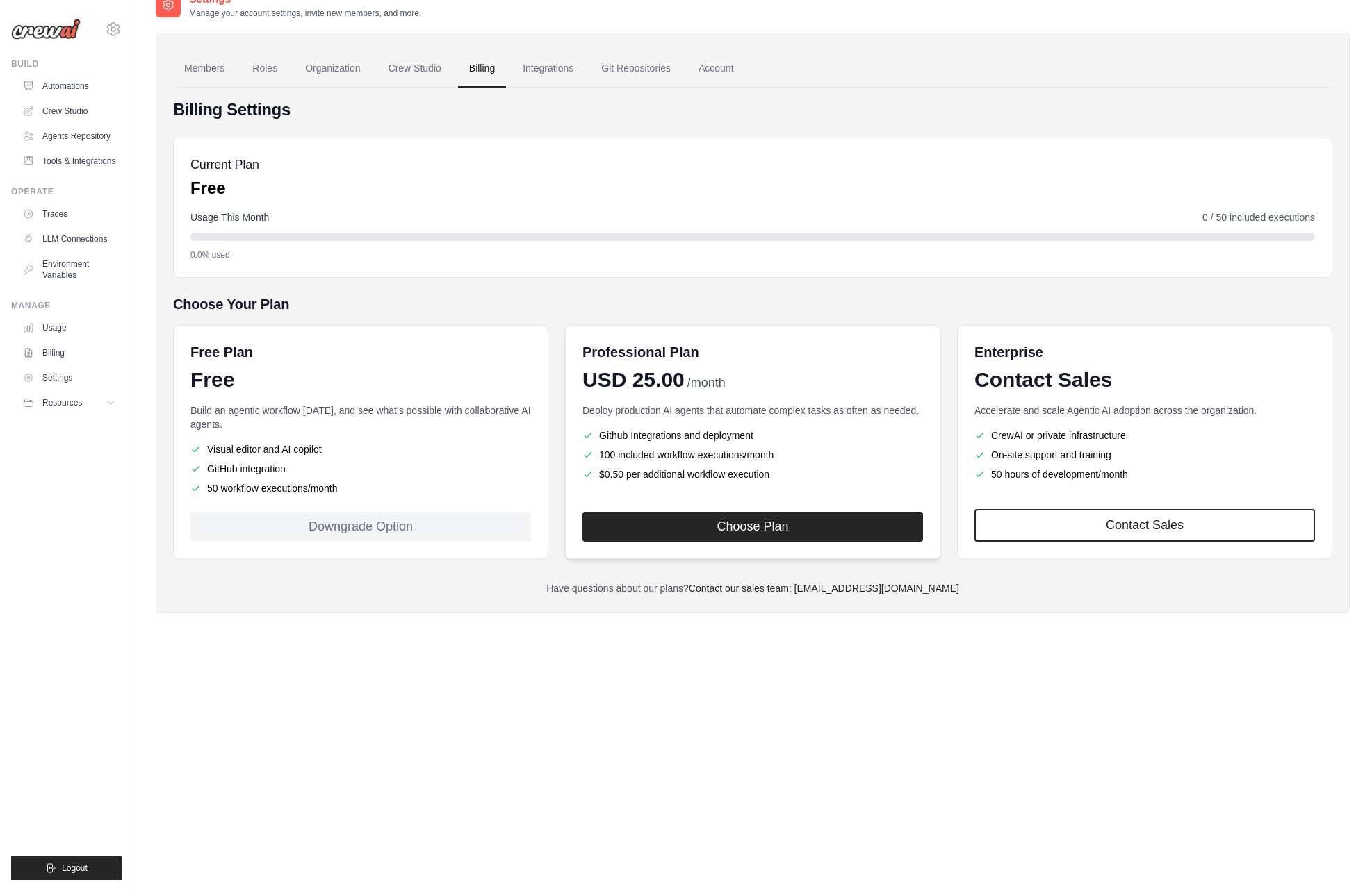
scroll to position [28, 0]
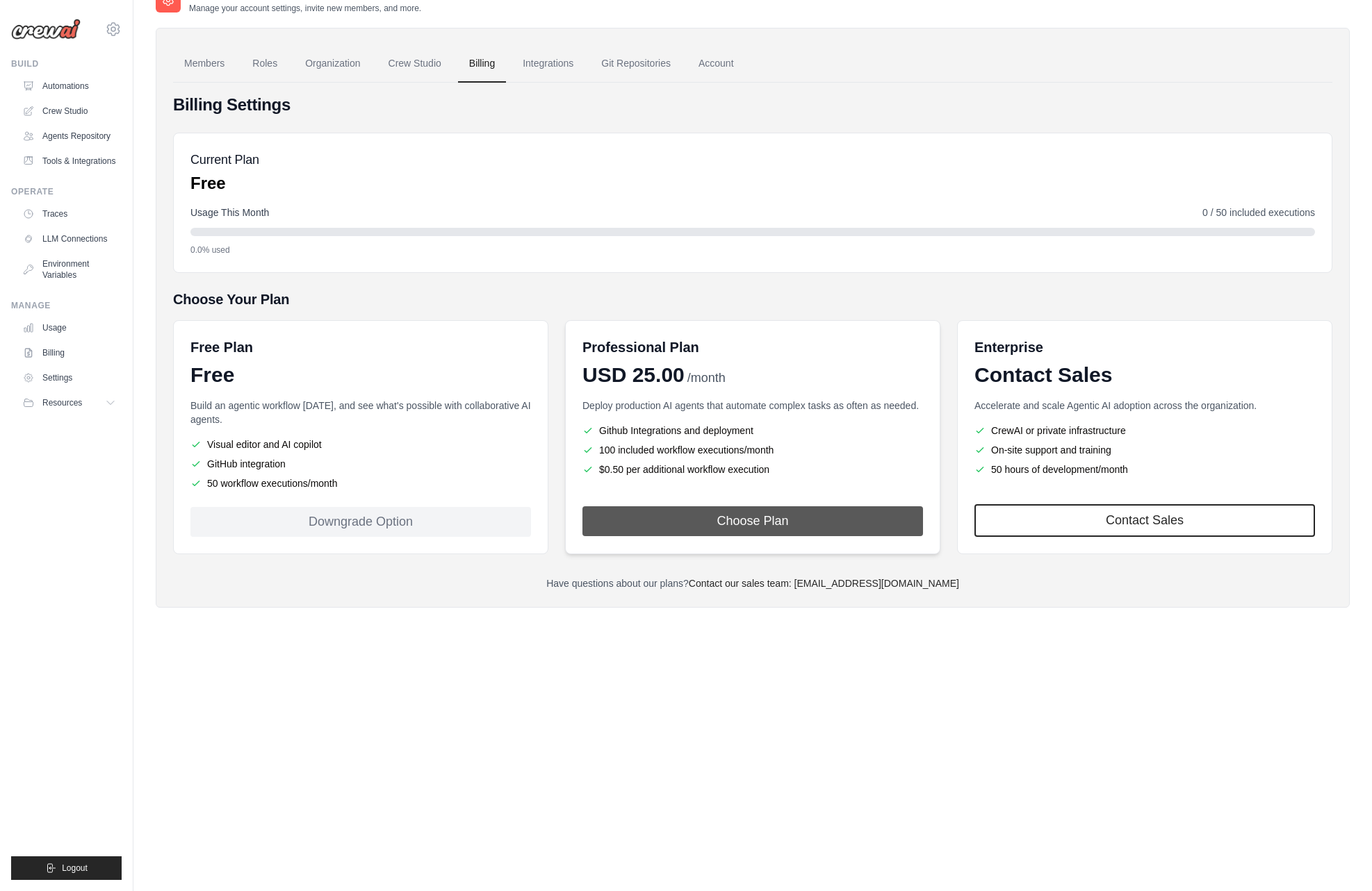
click at [781, 522] on button "Choose Plan" at bounding box center [753, 521] width 341 height 30
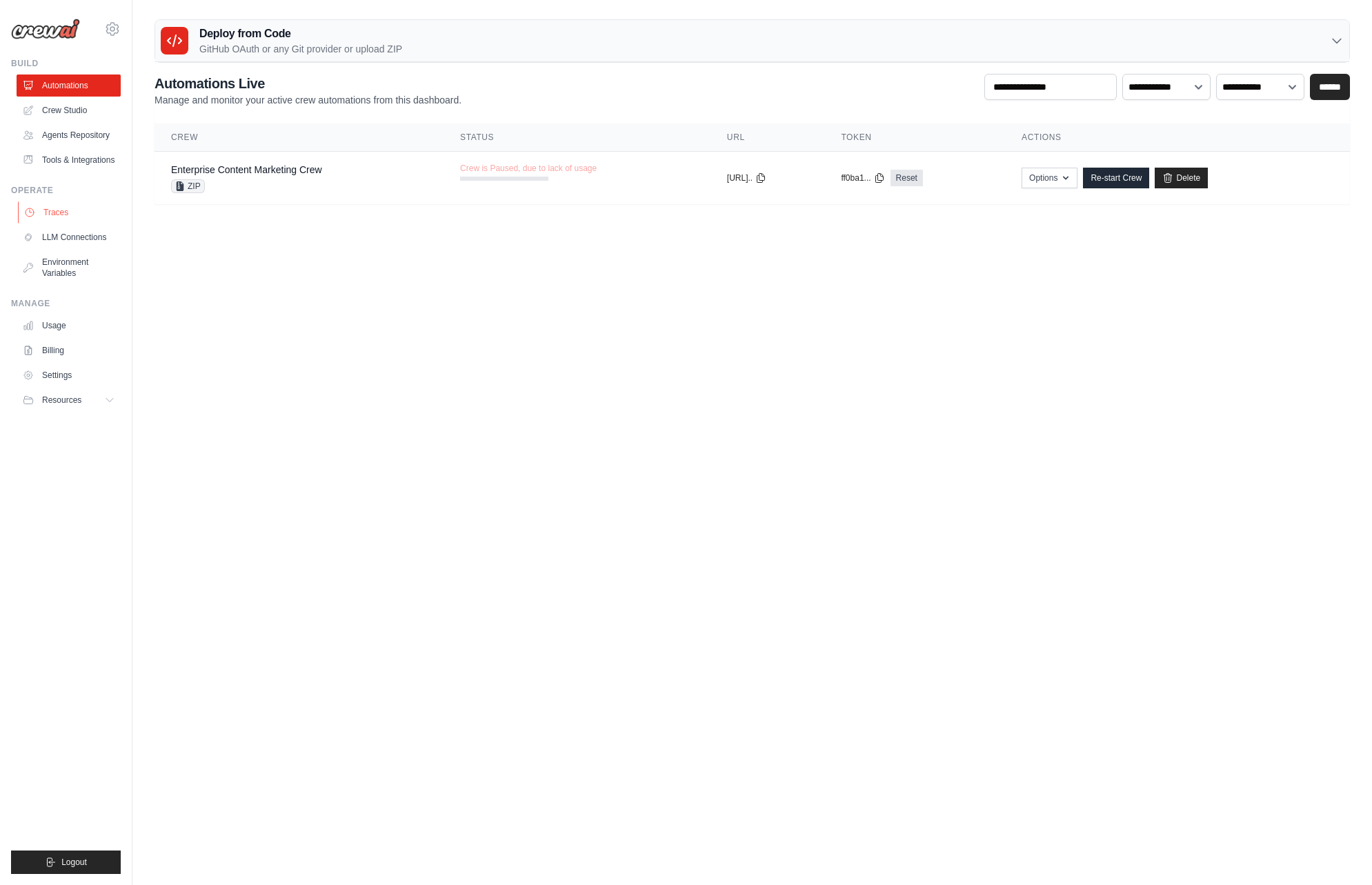
click at [71, 218] on link "Traces" at bounding box center [70, 212] width 104 height 22
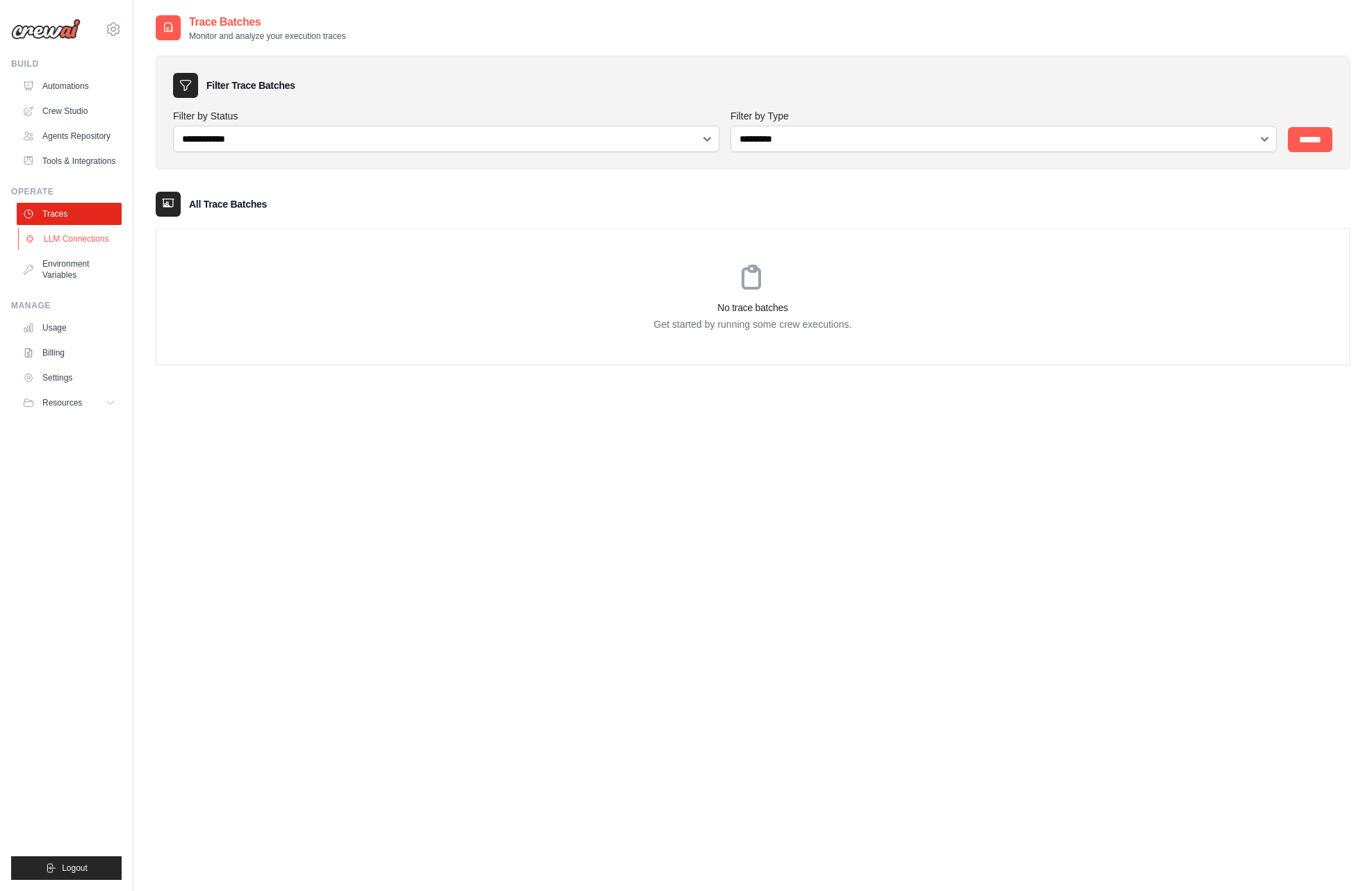
click at [57, 242] on link "LLM Connections" at bounding box center [70, 239] width 105 height 22
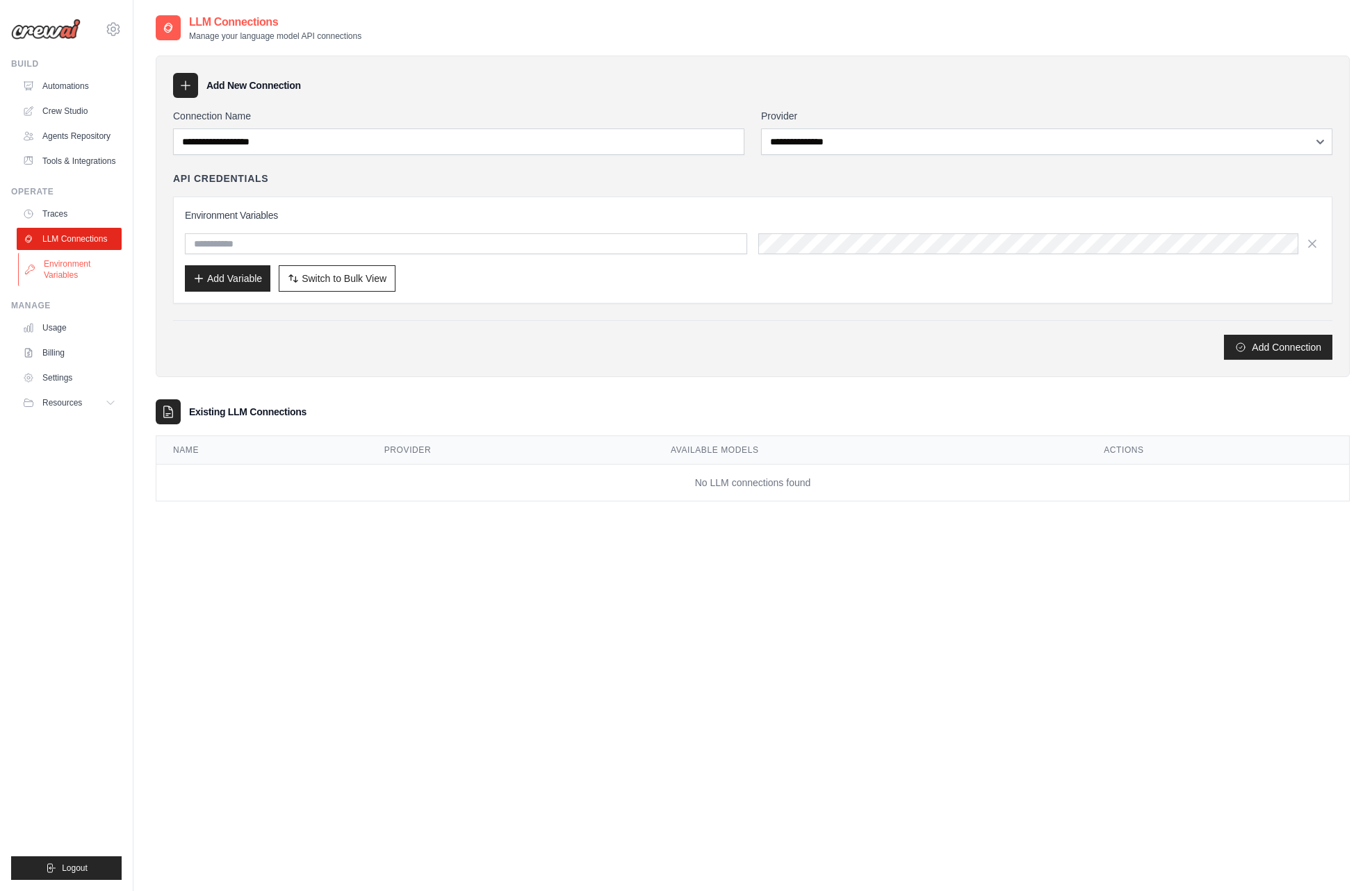
click at [61, 267] on link "Environment Variables" at bounding box center [70, 269] width 105 height 34
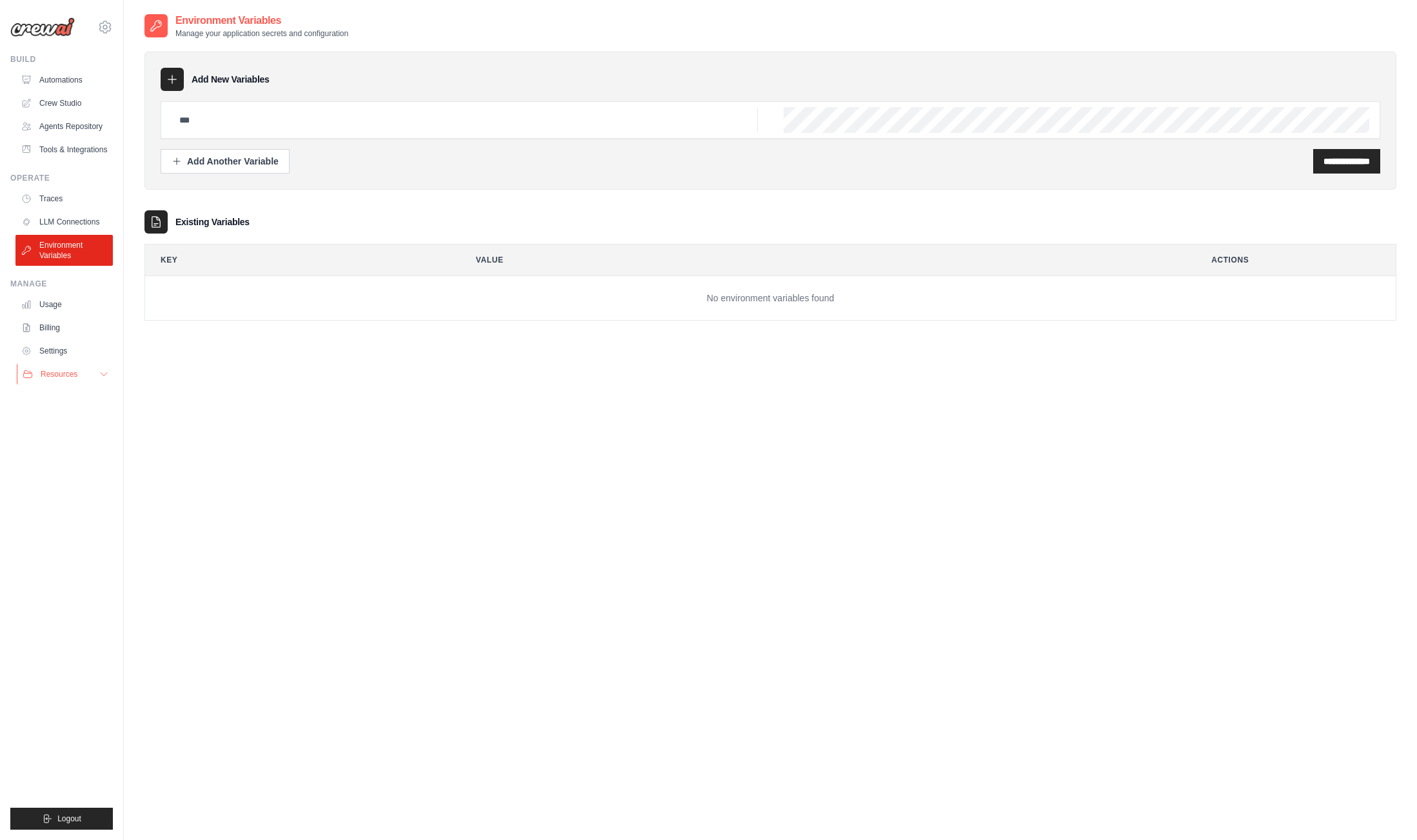
click at [62, 370] on span "Resources" at bounding box center [59, 374] width 36 height 11
click at [66, 453] on span "Video Tutorials" at bounding box center [71, 458] width 51 height 11
click at [109, 29] on icon at bounding box center [105, 27] width 15 height 15
click at [50, 82] on link "Automations" at bounding box center [65, 80] width 97 height 21
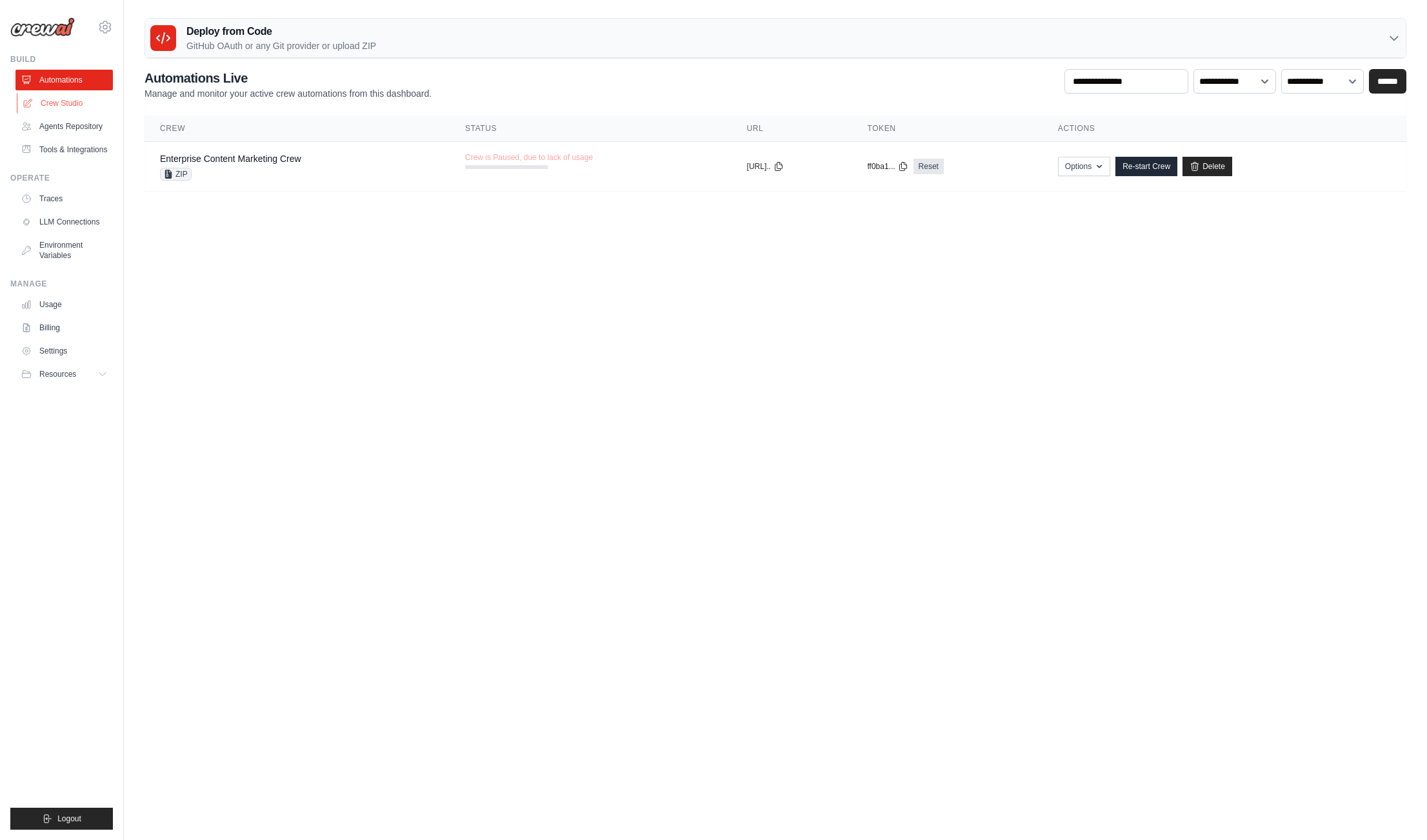
click at [54, 100] on link "Crew Studio" at bounding box center [65, 103] width 97 height 21
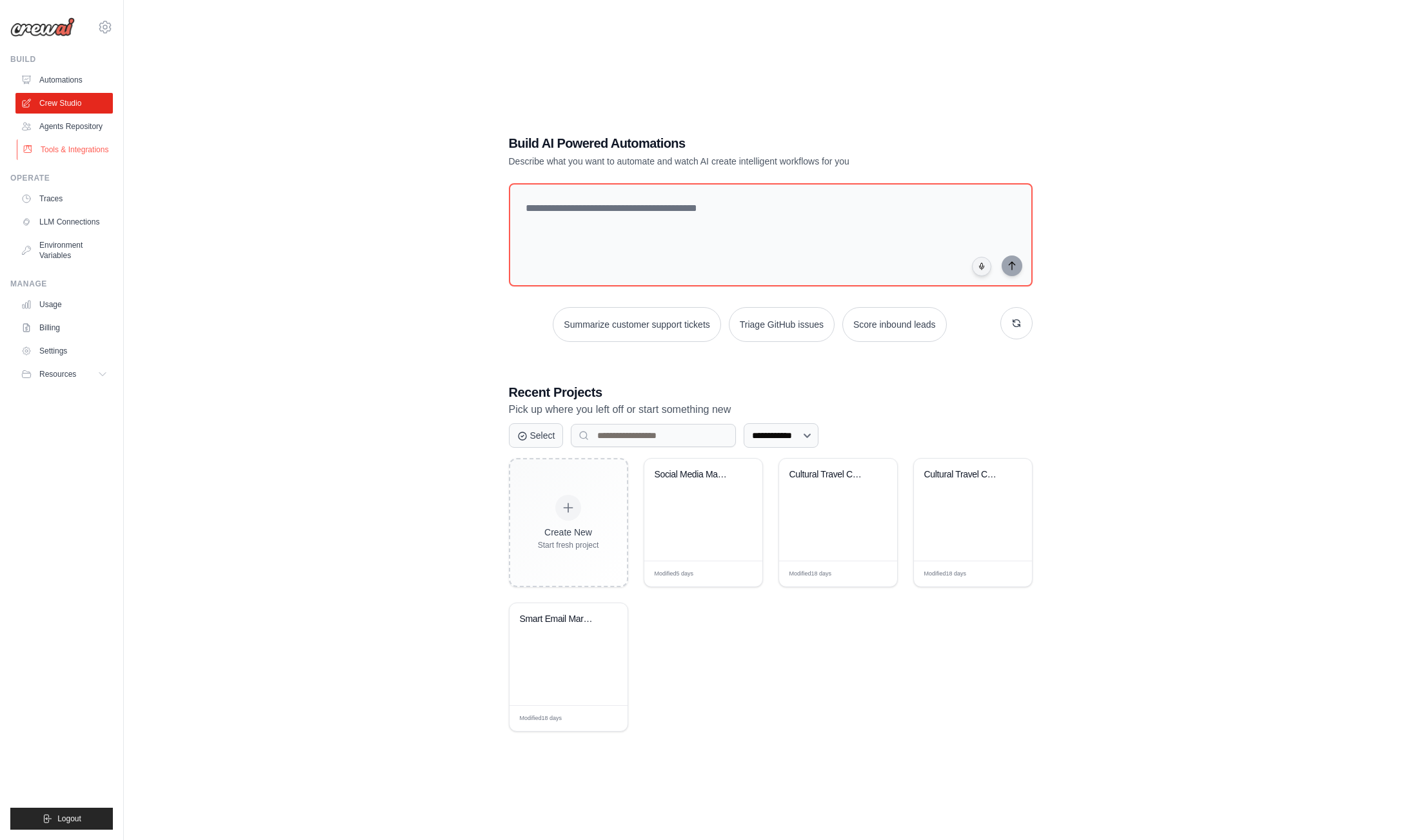
click at [45, 153] on link "Tools & Integrations" at bounding box center [65, 149] width 97 height 21
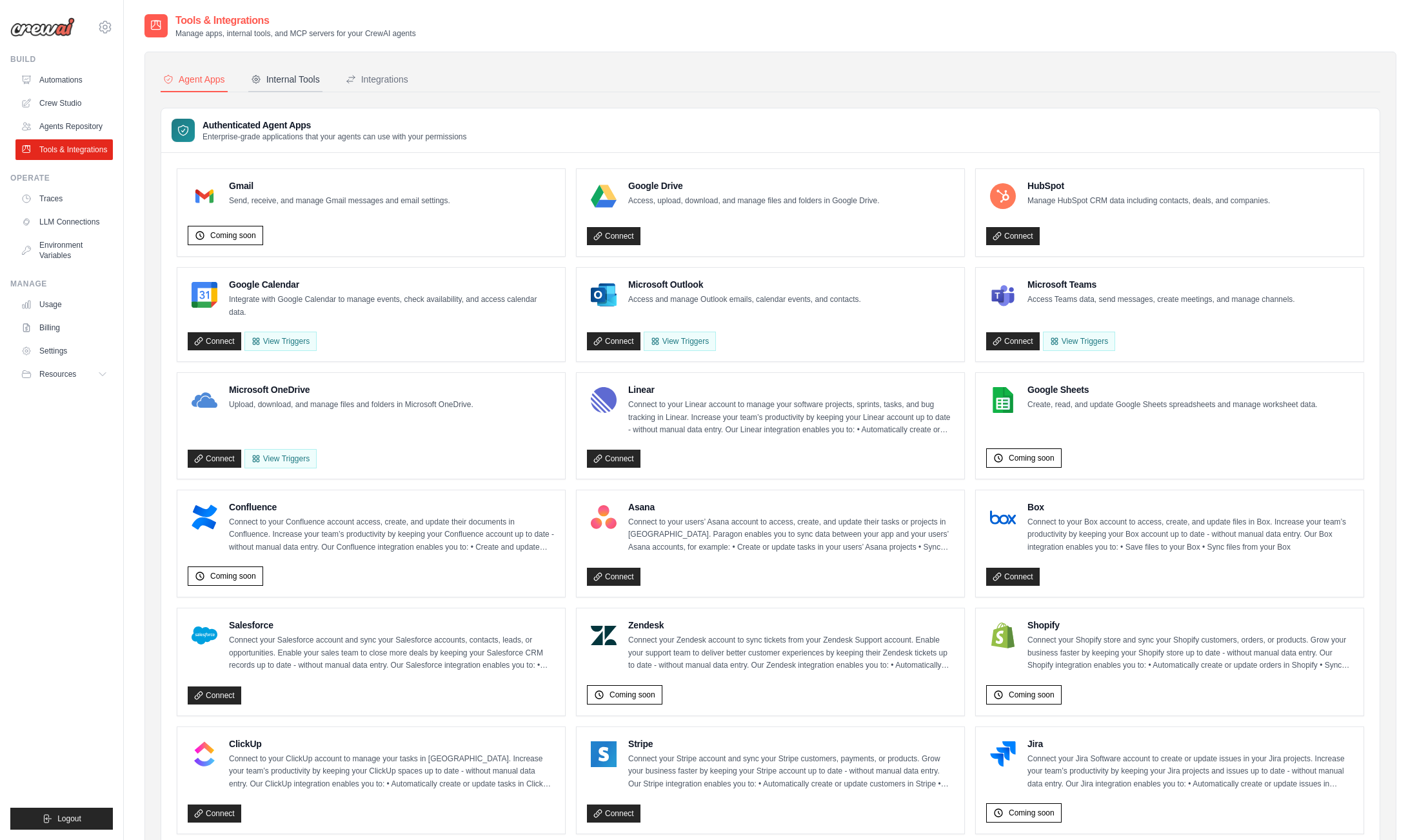
click at [272, 84] on div "Internal Tools" at bounding box center [285, 79] width 69 height 13
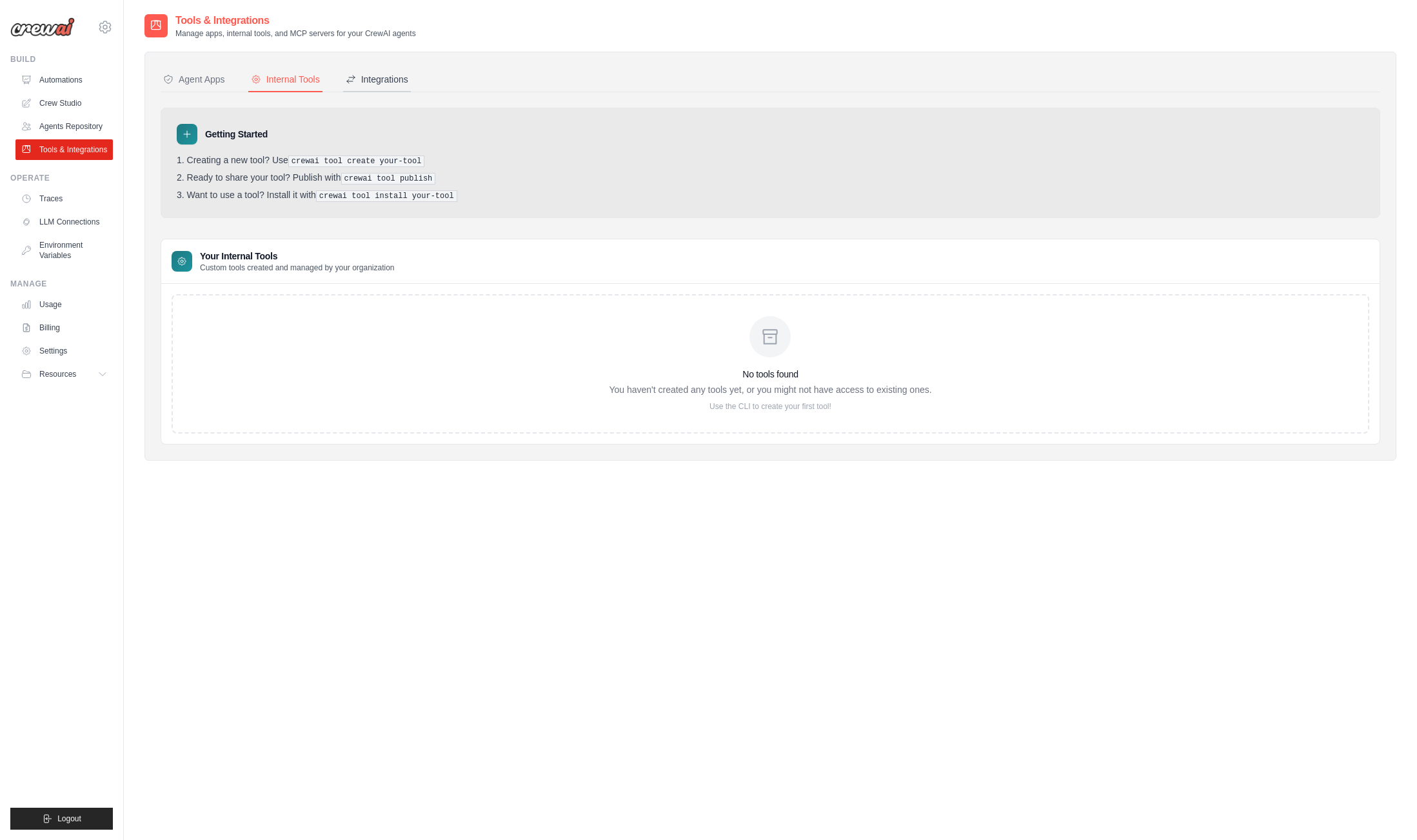
click at [363, 77] on div "Integrations" at bounding box center [377, 79] width 62 height 13
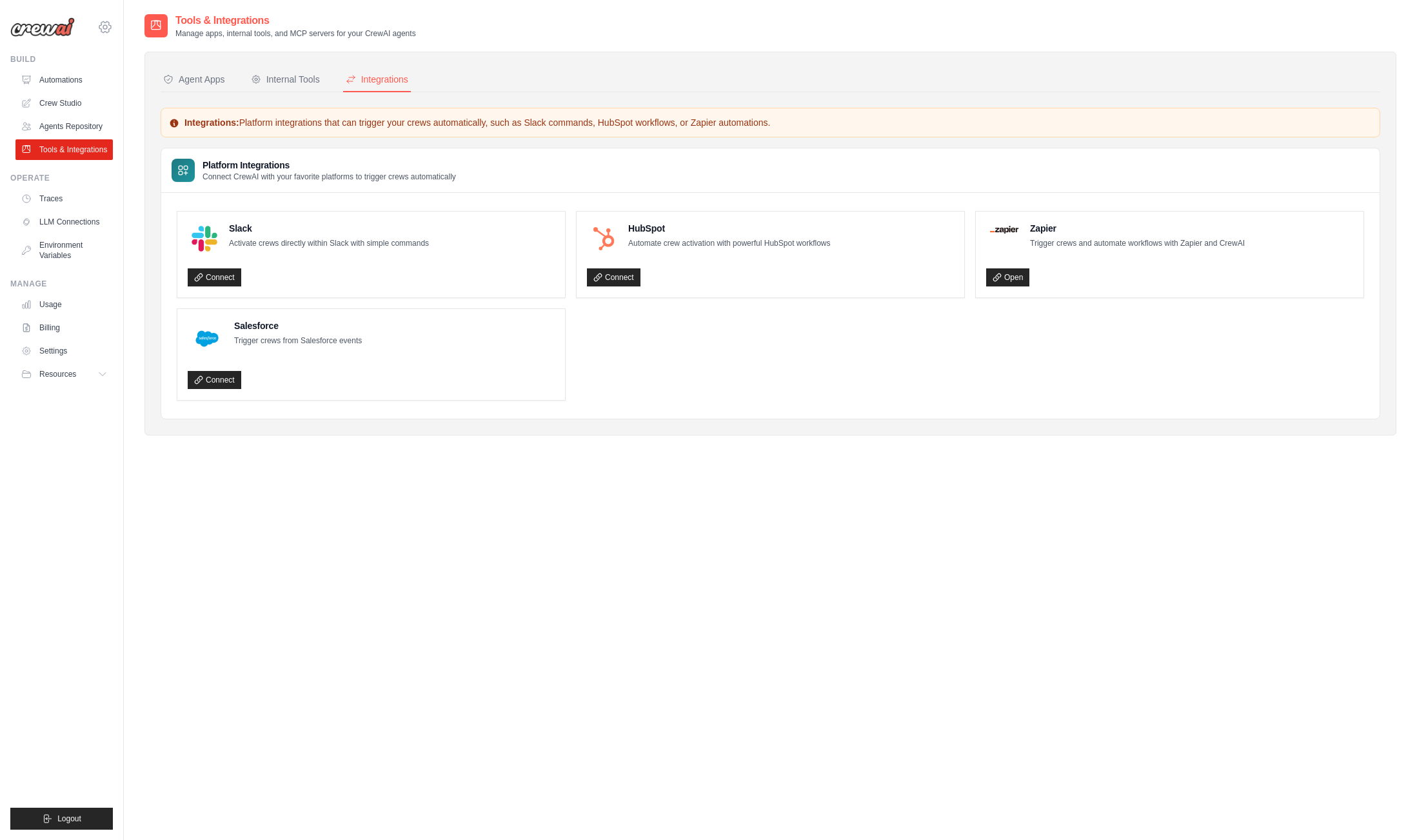
click at [102, 27] on icon at bounding box center [105, 27] width 15 height 15
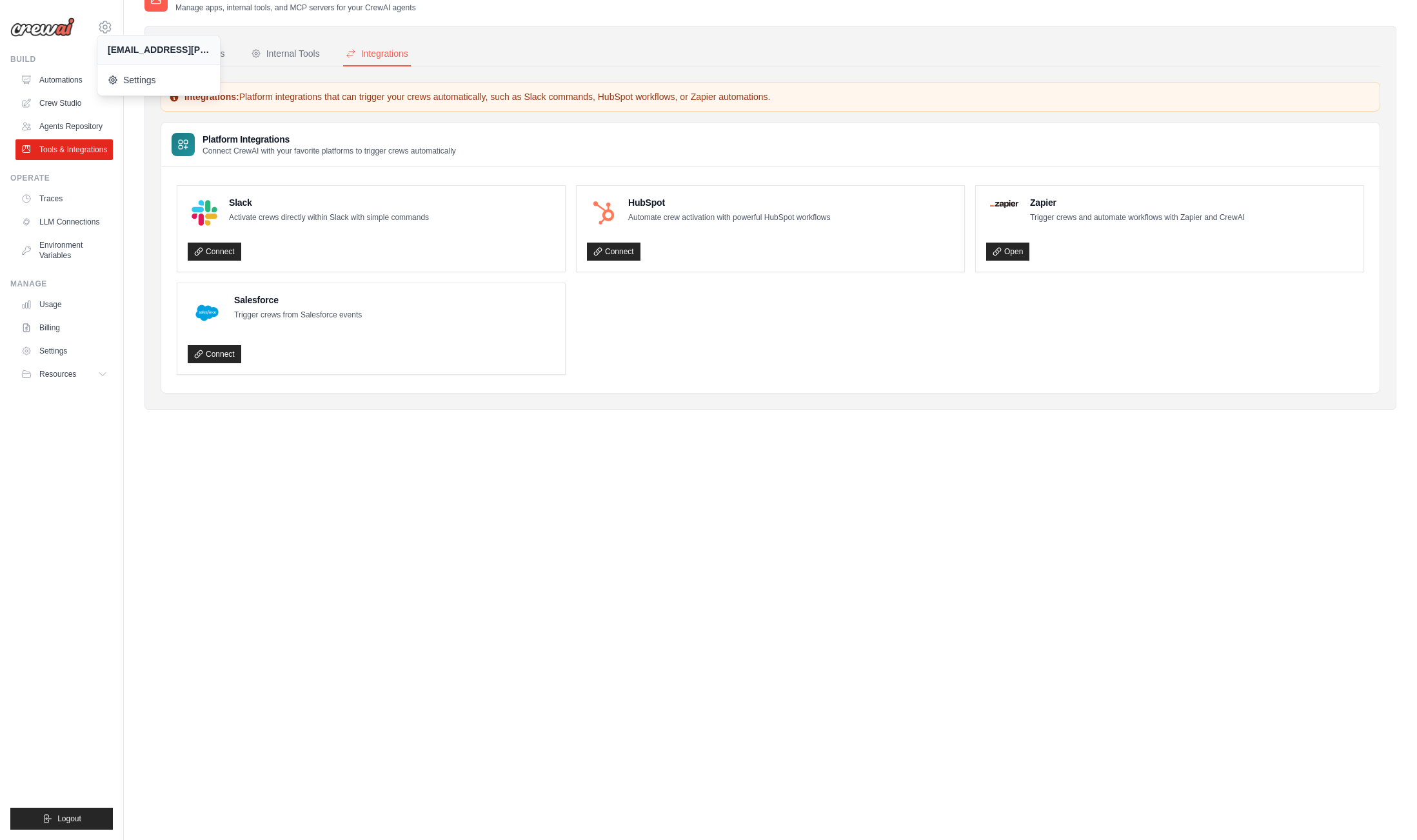
click at [282, 569] on div "Tools & Integrations Manage apps, internal tools, and MCP servers for your Crew…" at bounding box center [770, 407] width 1252 height 840
click at [47, 328] on link "Billing" at bounding box center [65, 327] width 97 height 21
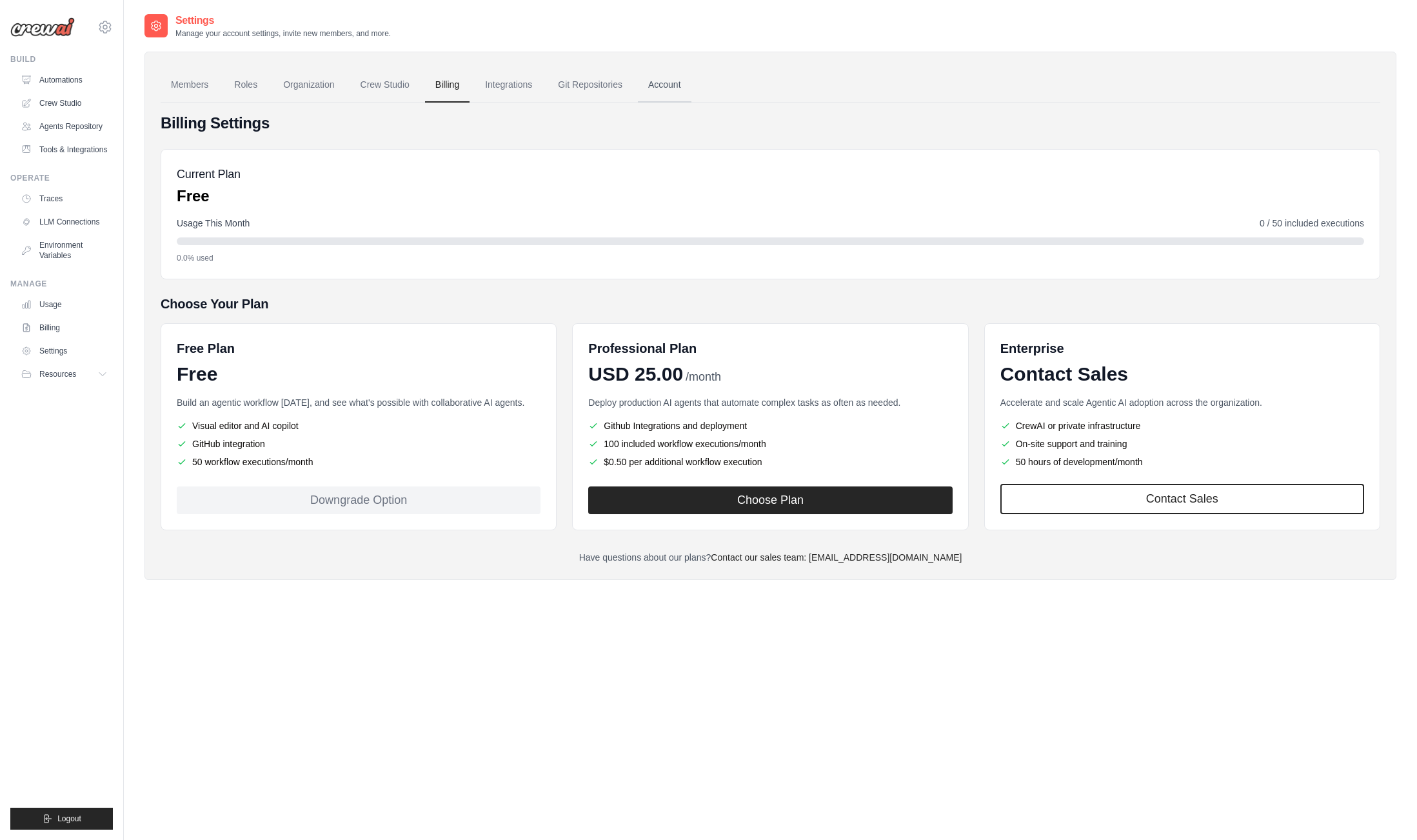
click at [668, 81] on link "Account" at bounding box center [665, 85] width 53 height 35
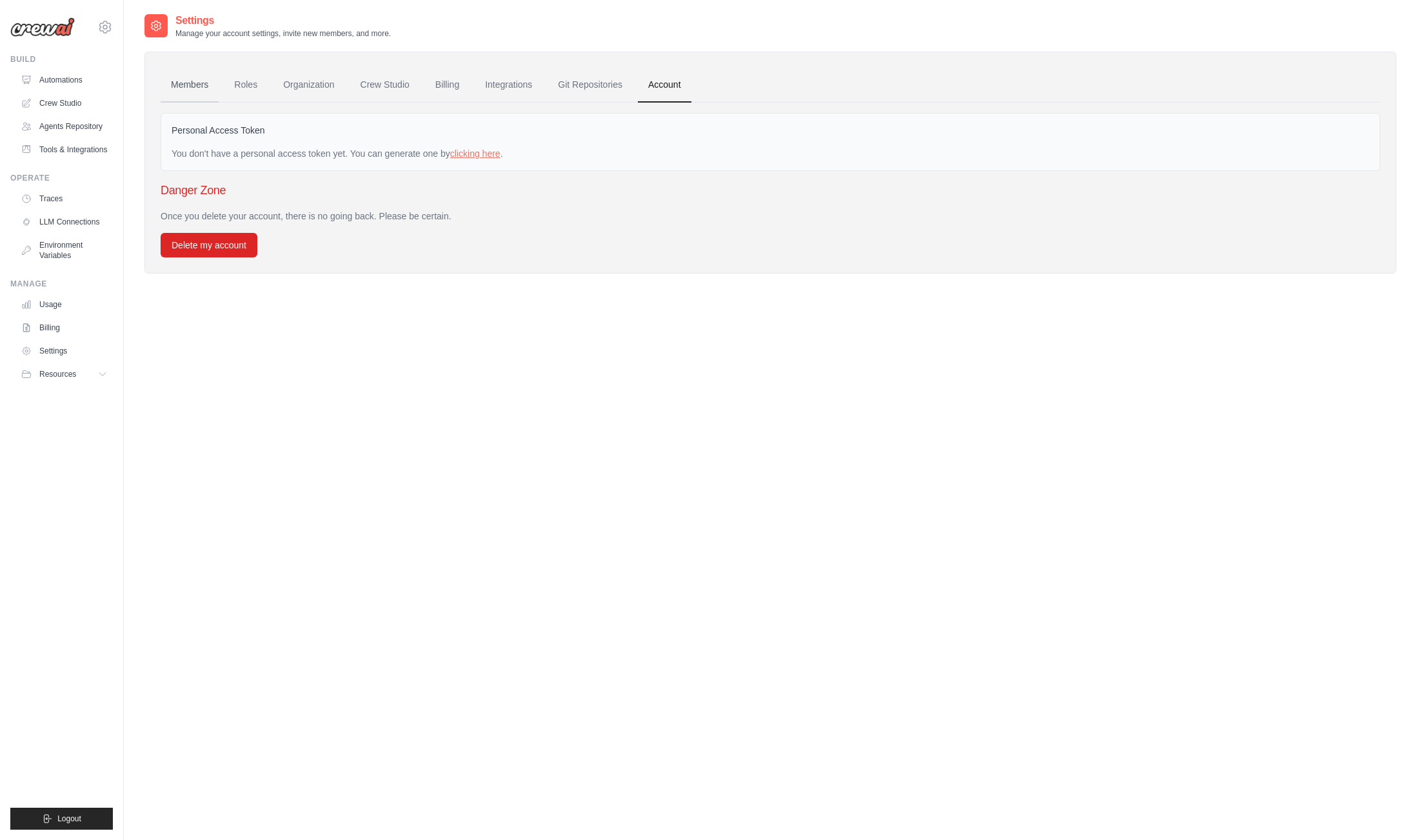
click at [195, 84] on link "Members" at bounding box center [189, 85] width 58 height 35
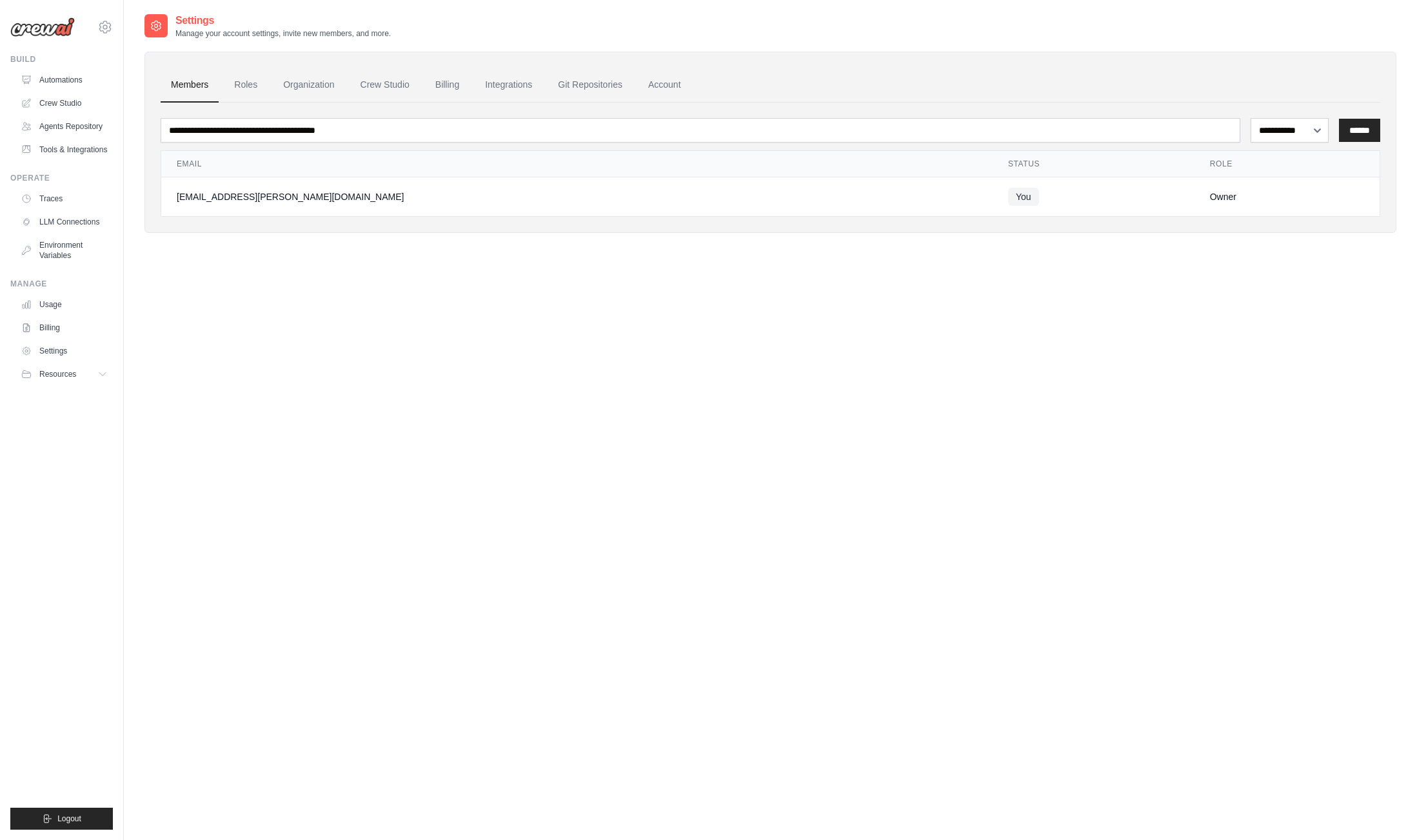
click at [60, 34] on img at bounding box center [43, 27] width 65 height 19
click at [106, 24] on icon at bounding box center [105, 27] width 15 height 15
click at [37, 372] on div "Resources" at bounding box center [50, 374] width 55 height 11
click at [42, 353] on link "Settings" at bounding box center [65, 350] width 97 height 21
click at [59, 302] on link "Usage" at bounding box center [65, 304] width 97 height 21
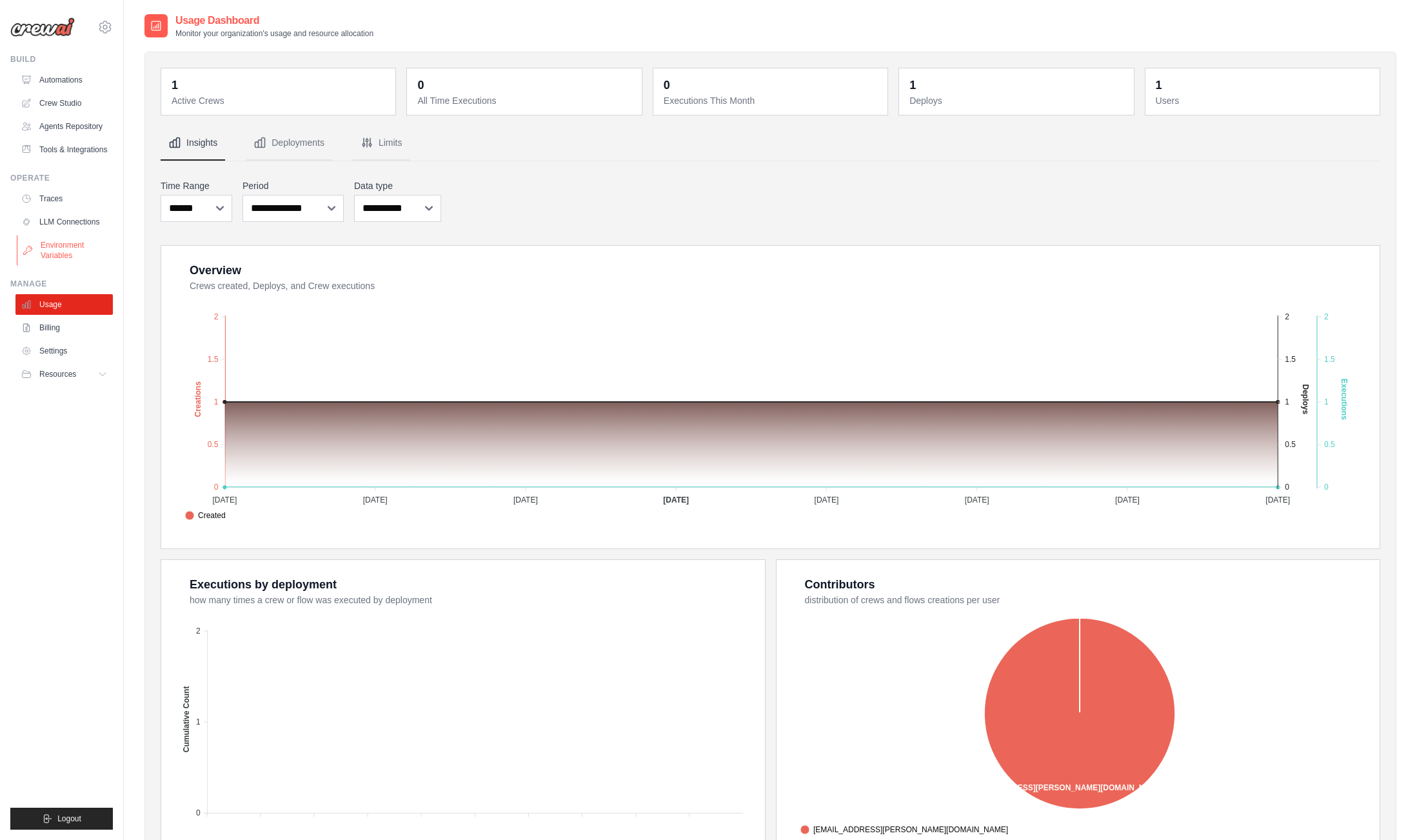
click at [59, 254] on link "Environment Variables" at bounding box center [65, 250] width 97 height 31
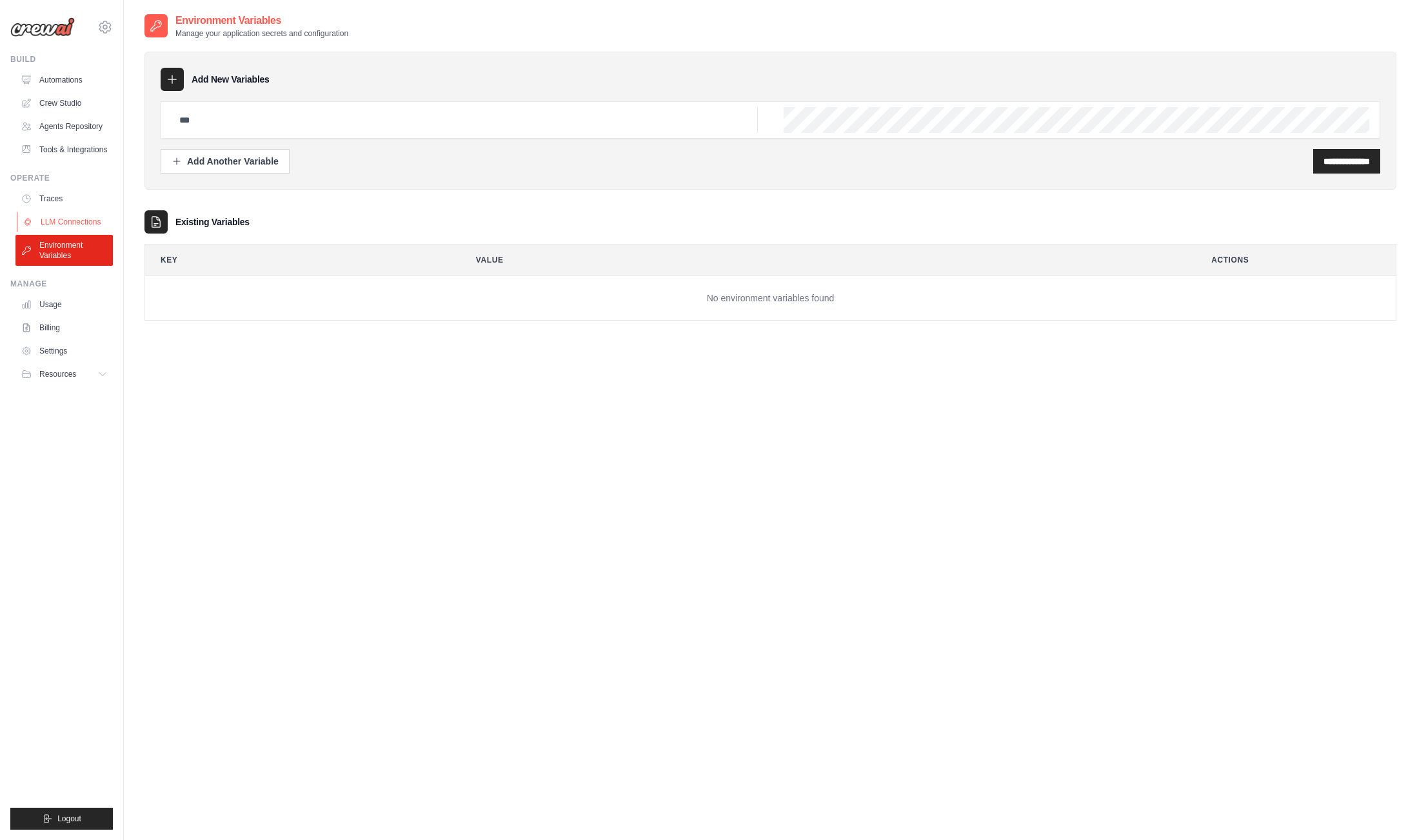
click at [55, 229] on link "LLM Connections" at bounding box center [65, 222] width 97 height 21
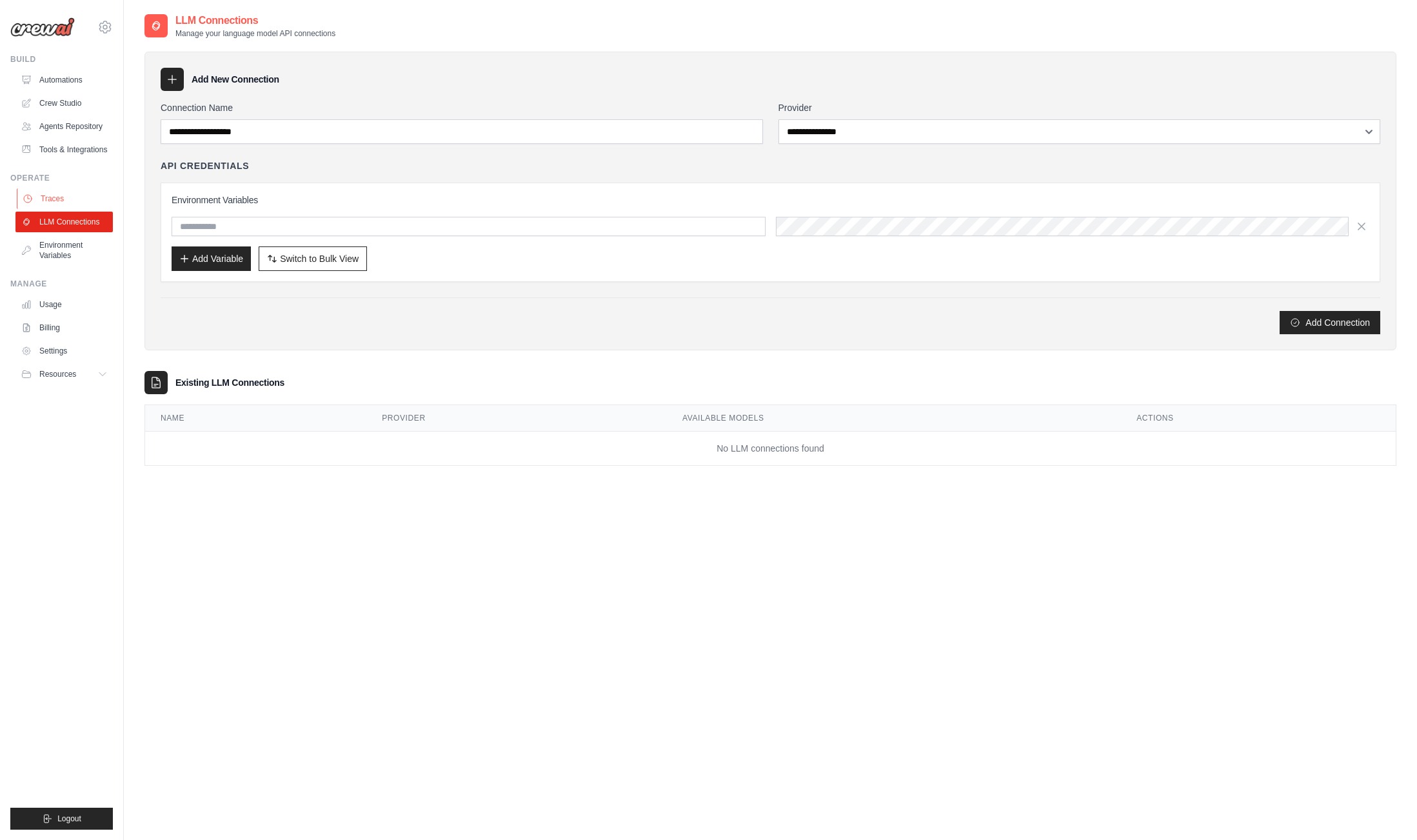
click at [43, 201] on link "Traces" at bounding box center [65, 198] width 97 height 21
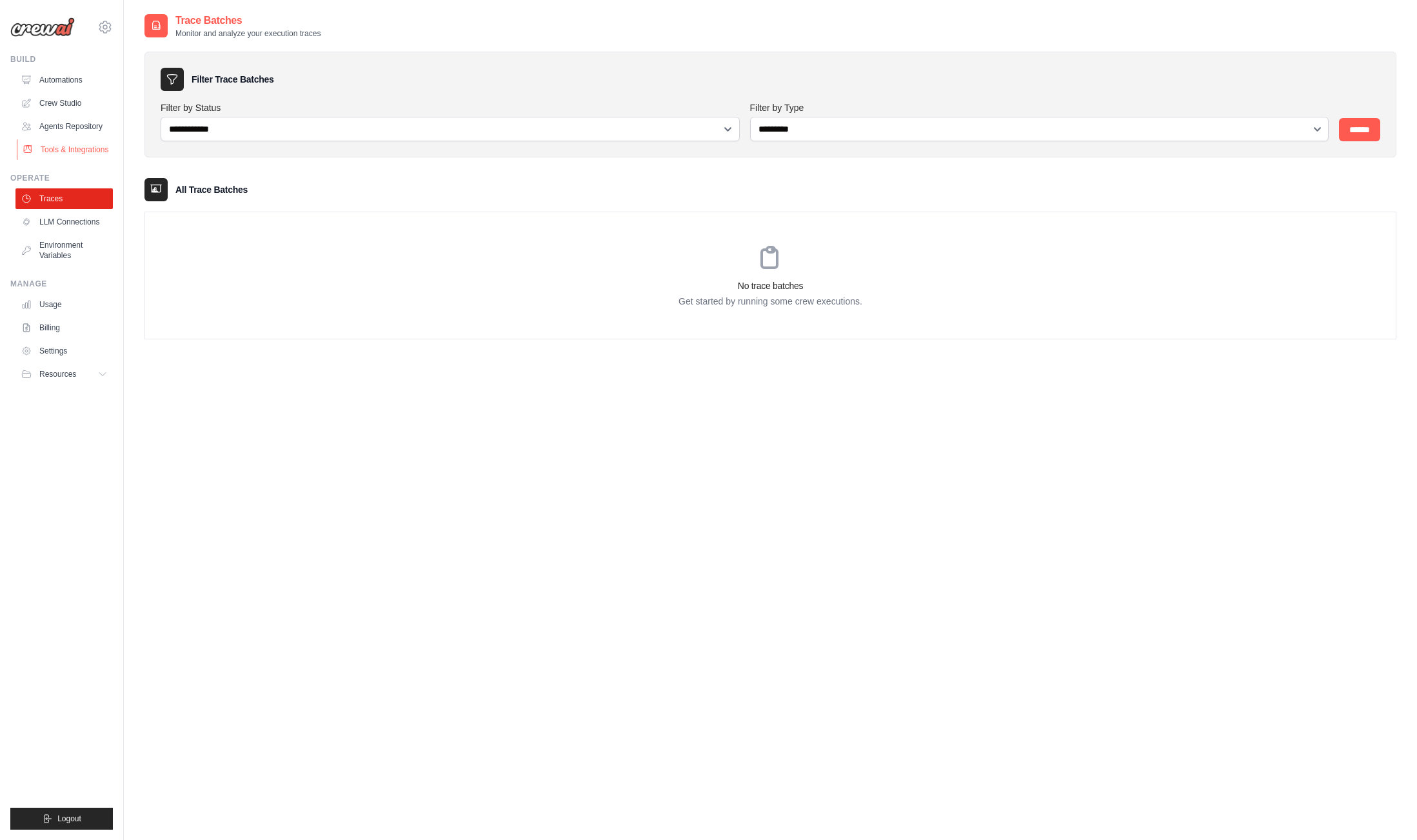
click at [58, 156] on link "Tools & Integrations" at bounding box center [65, 149] width 97 height 21
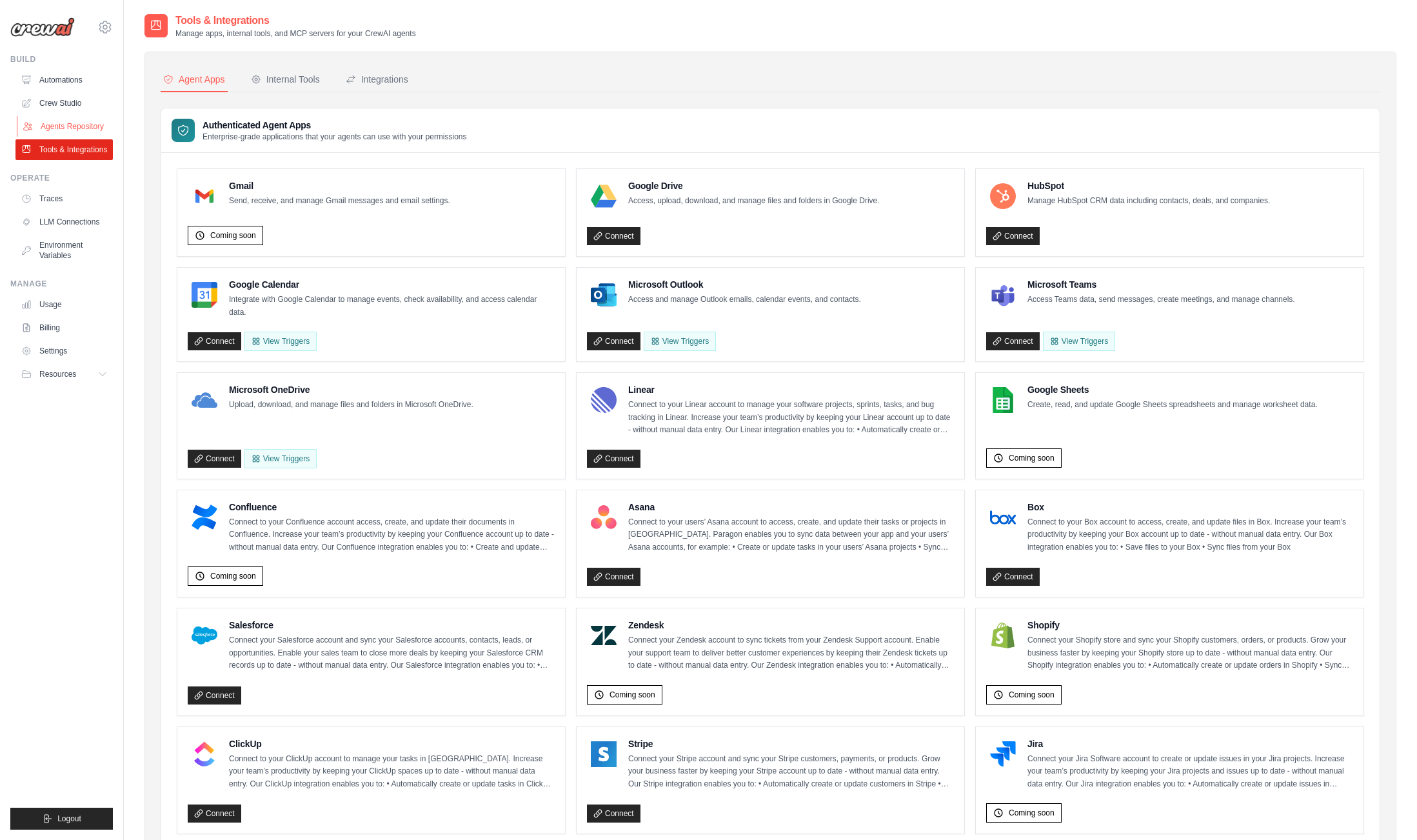
click at [65, 125] on link "Agents Repository" at bounding box center [65, 126] width 97 height 21
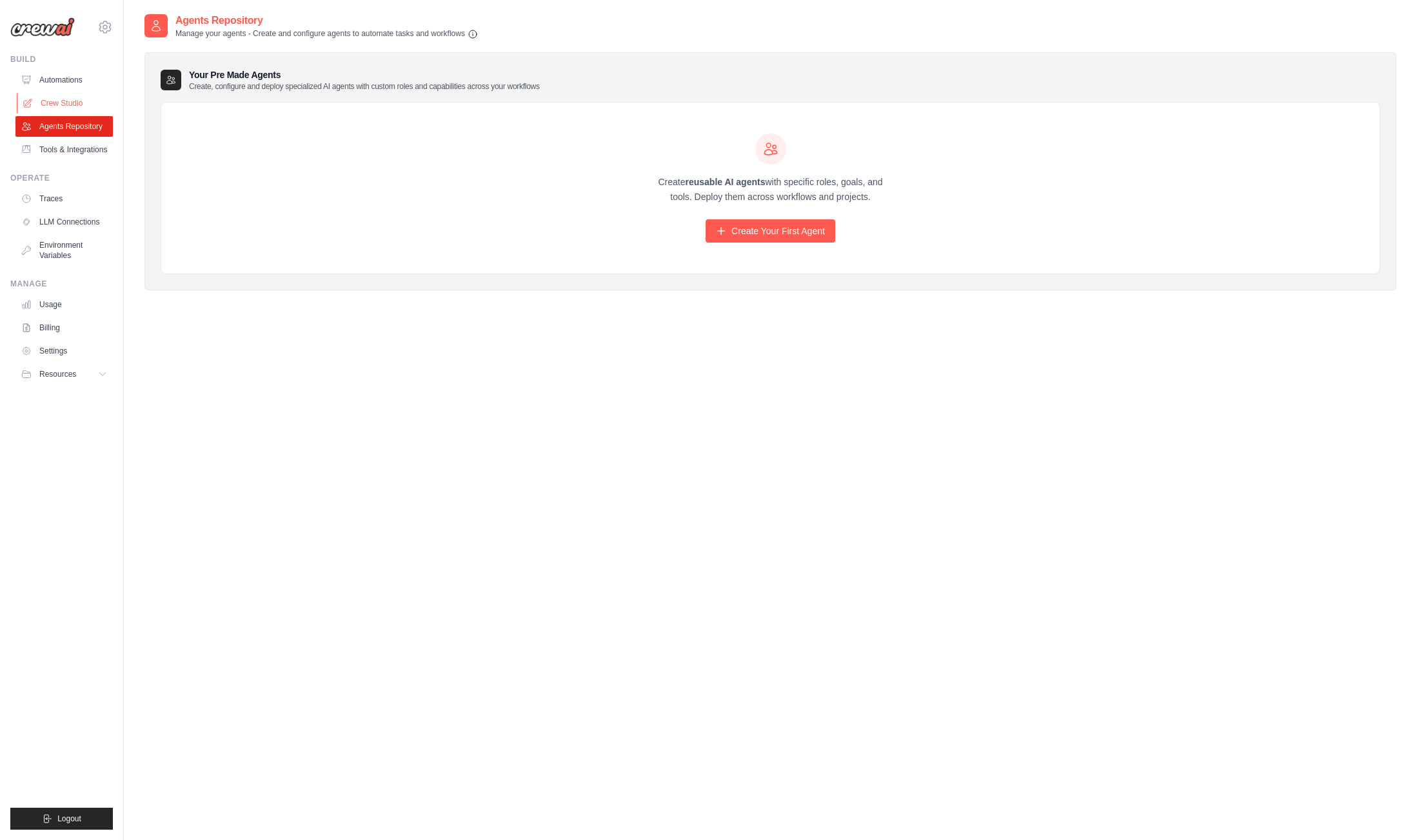
click at [66, 106] on link "Crew Studio" at bounding box center [65, 103] width 97 height 21
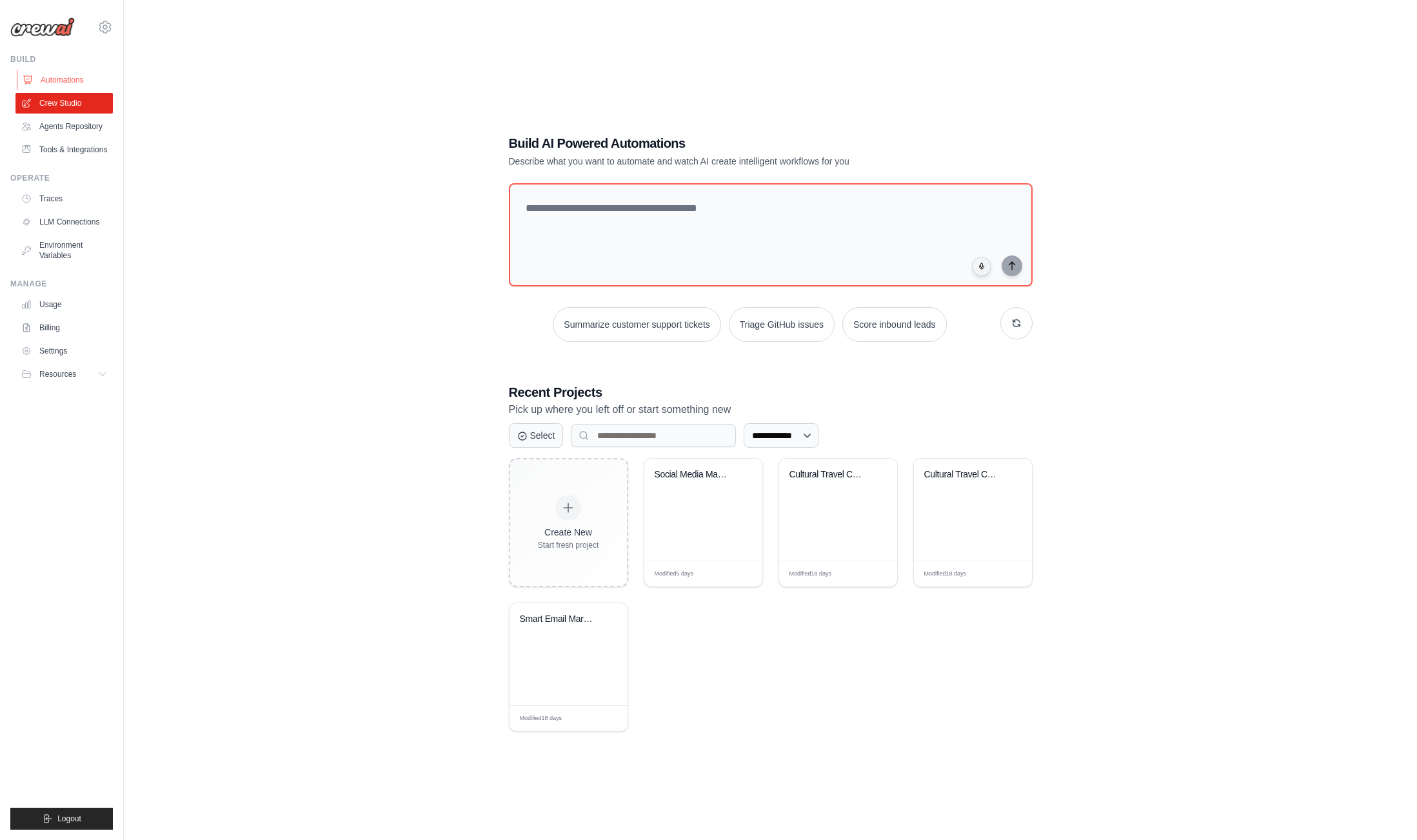
click at [68, 78] on link "Automations" at bounding box center [65, 80] width 97 height 21
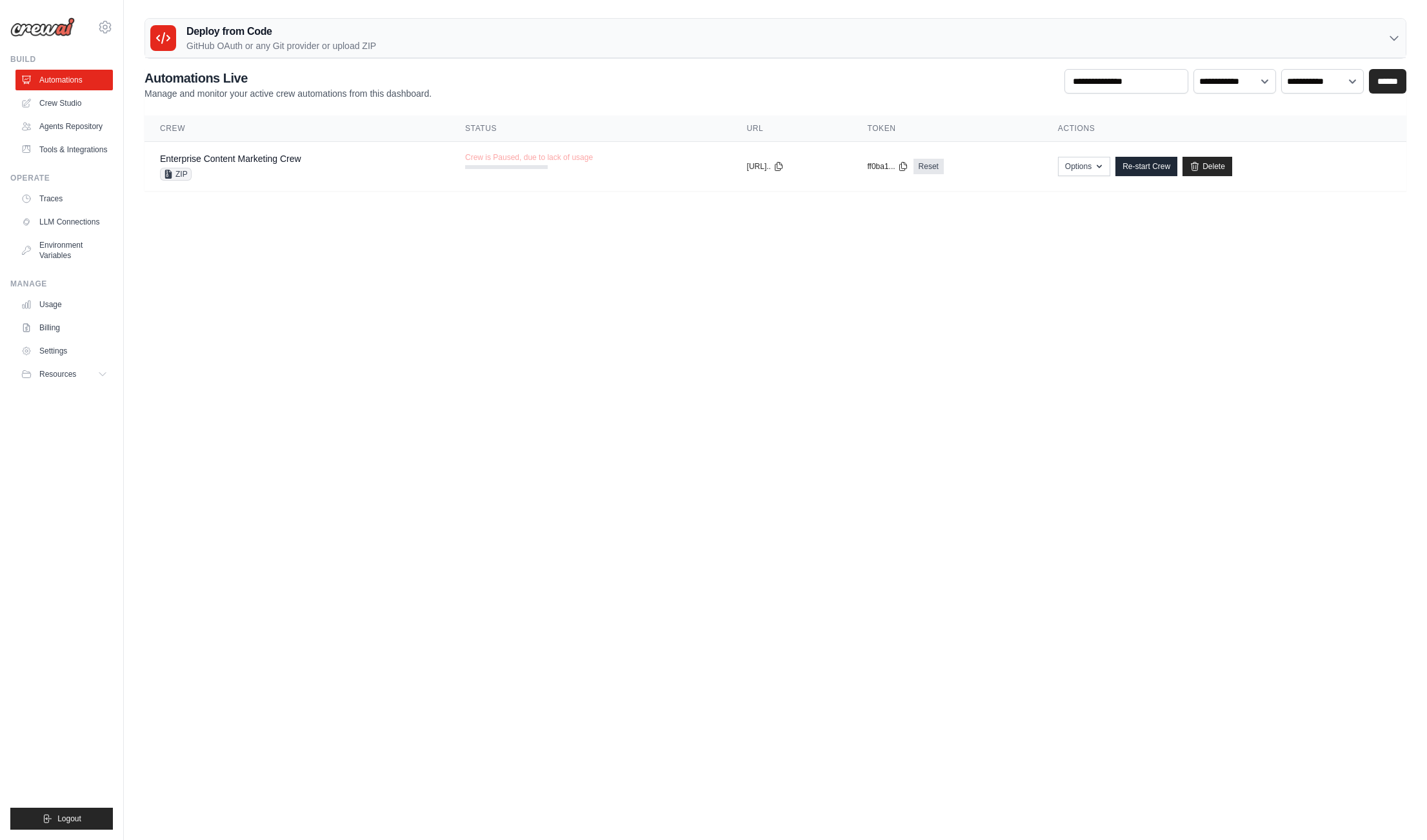
click at [1398, 33] on icon at bounding box center [1394, 38] width 13 height 13
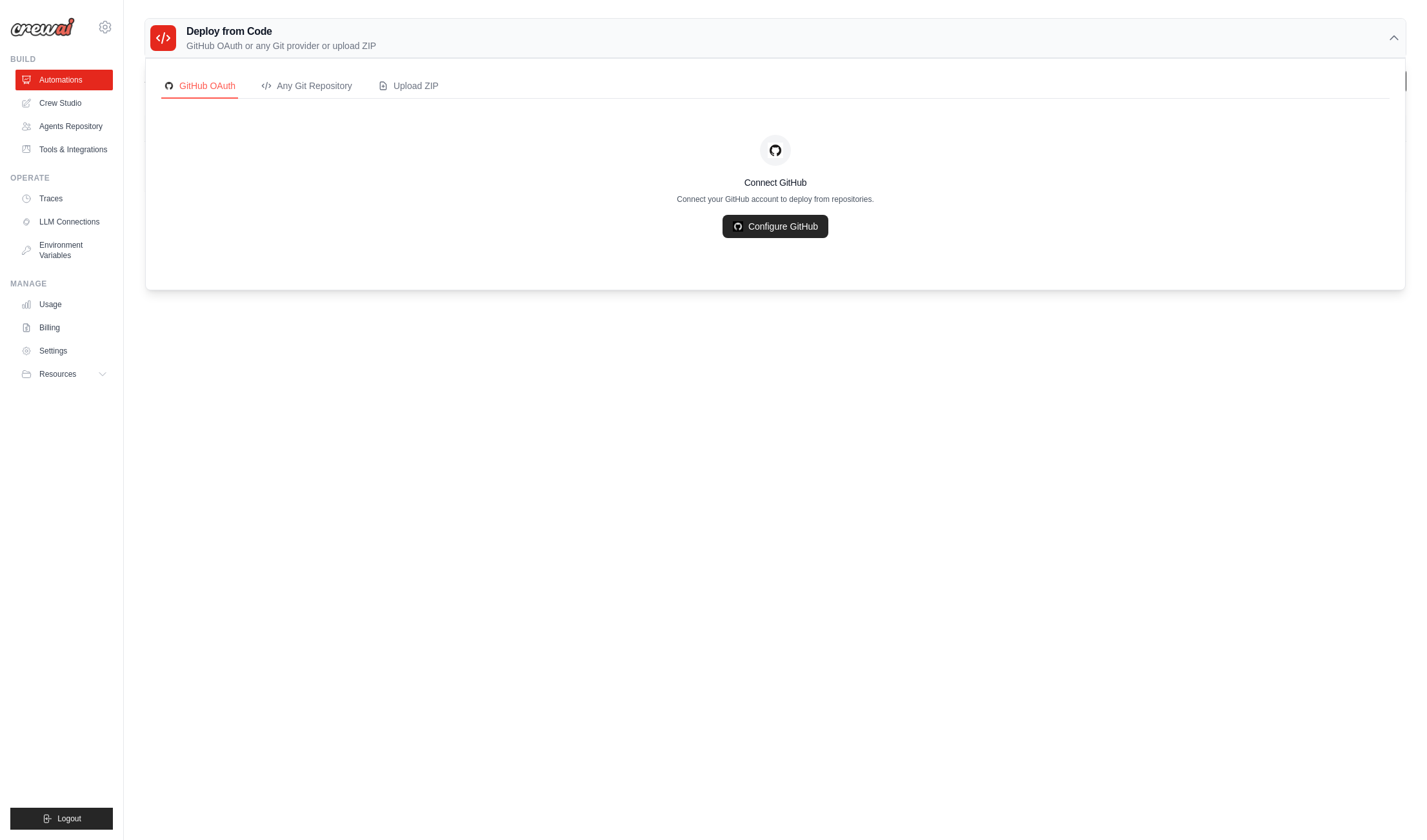
drag, startPoint x: 940, startPoint y: 504, endPoint x: 903, endPoint y: 455, distance: 61.4
click at [940, 504] on body "[EMAIL_ADDRESS][PERSON_NAME][DOMAIN_NAME] Settings Build Automations Resources" at bounding box center [714, 420] width 1427 height 840
click at [46, 31] on img at bounding box center [43, 27] width 65 height 19
